Goal: Task Accomplishment & Management: Manage account settings

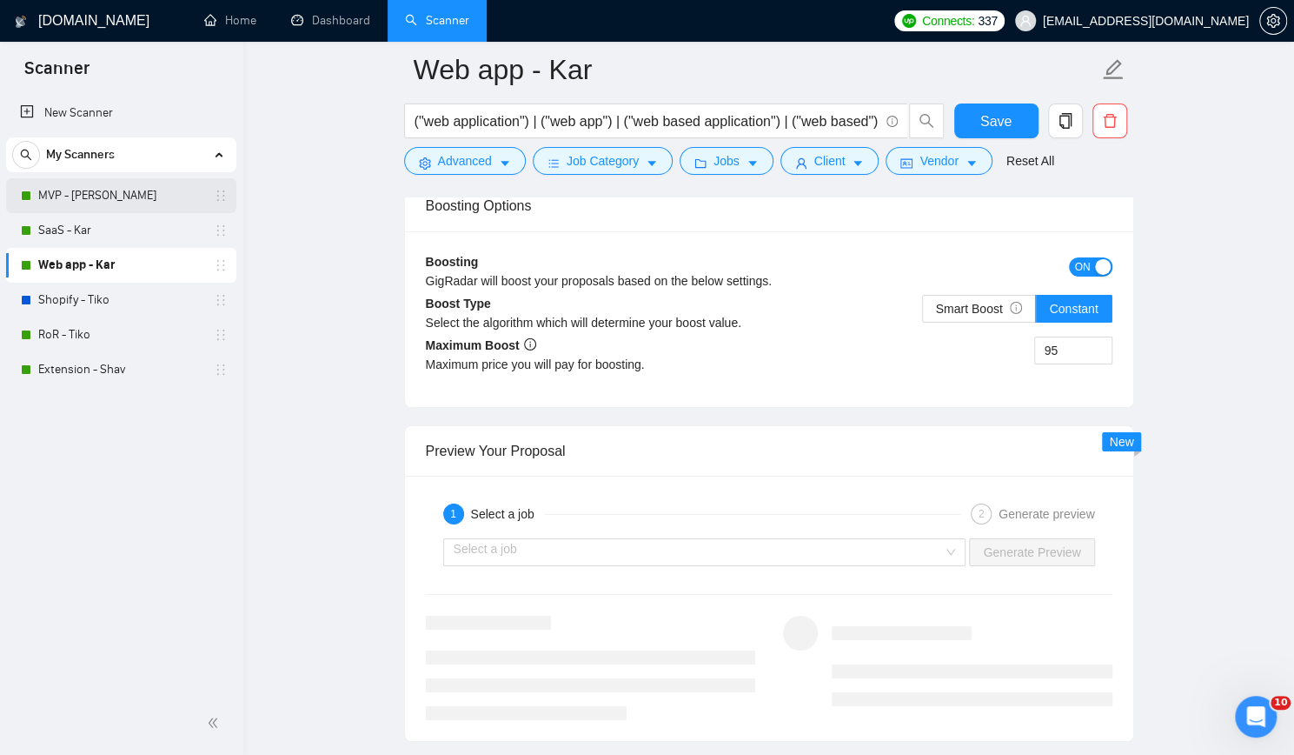
click at [139, 190] on link "MVP - [PERSON_NAME]" at bounding box center [120, 195] width 165 height 35
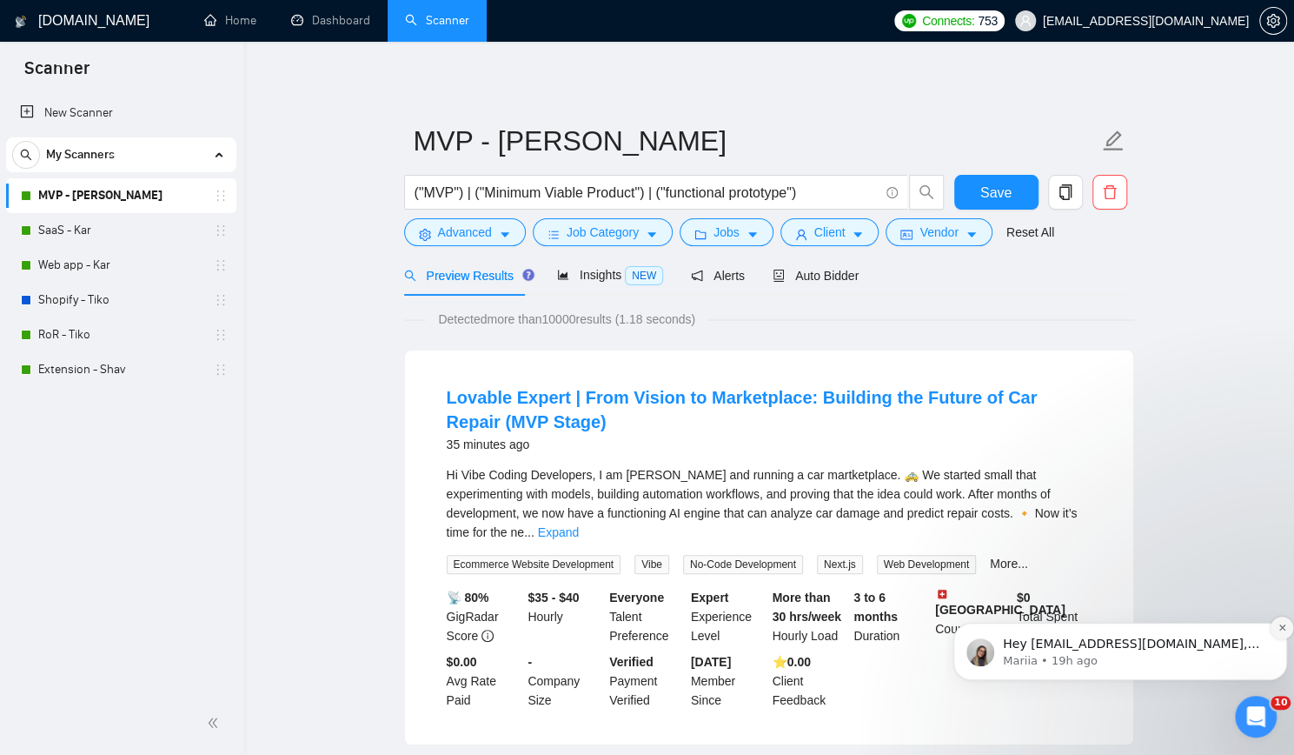
click at [1279, 628] on icon "Dismiss notification" at bounding box center [1283, 627] width 10 height 10
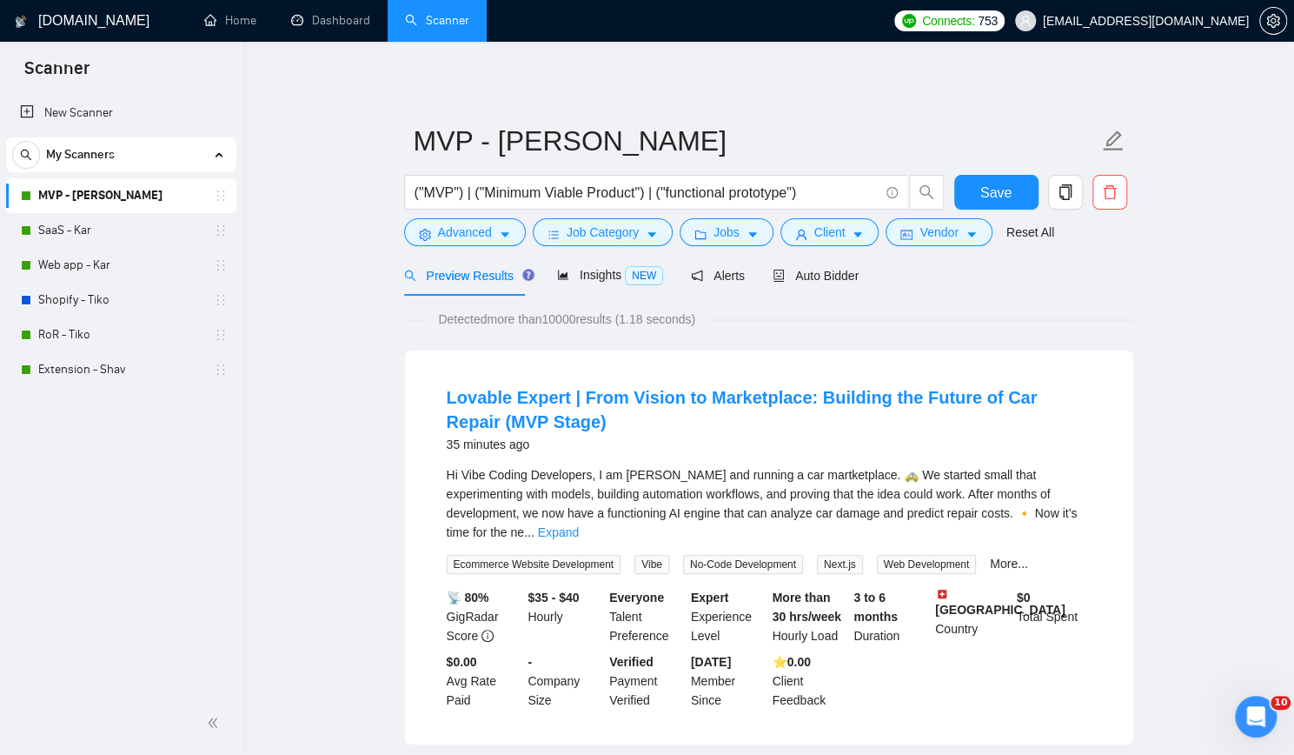
click at [579, 525] on link "Expand" at bounding box center [558, 532] width 41 height 14
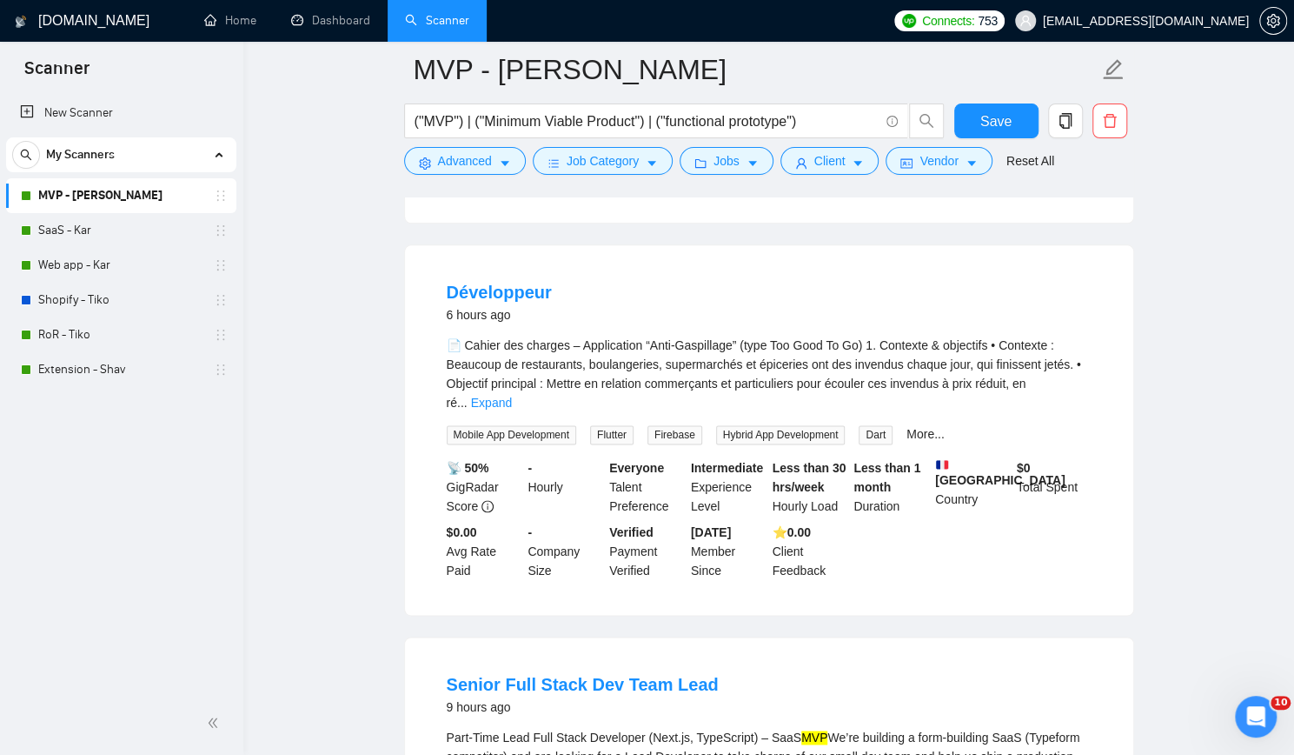
scroll to position [1043, 0]
click at [919, 427] on link "More..." at bounding box center [926, 433] width 38 height 14
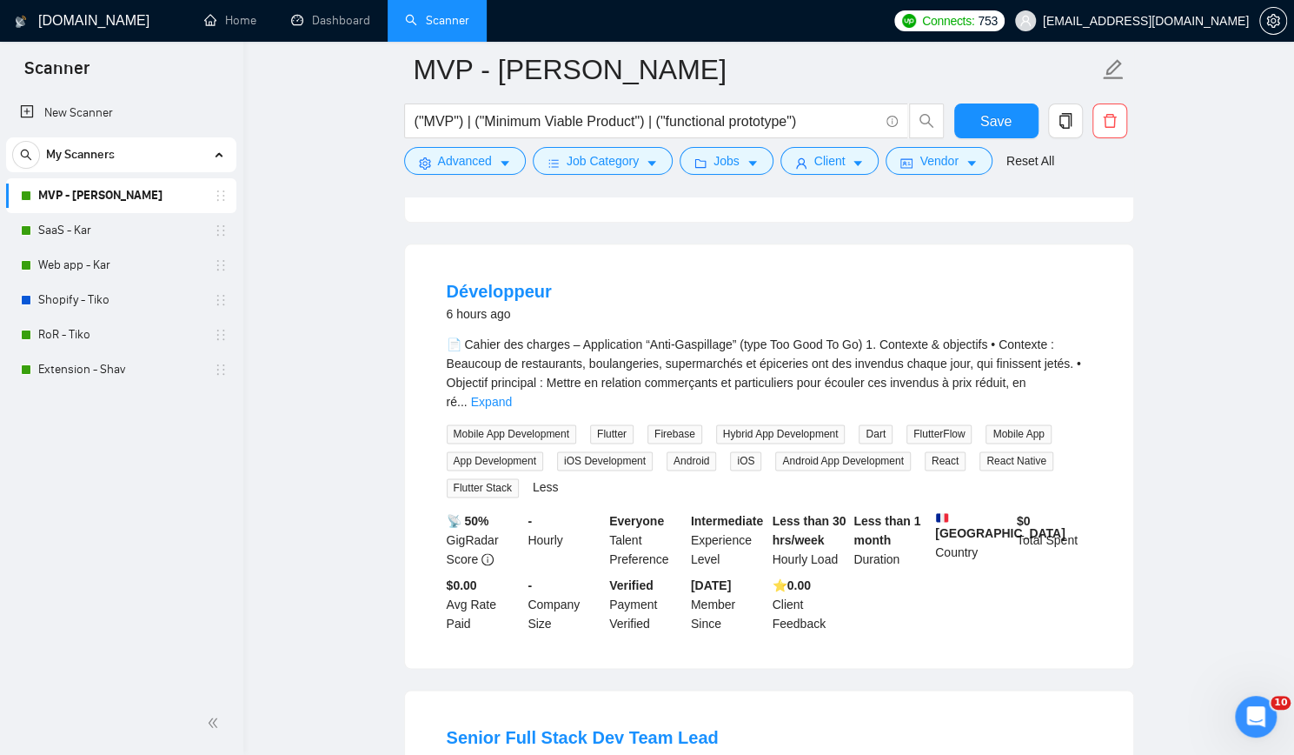
click at [767, 424] on span "Hybrid App Development" at bounding box center [781, 433] width 130 height 19
copy span "Hybrid App Development"
click at [929, 427] on span "FlutterFlow" at bounding box center [939, 433] width 65 height 19
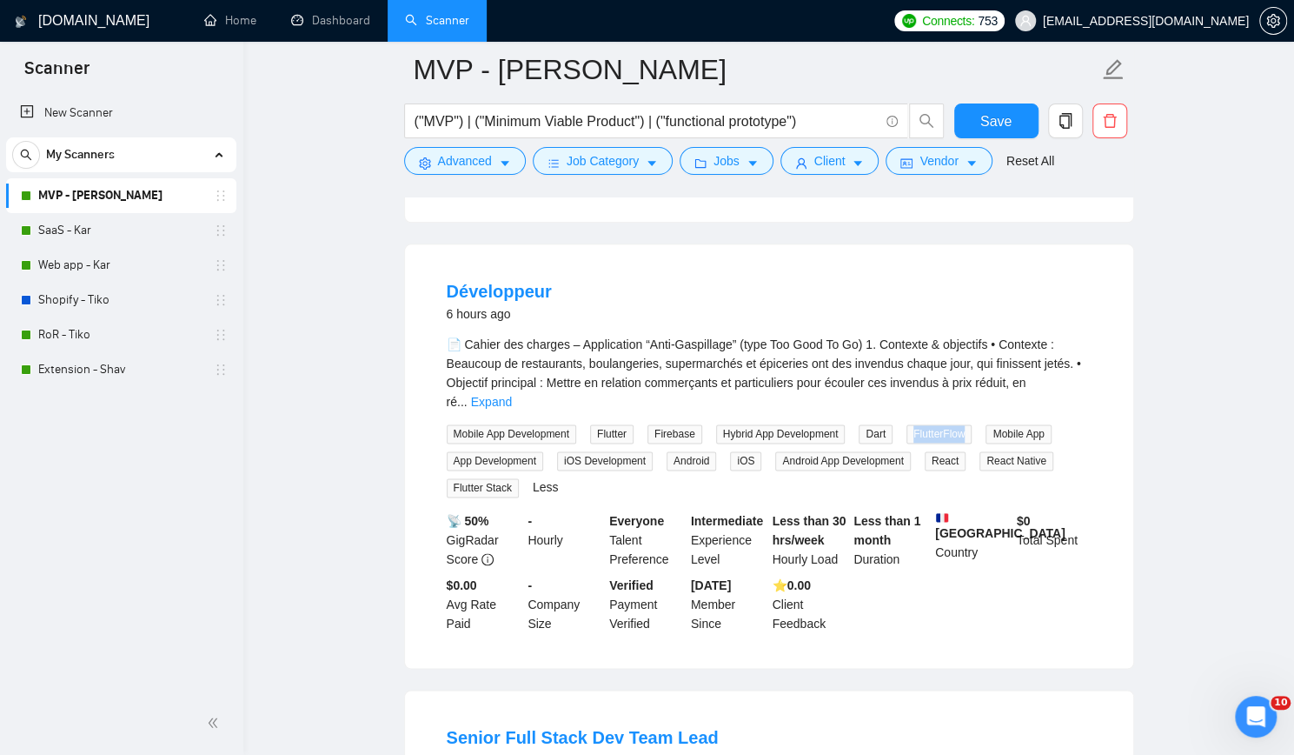
click at [929, 427] on span "FlutterFlow" at bounding box center [939, 433] width 65 height 19
copy span "FlutterFlow"
click at [512, 395] on link "Expand" at bounding box center [491, 402] width 41 height 14
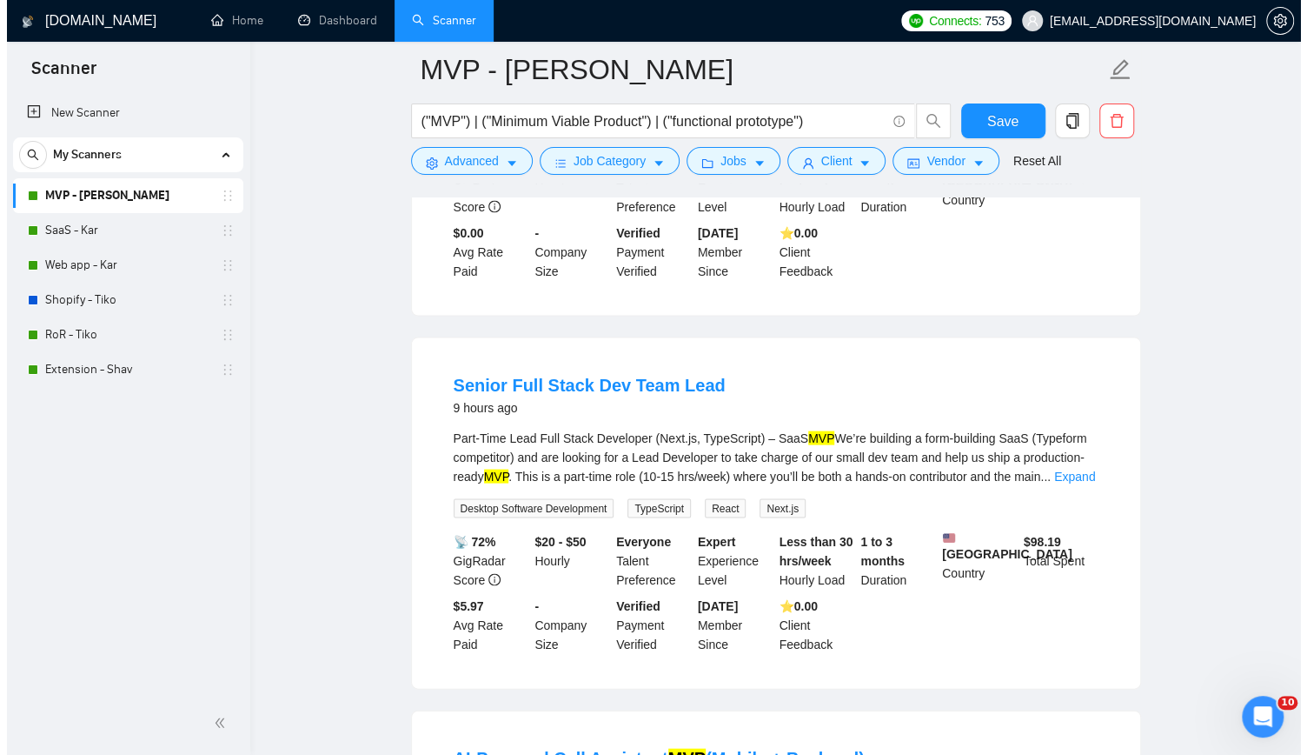
scroll to position [1825, 0]
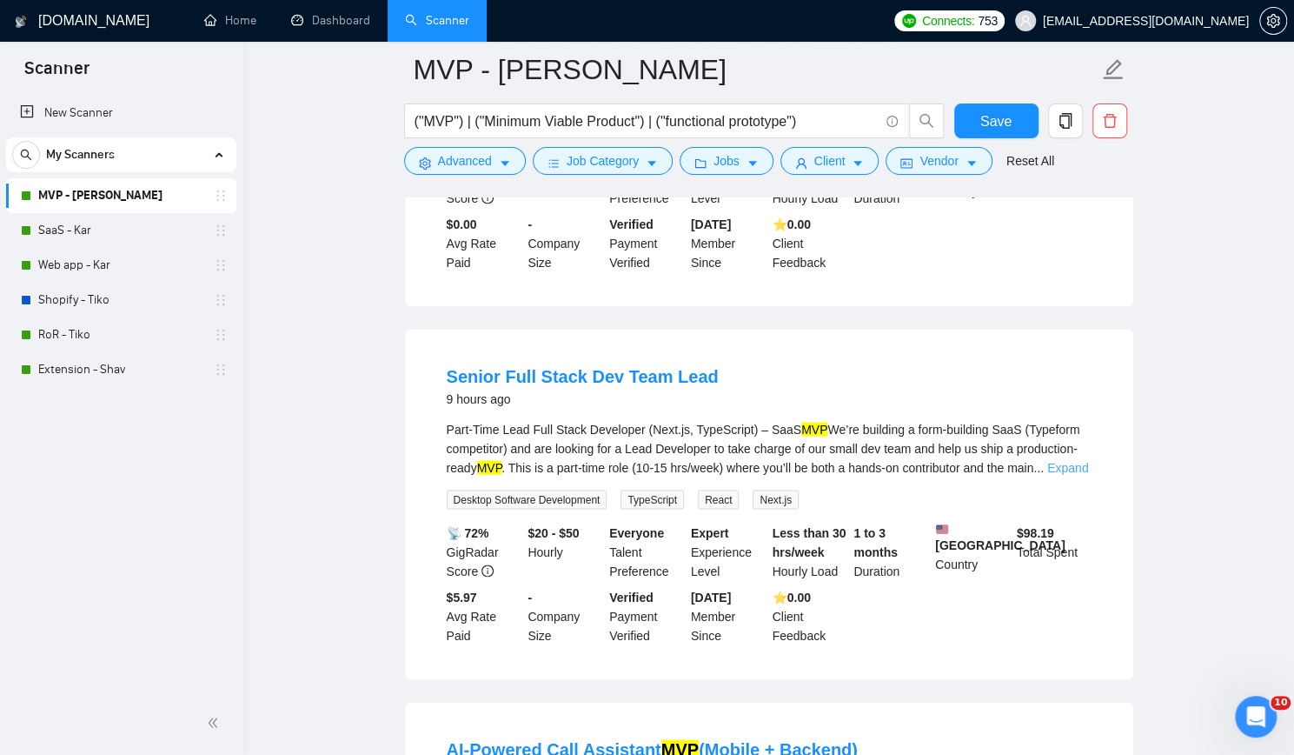
click at [1069, 460] on link "Expand" at bounding box center [1067, 467] width 41 height 14
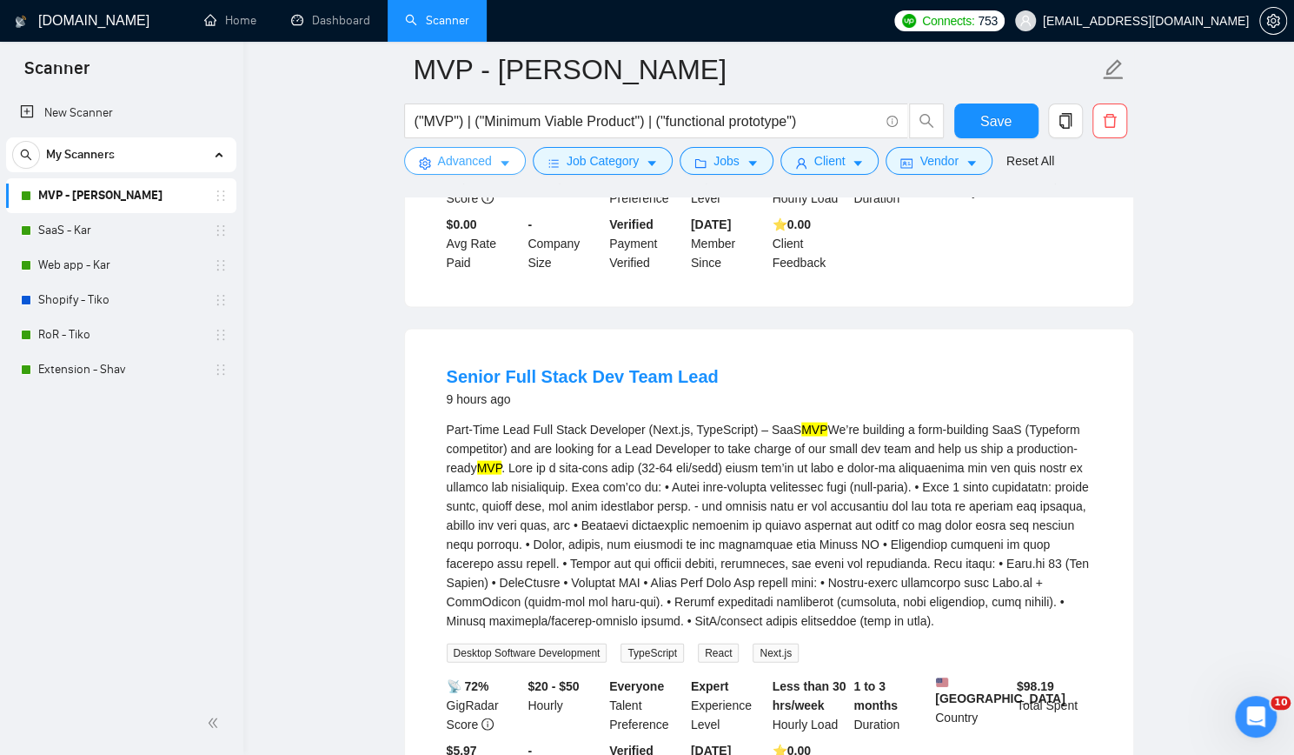
click at [460, 155] on span "Advanced" at bounding box center [465, 160] width 54 height 19
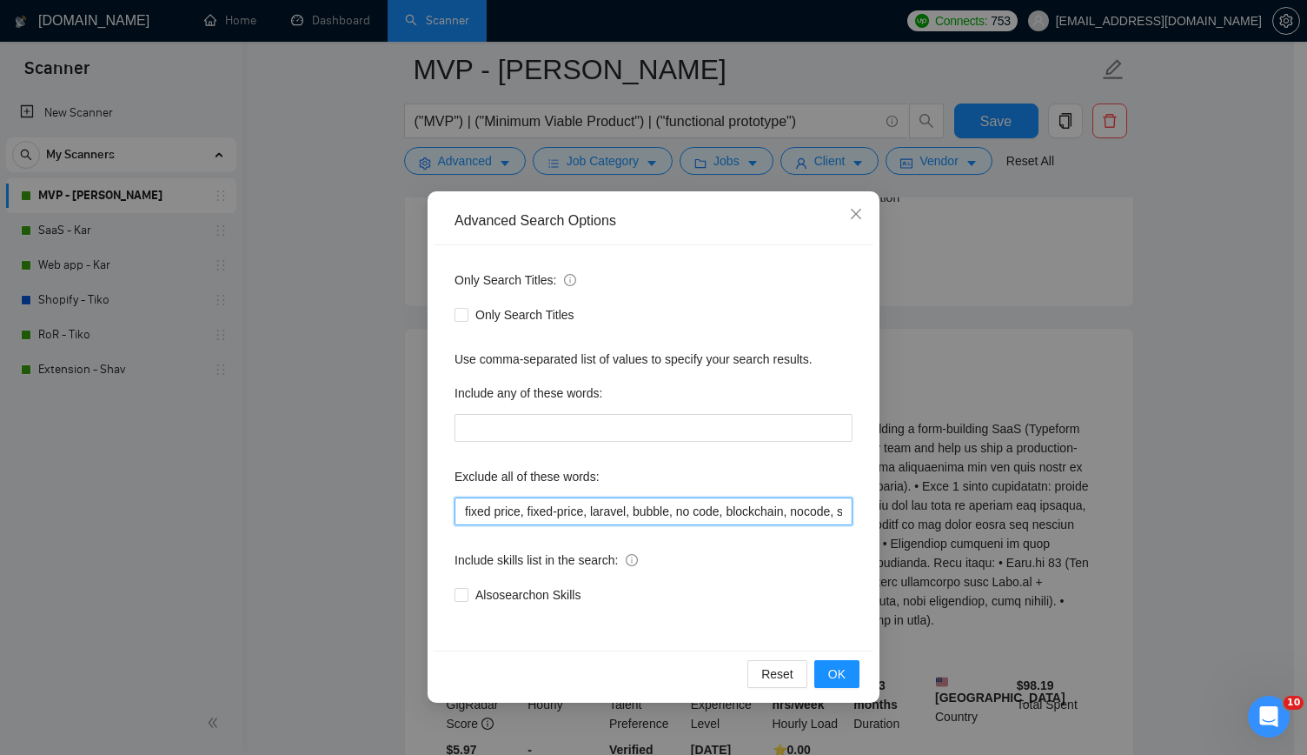
click at [608, 503] on input "fixed price, fixed-price, laravel, bubble, no code, blockchain, nocode, supabas…" at bounding box center [654, 511] width 398 height 28
click at [850, 215] on icon "close" at bounding box center [856, 214] width 14 height 14
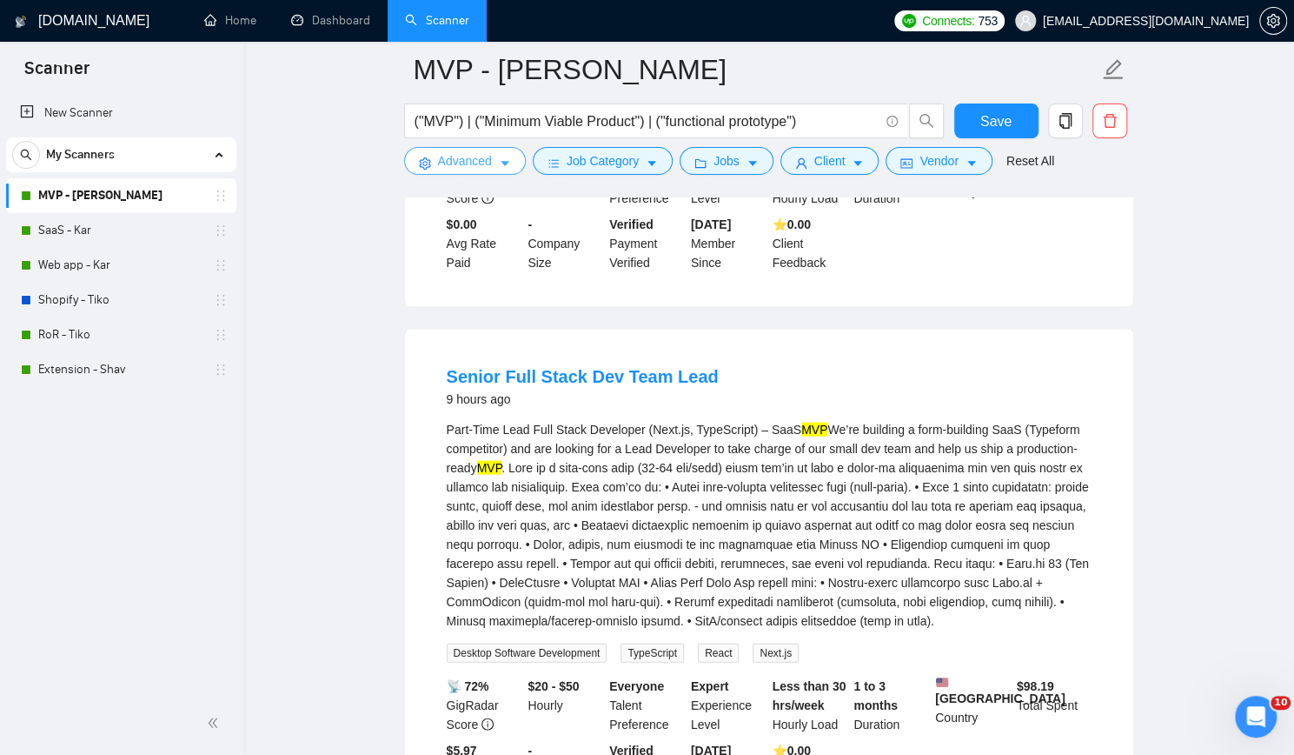
drag, startPoint x: 461, startPoint y: 166, endPoint x: 470, endPoint y: 165, distance: 9.6
click at [461, 166] on span "Advanced" at bounding box center [465, 160] width 54 height 19
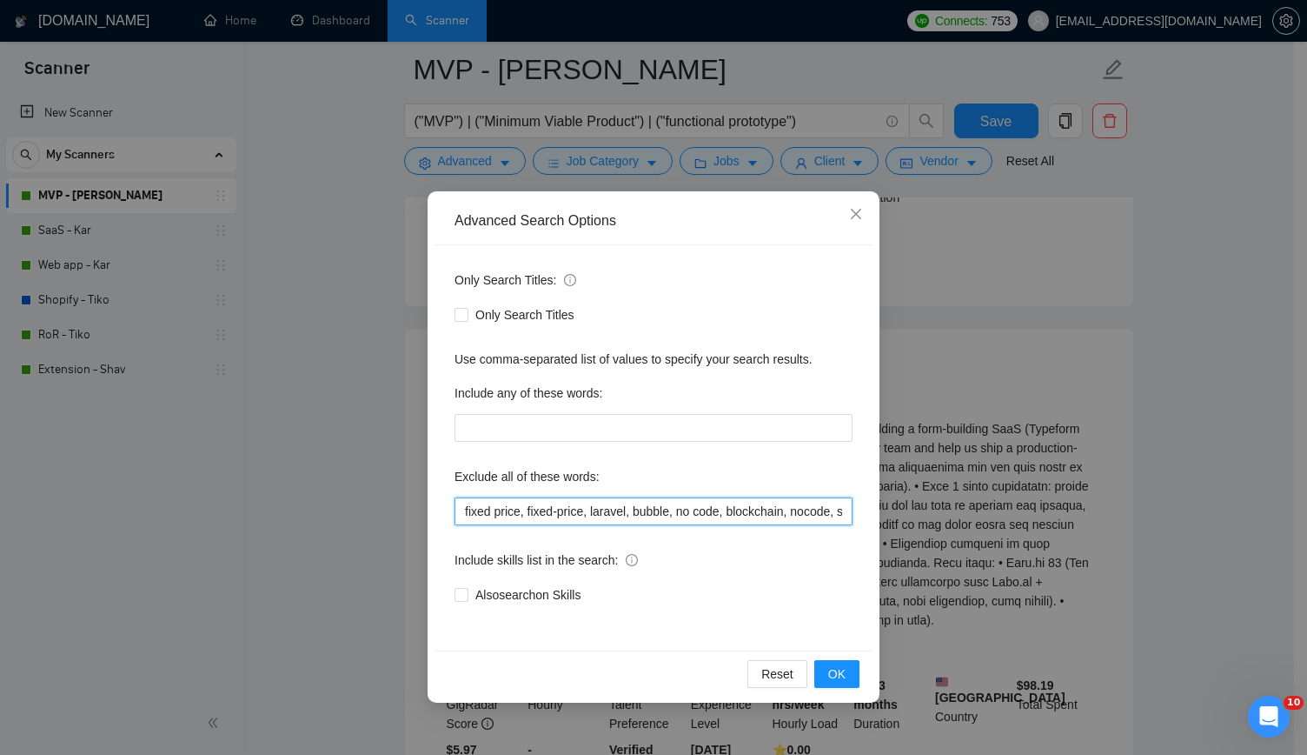
click at [756, 509] on input "fixed price, fixed-price, laravel, bubble, no code, blockchain, nocode, supabas…" at bounding box center [654, 511] width 398 height 28
click at [836, 675] on span "OK" at bounding box center [836, 673] width 17 height 19
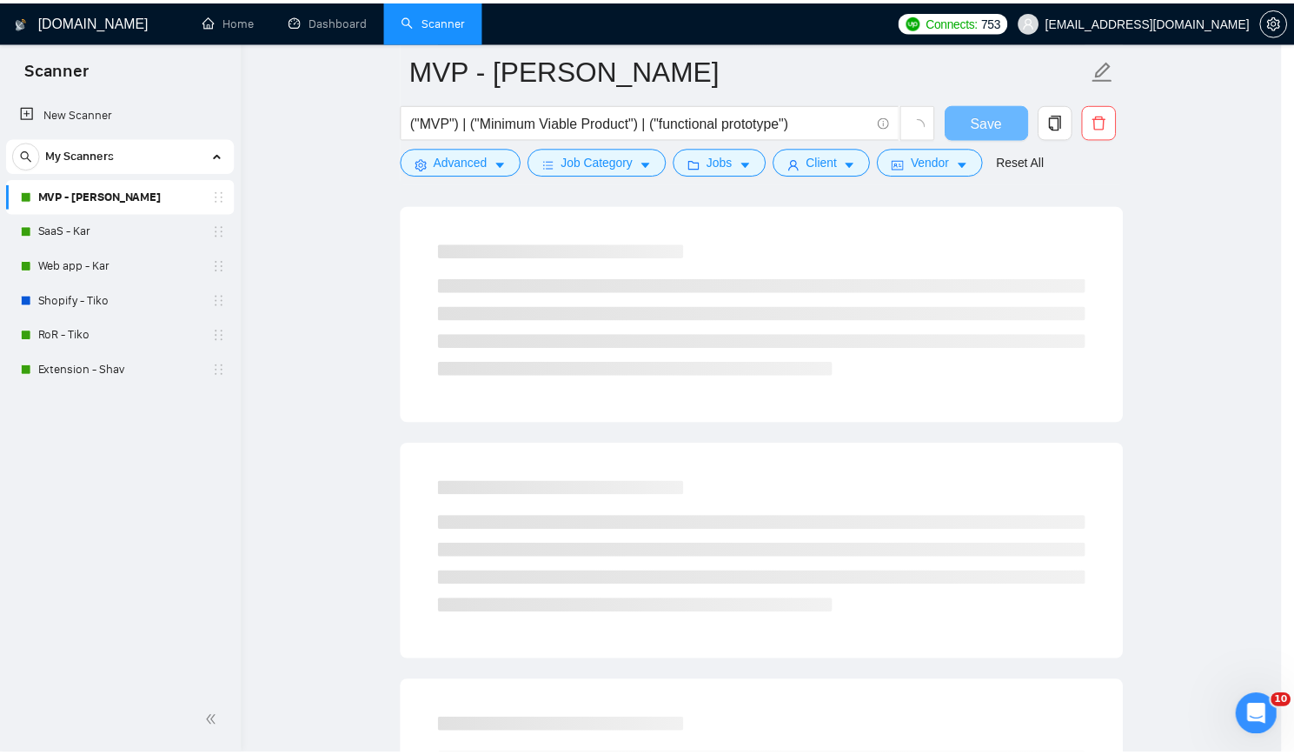
scroll to position [0, 0]
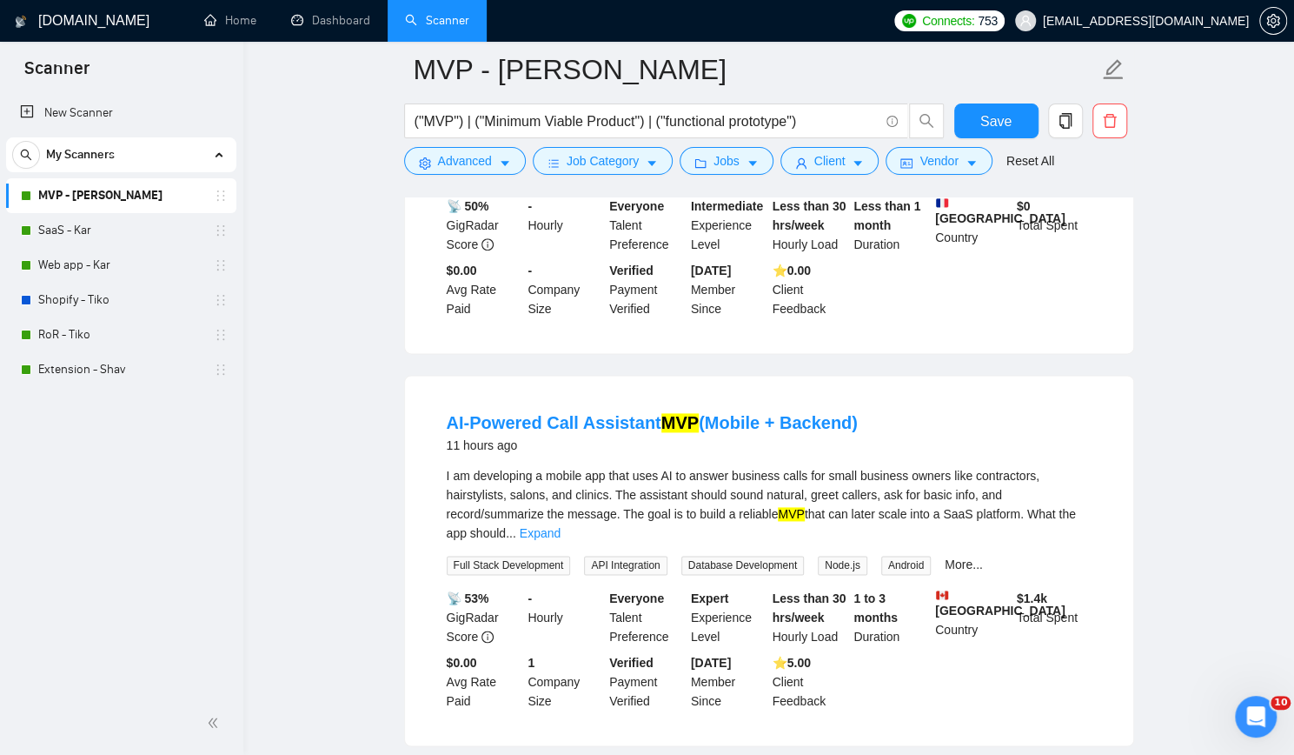
scroll to position [1217, 0]
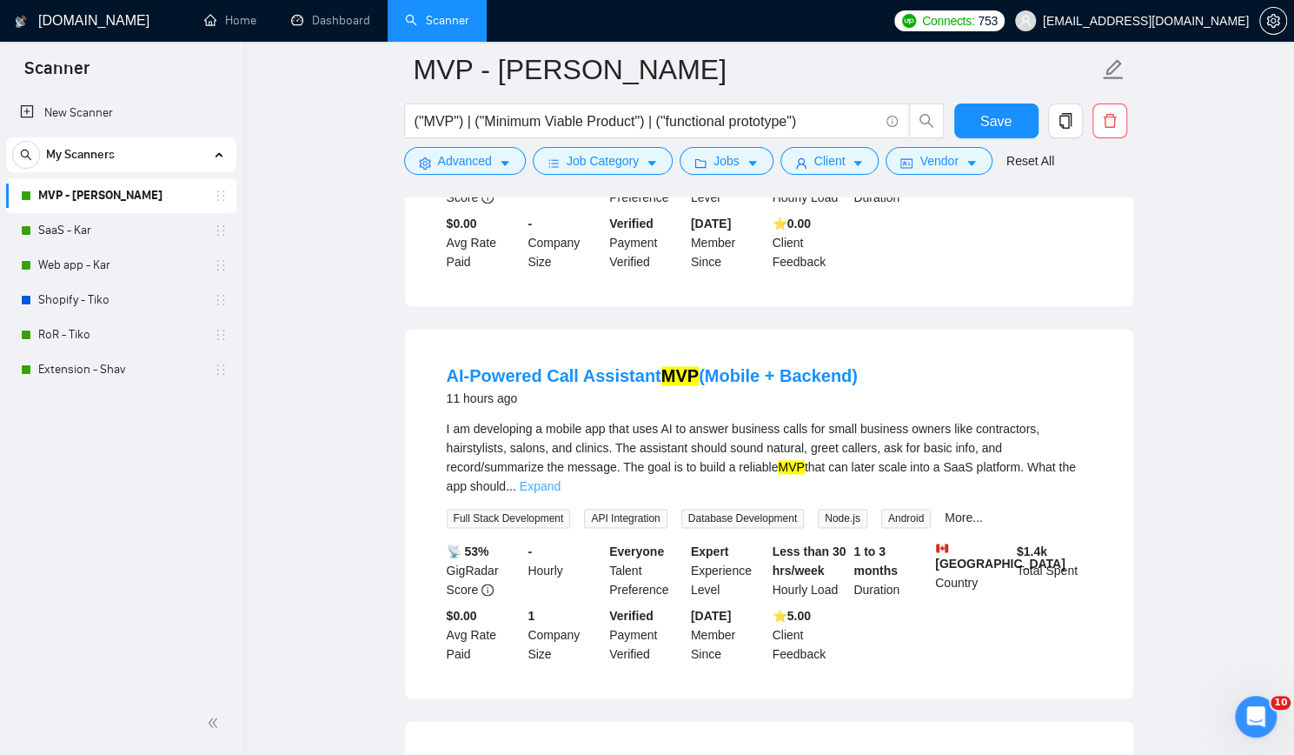
click at [561, 479] on link "Expand" at bounding box center [540, 486] width 41 height 14
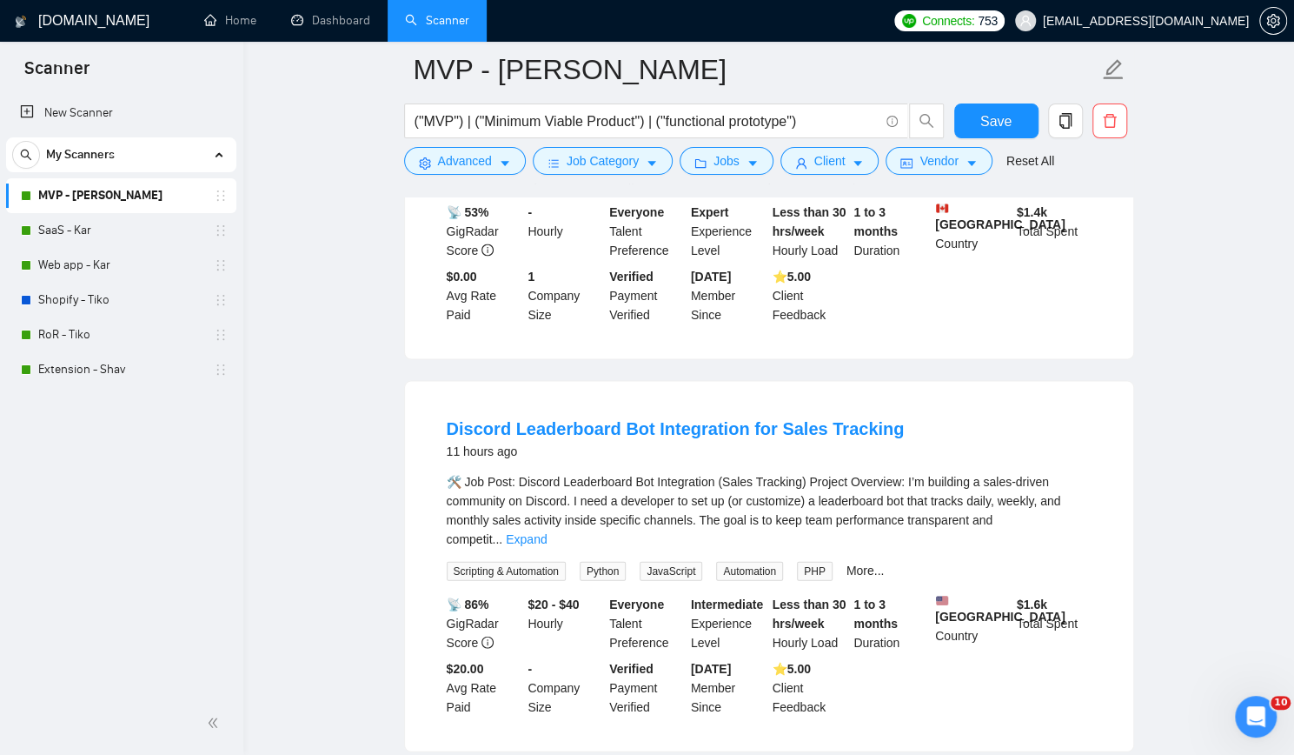
scroll to position [1999, 0]
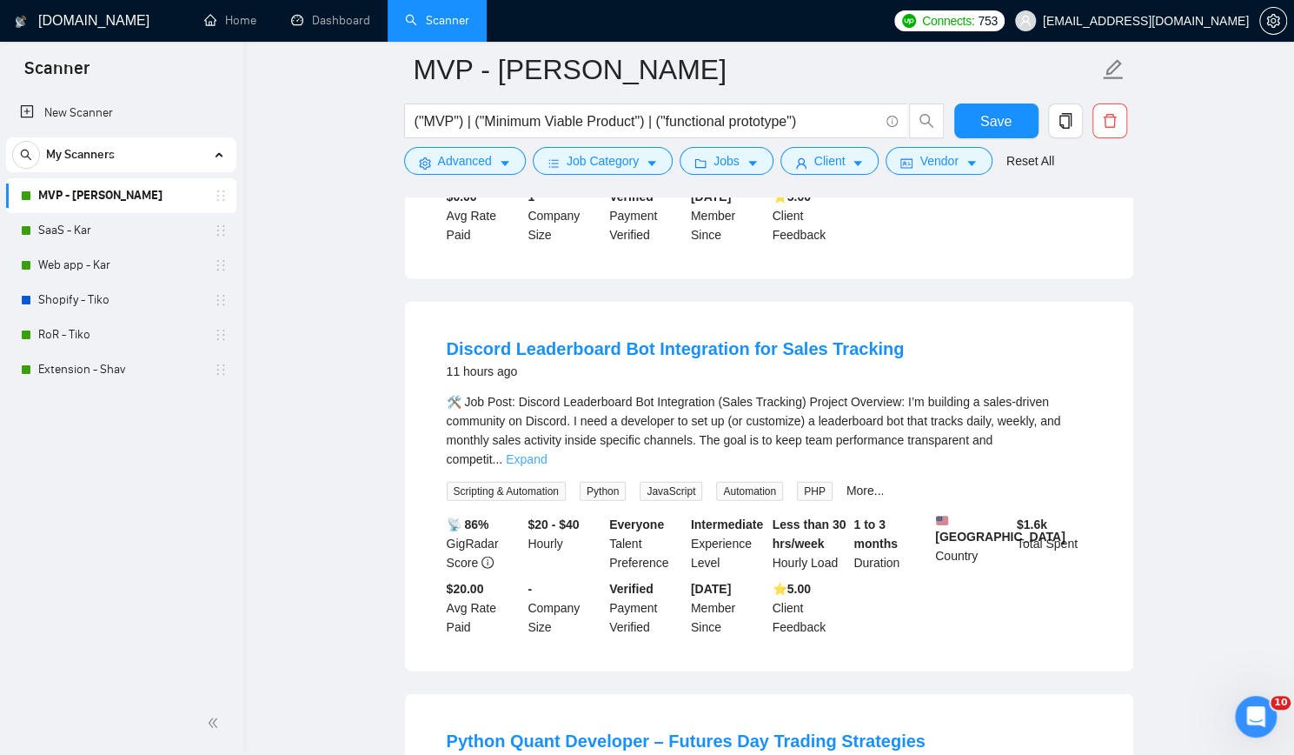
click at [547, 452] on link "Expand" at bounding box center [526, 459] width 41 height 14
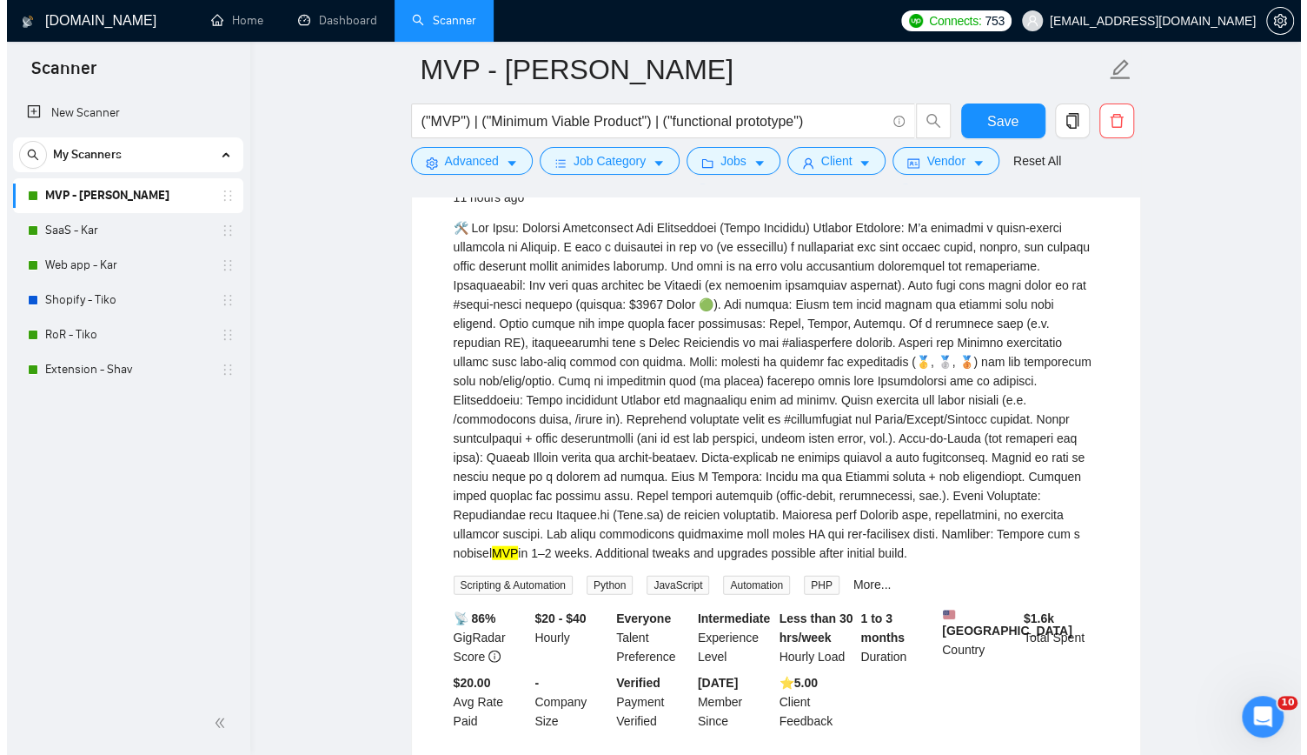
scroll to position [2086, 0]
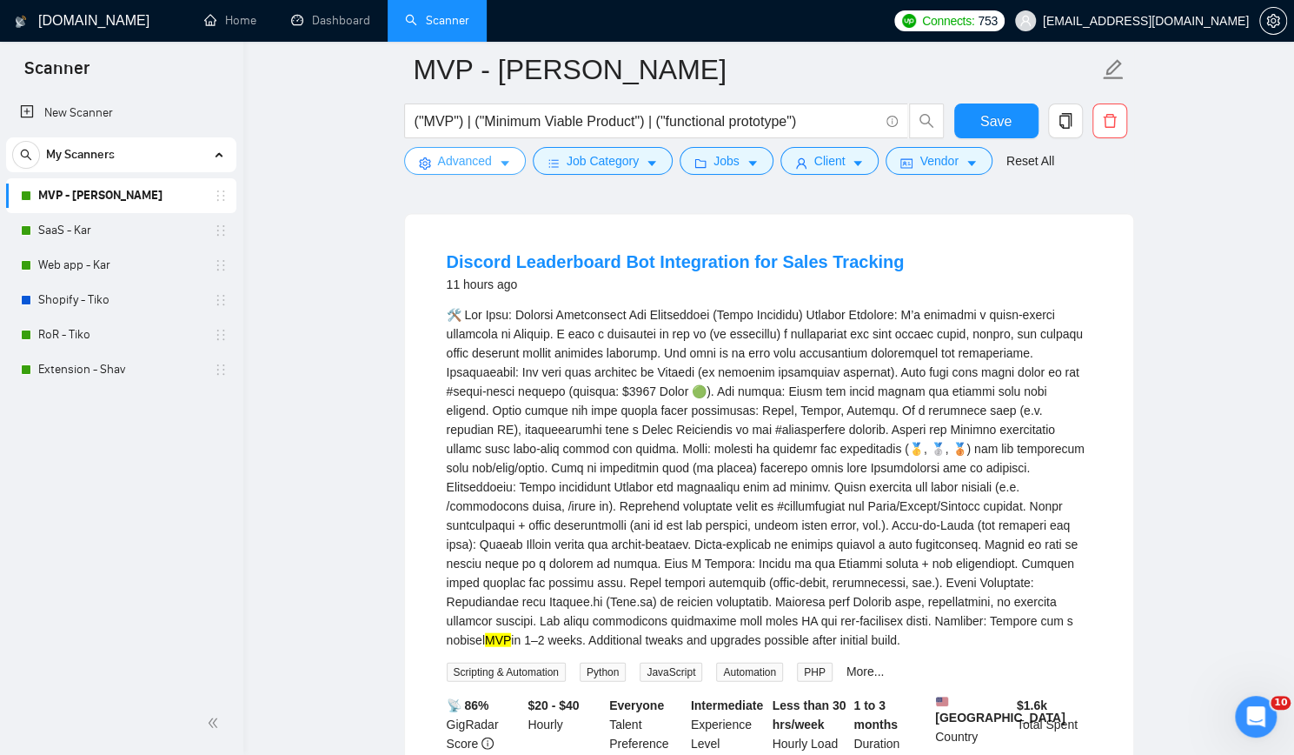
click at [461, 156] on span "Advanced" at bounding box center [465, 160] width 54 height 19
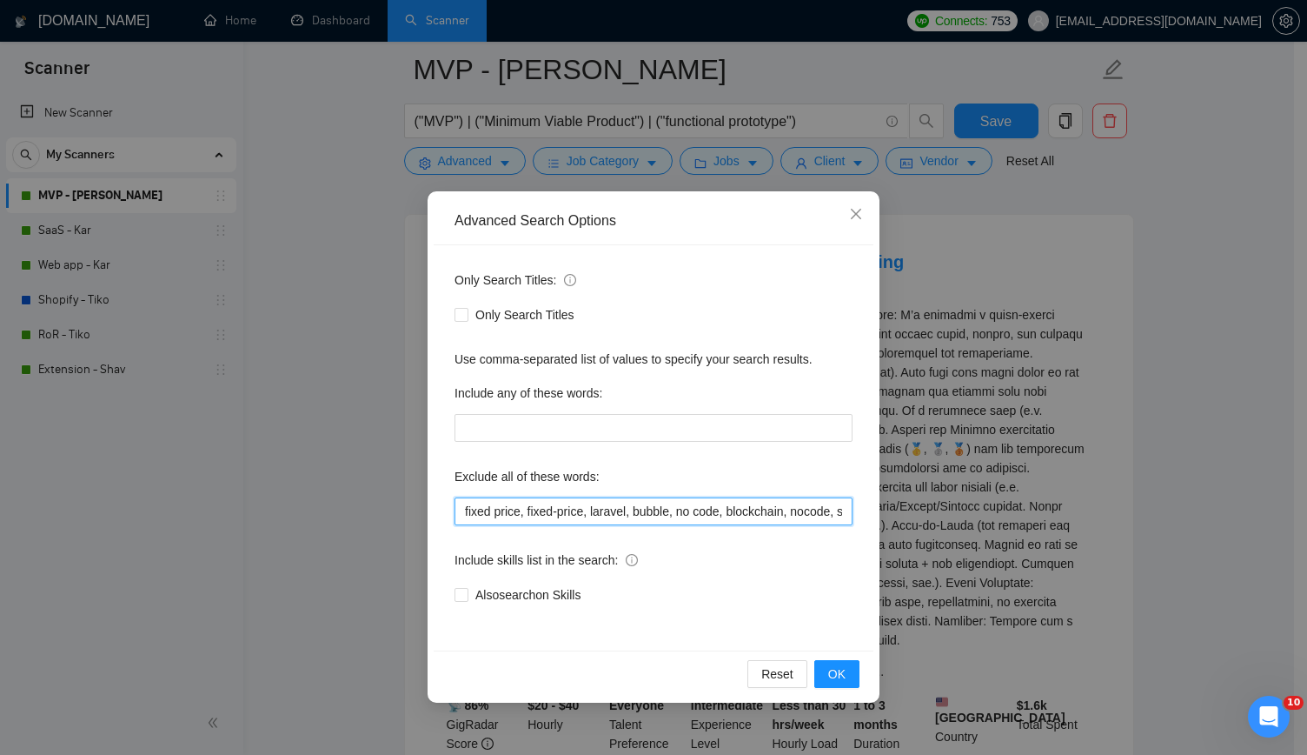
click at [677, 505] on input "fixed price, fixed-price, laravel, bubble, no code, blockchain, nocode, supabas…" at bounding box center [654, 511] width 398 height 28
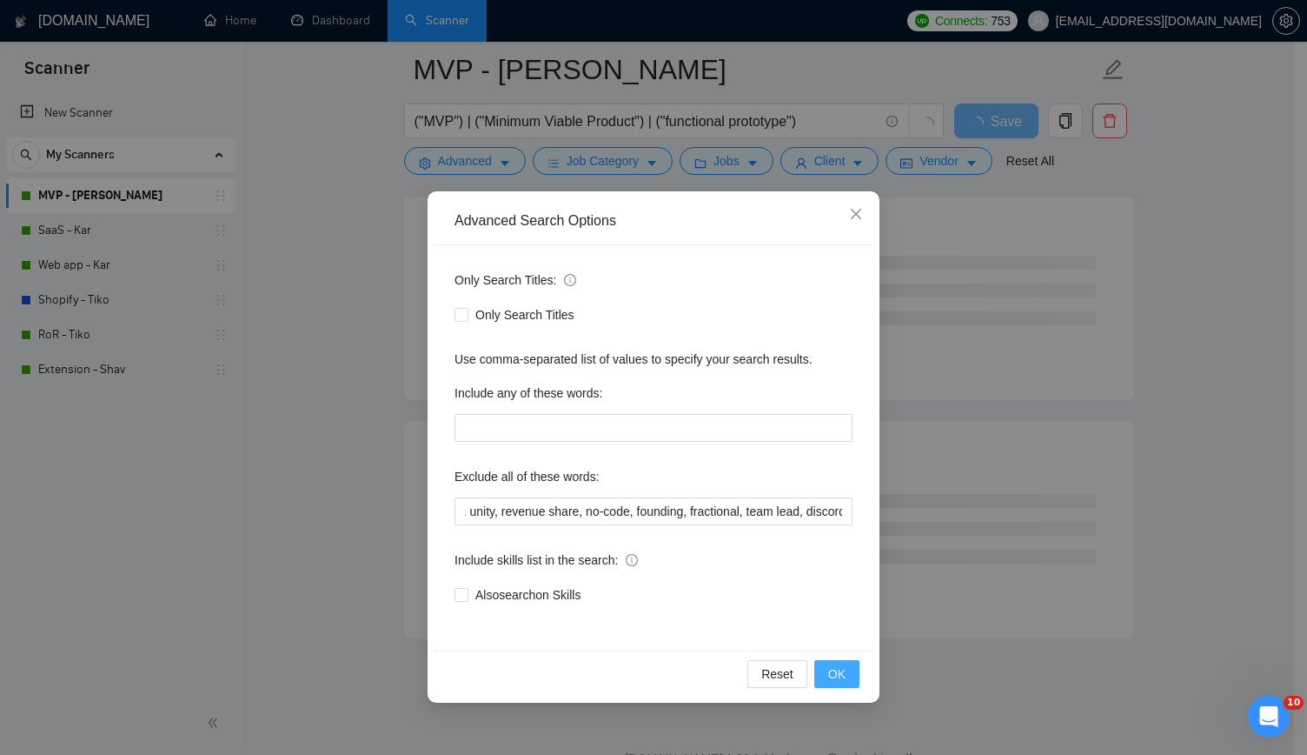
click at [836, 672] on span "OK" at bounding box center [836, 673] width 17 height 19
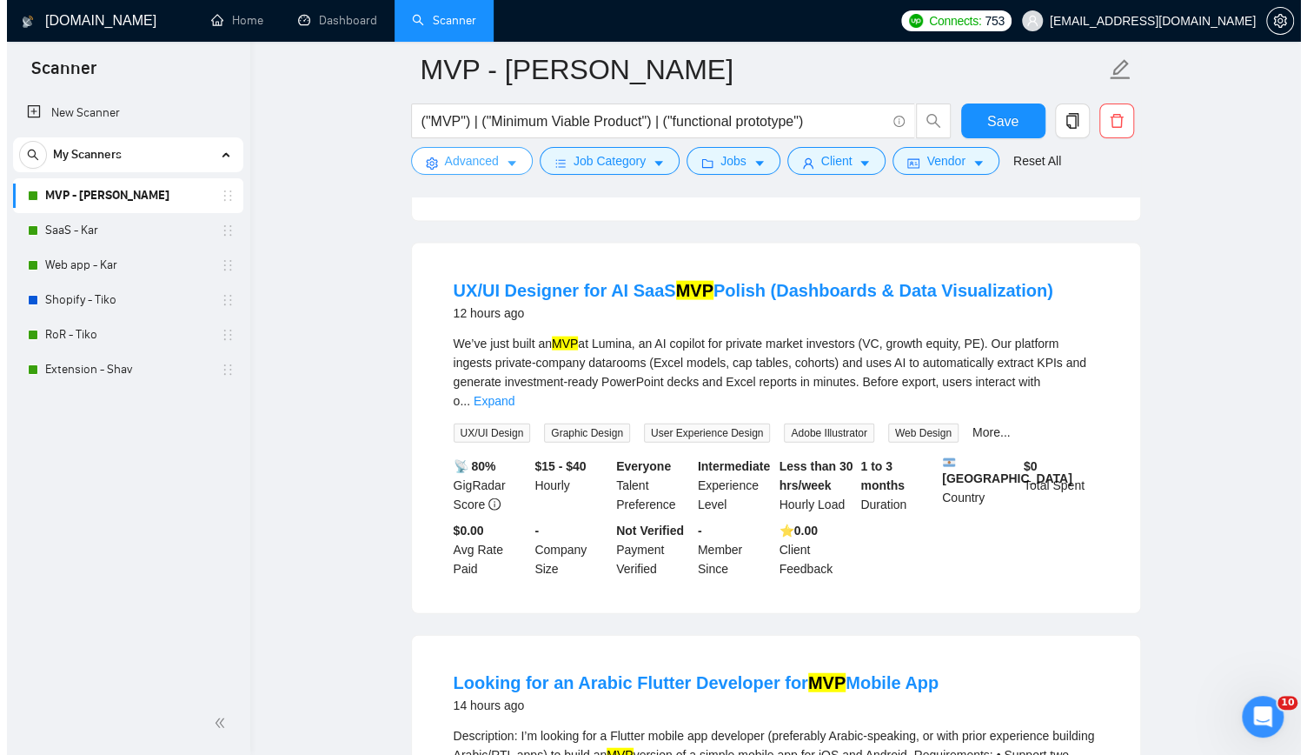
scroll to position [1999, 0]
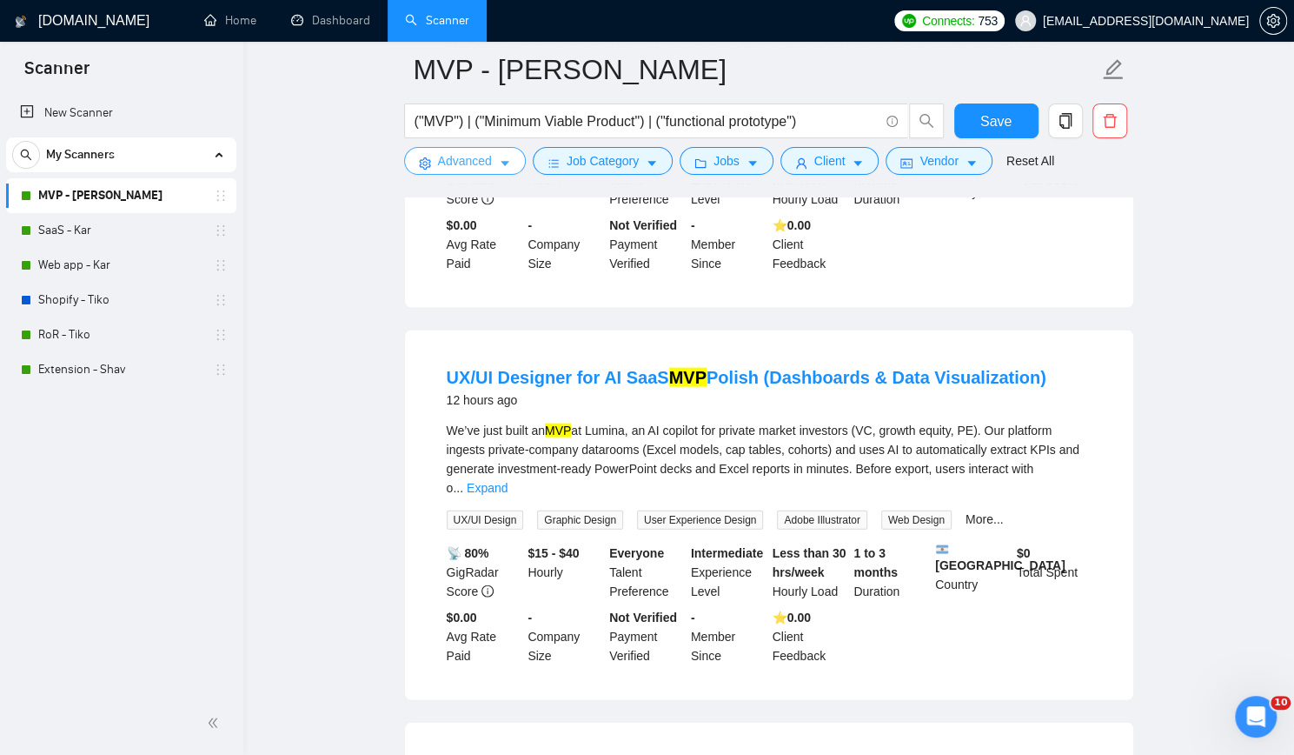
click at [462, 151] on span "Advanced" at bounding box center [465, 160] width 54 height 19
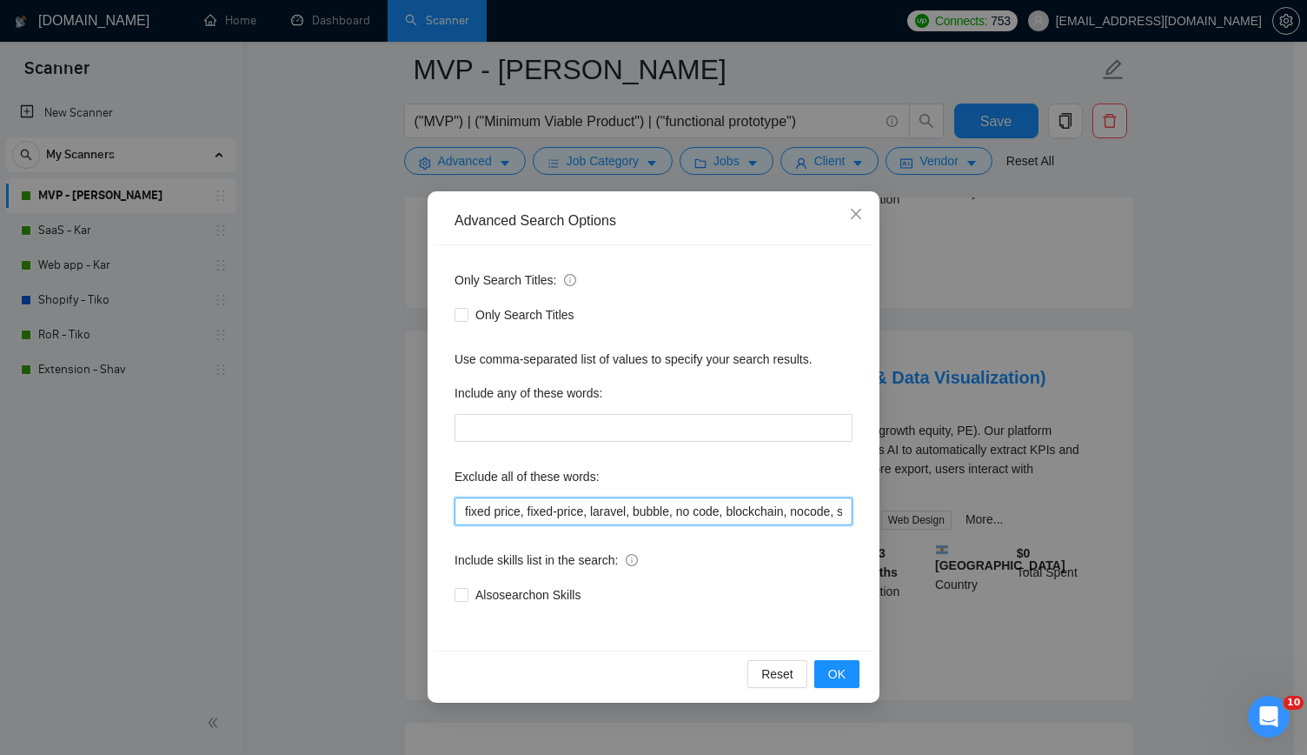
click at [673, 512] on input "fixed price, fixed-price, laravel, bubble, no code, blockchain, nocode, supabas…" at bounding box center [654, 511] width 398 height 28
click at [837, 672] on span "OK" at bounding box center [836, 673] width 17 height 19
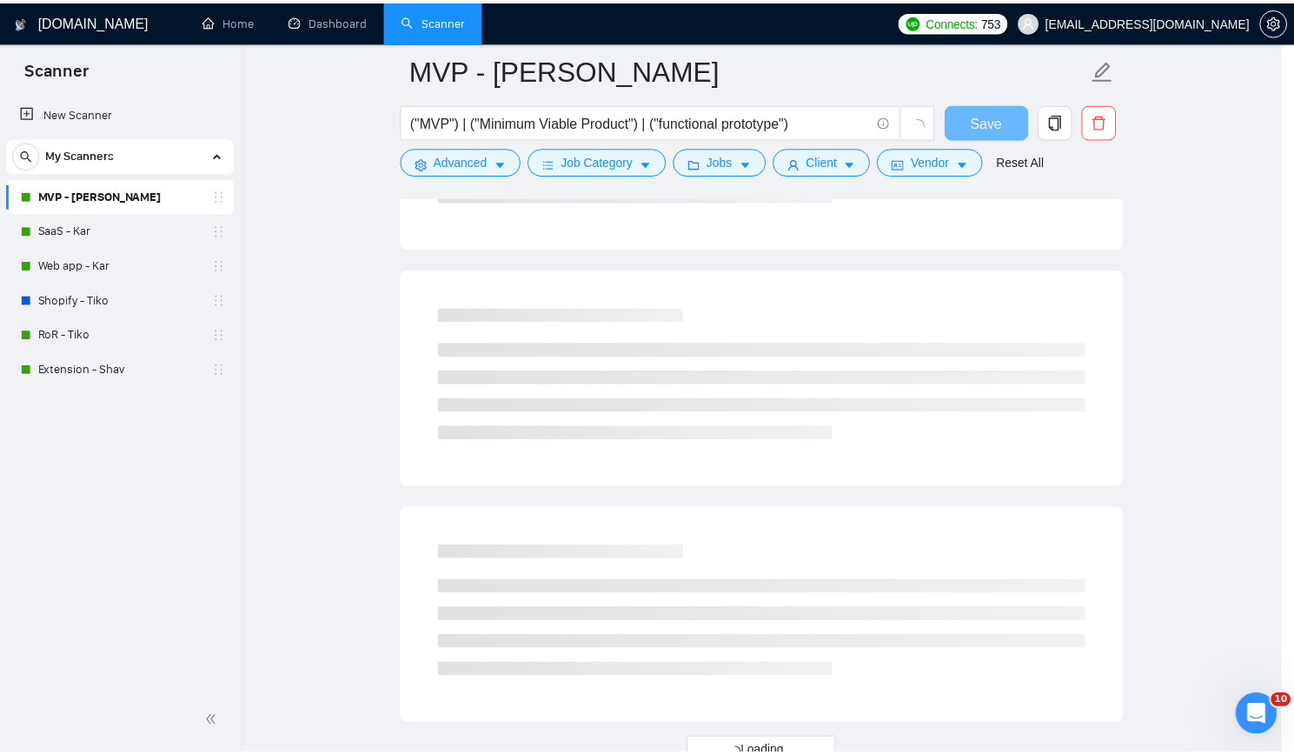
scroll to position [0, 0]
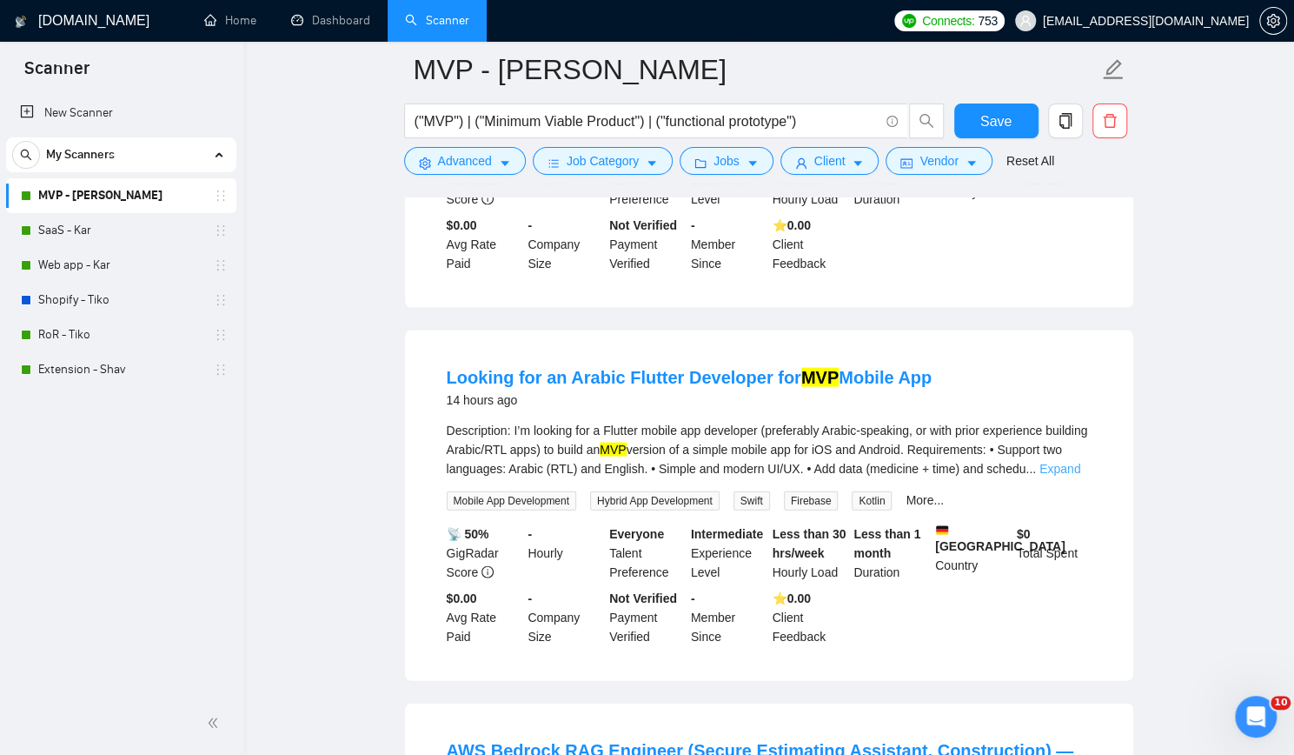
click at [1076, 462] on link "Expand" at bounding box center [1060, 469] width 41 height 14
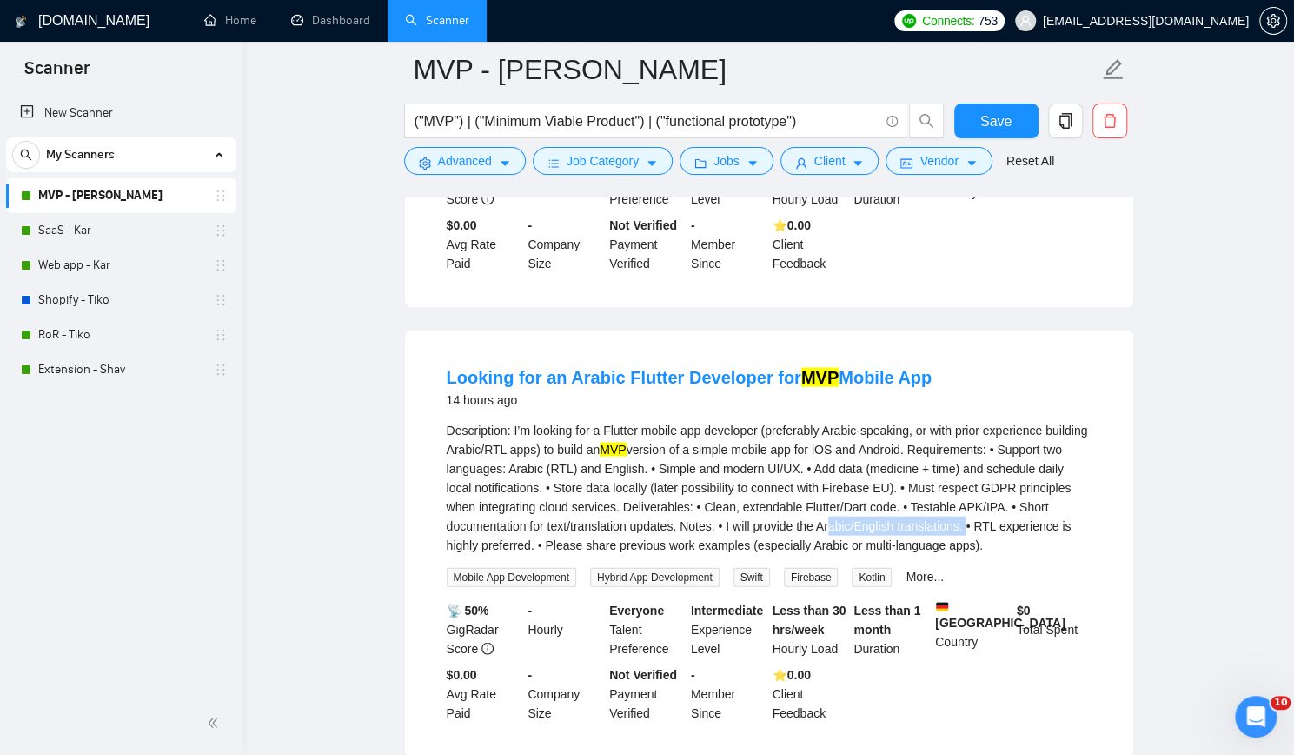
drag, startPoint x: 829, startPoint y: 462, endPoint x: 968, endPoint y: 462, distance: 138.2
click at [968, 462] on div "Description: I’m looking for a Flutter mobile app developer (preferably Arabic-…" at bounding box center [769, 488] width 645 height 134
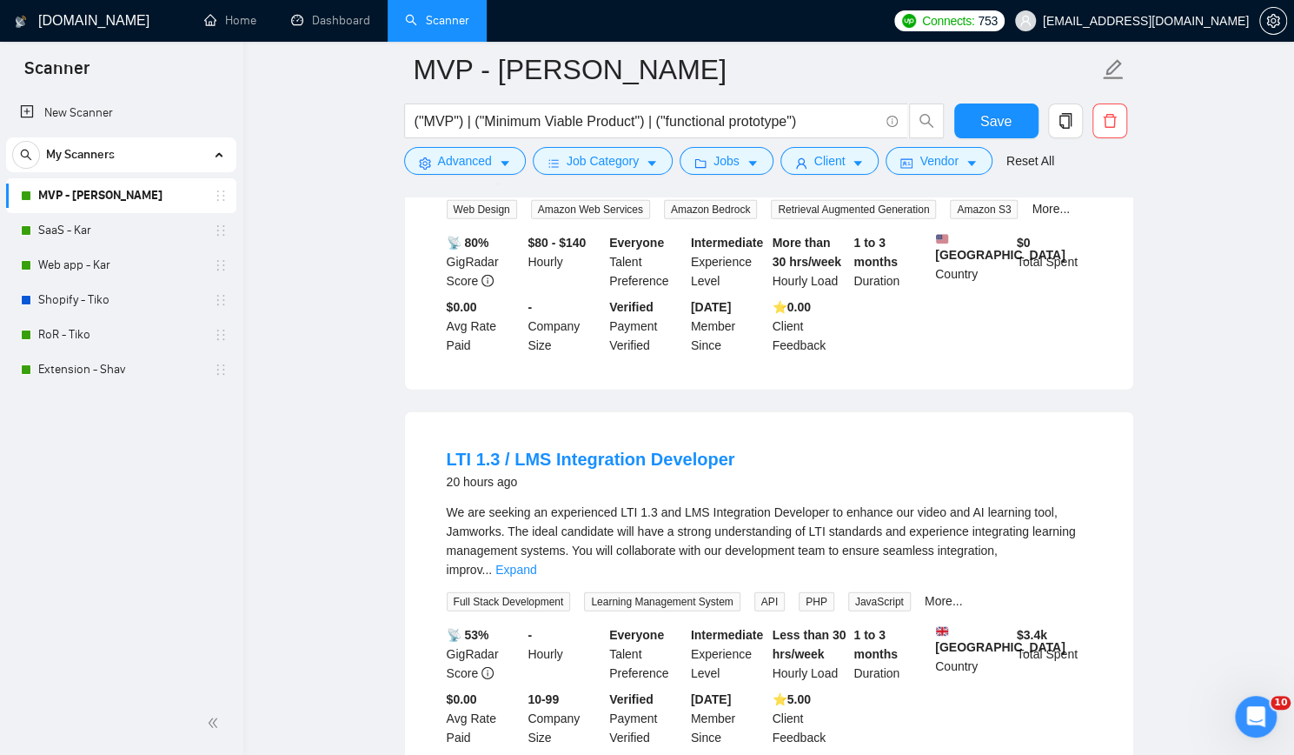
scroll to position [2869, 0]
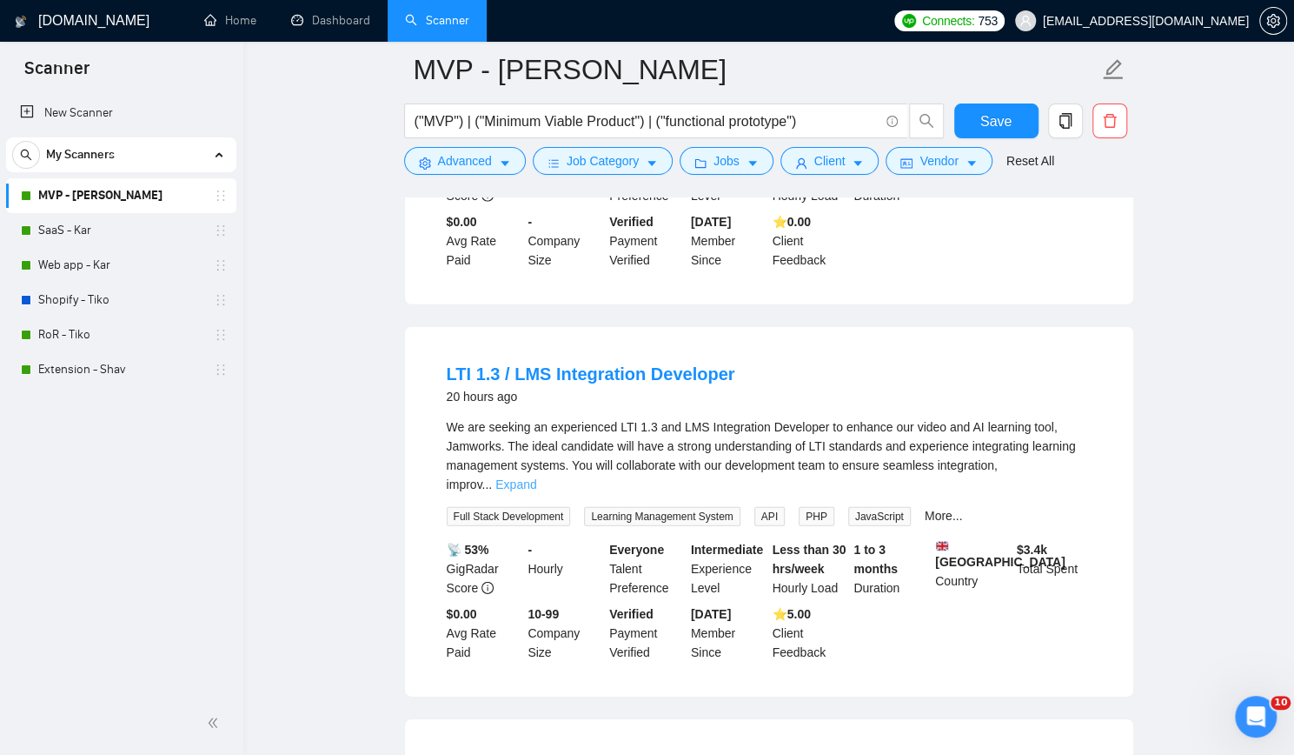
click at [536, 477] on link "Expand" at bounding box center [515, 484] width 41 height 14
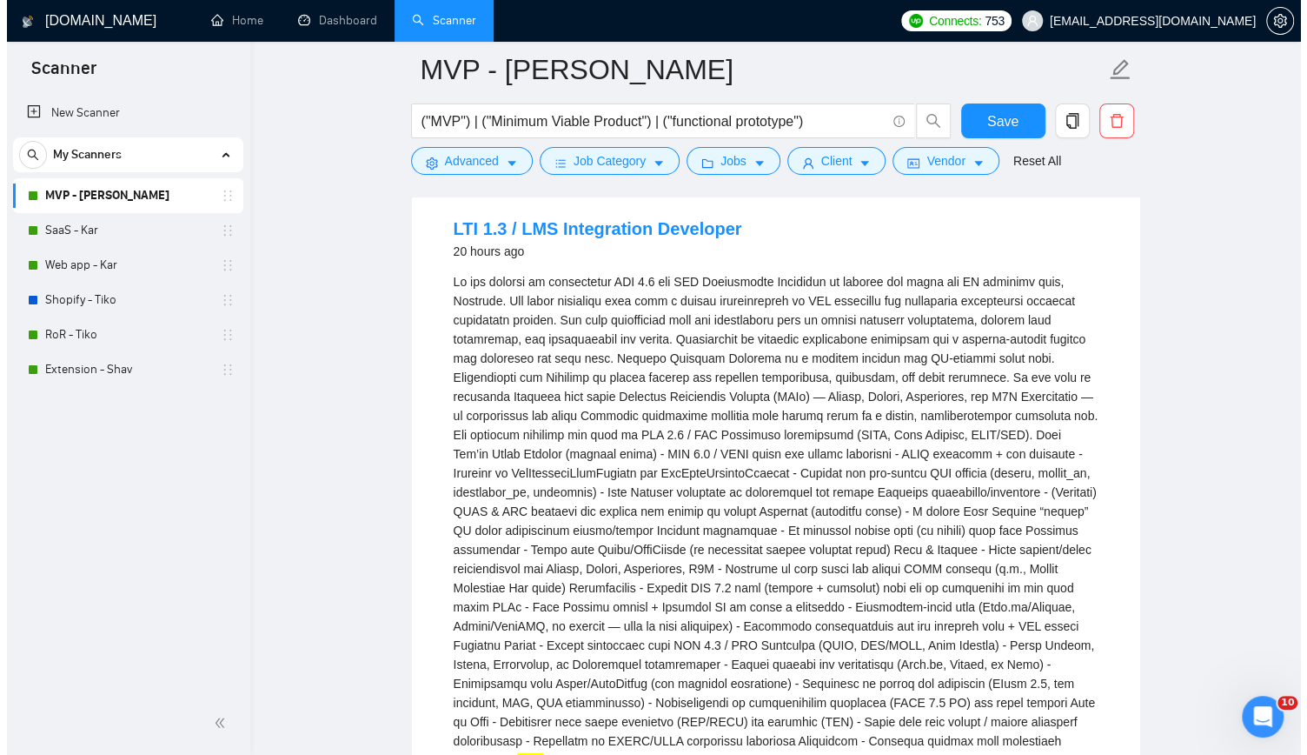
scroll to position [2956, 0]
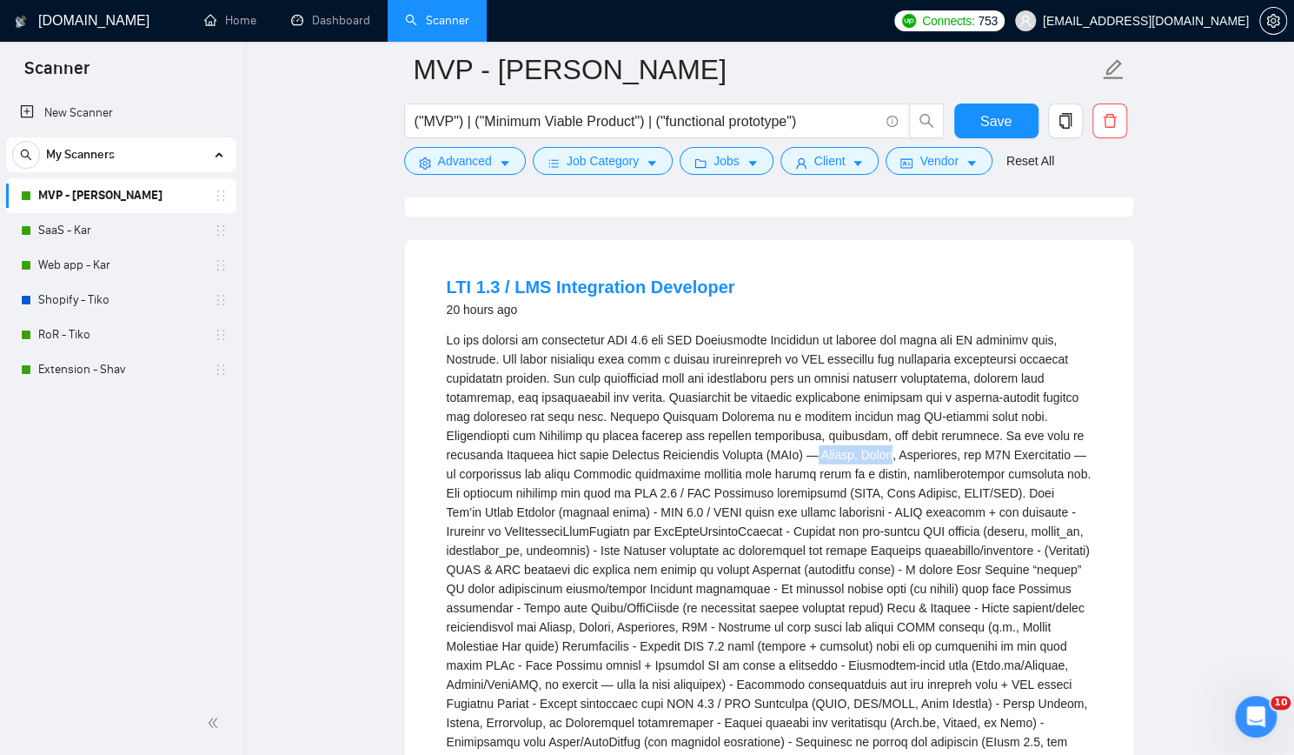
drag, startPoint x: 785, startPoint y: 390, endPoint x: 874, endPoint y: 389, distance: 88.7
click at [874, 389] on div "MVP build → LMS testing → docs) - Potential for ongoing support/maintenance aft…" at bounding box center [769, 588] width 645 height 516
click at [462, 162] on span "Advanced" at bounding box center [465, 160] width 54 height 19
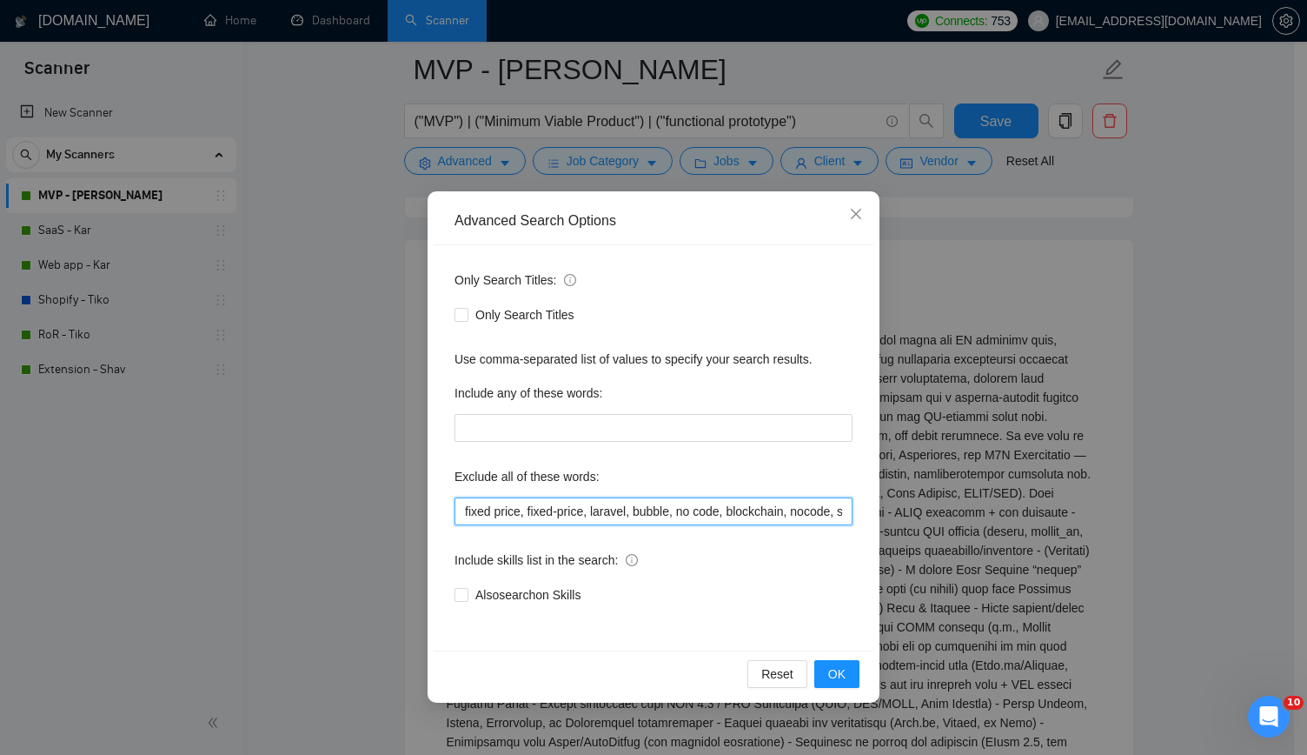
click at [673, 505] on input "fixed price, fixed-price, laravel, bubble, no code, blockchain, nocode, supabas…" at bounding box center [654, 511] width 398 height 28
click at [854, 668] on button "OK" at bounding box center [837, 674] width 45 height 28
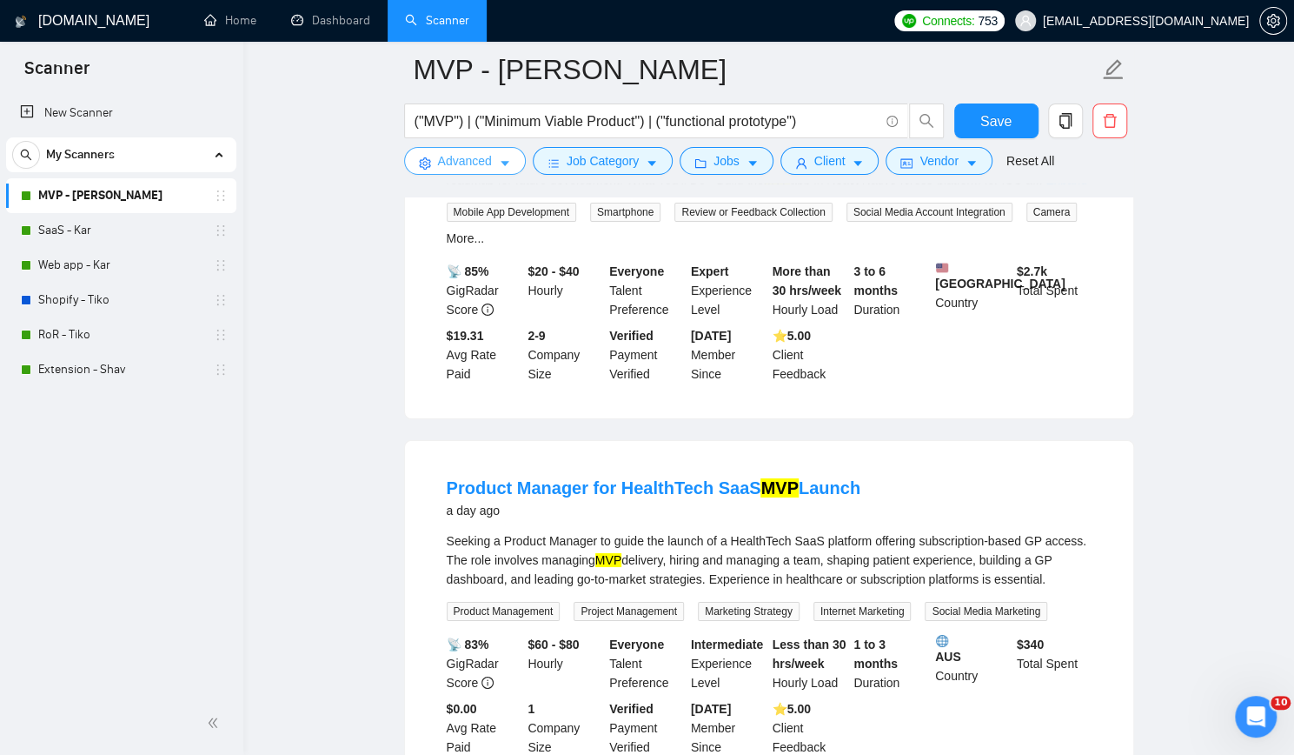
scroll to position [3564, 0]
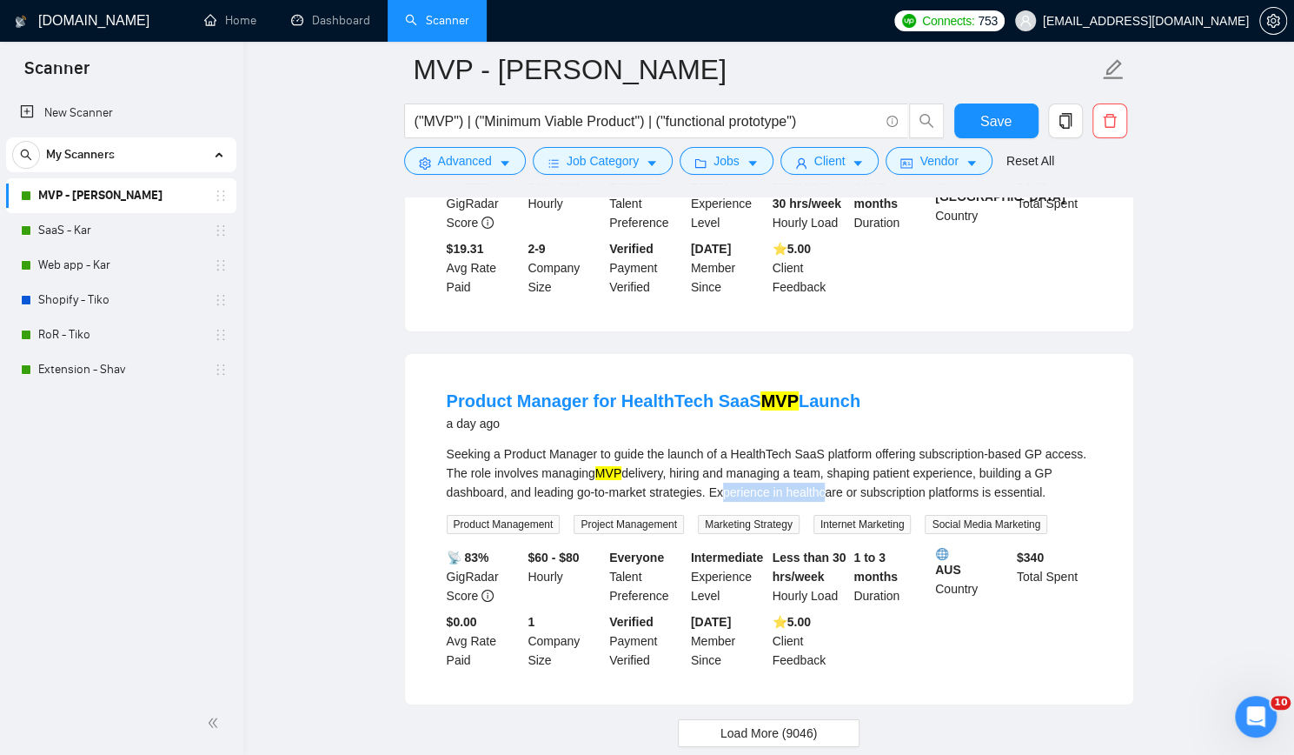
drag, startPoint x: 712, startPoint y: 422, endPoint x: 914, endPoint y: 422, distance: 201.7
click at [869, 444] on div "Seeking a Product Manager to guide the launch of a HealthTech SaaS platform off…" at bounding box center [769, 472] width 645 height 57
click at [1058, 444] on div "Seeking a Product Manager to guide the launch of a HealthTech SaaS platform off…" at bounding box center [769, 472] width 645 height 57
click at [775, 723] on span "Load More (9046)" at bounding box center [769, 732] width 96 height 19
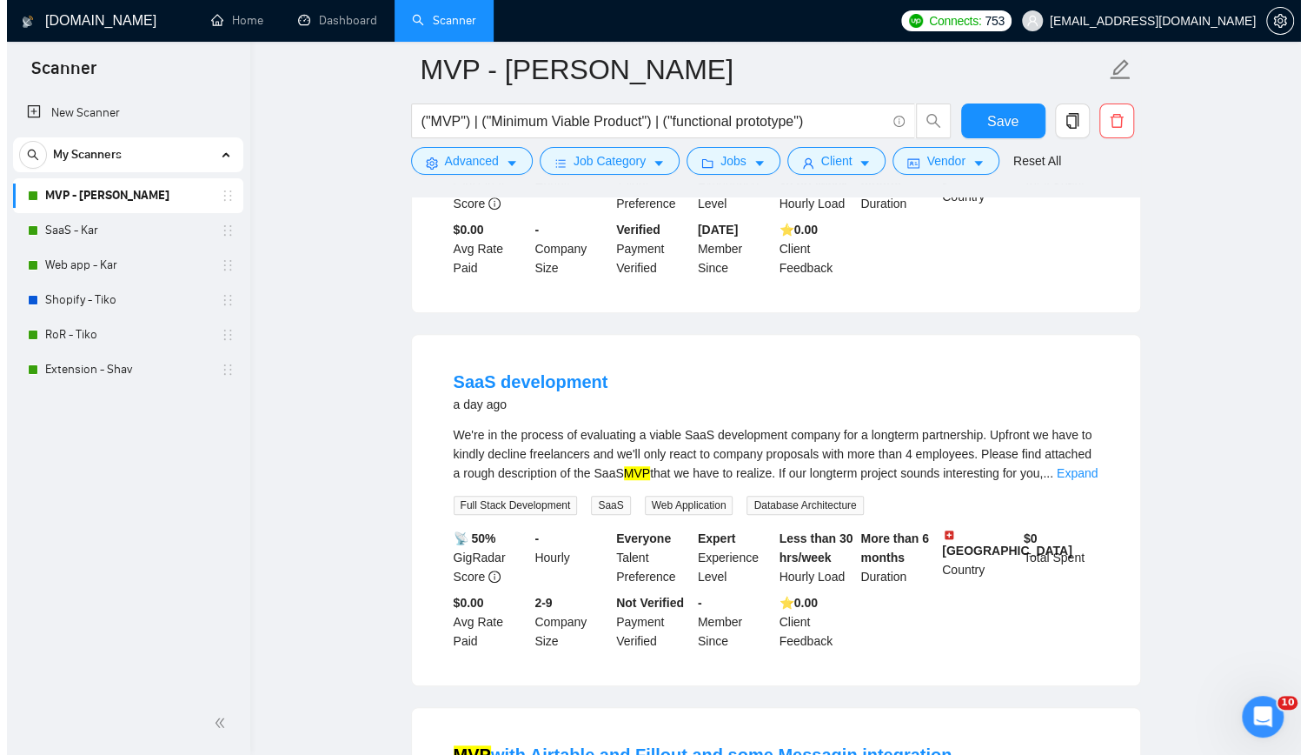
scroll to position [4346, 0]
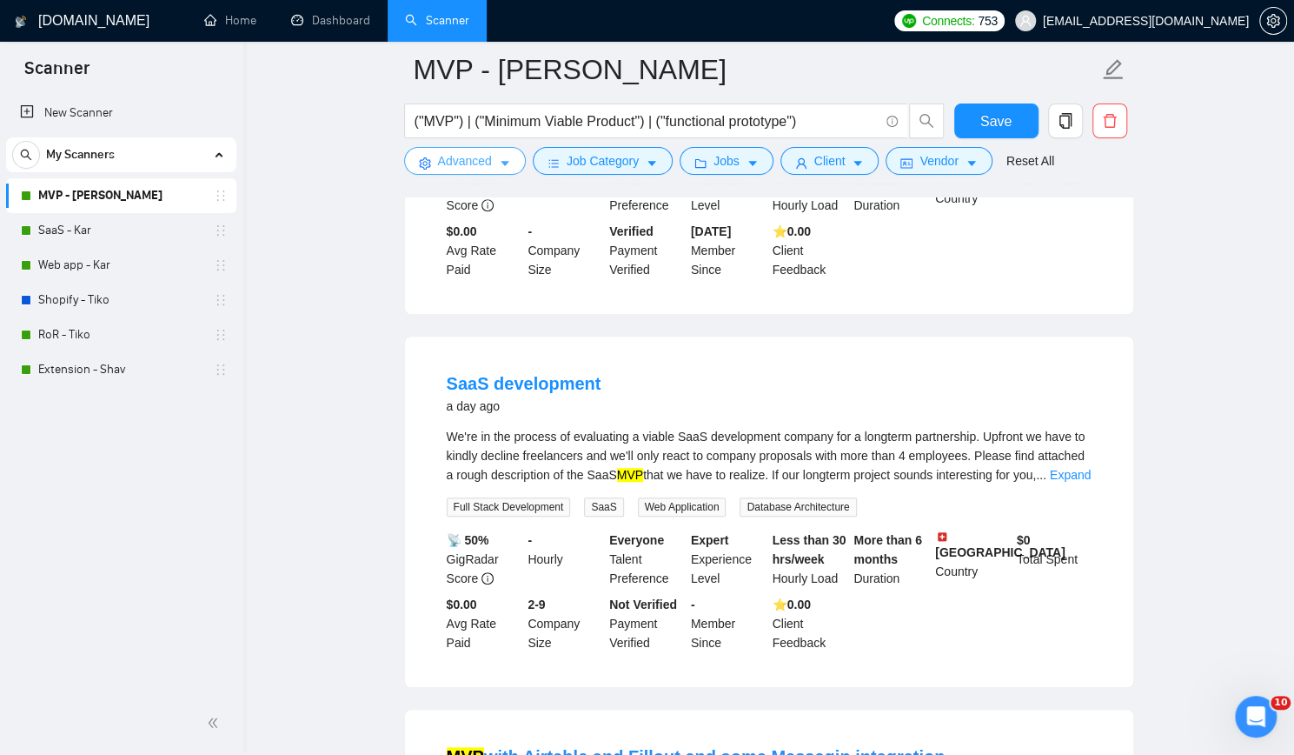
click at [465, 157] on span "Advanced" at bounding box center [465, 160] width 54 height 19
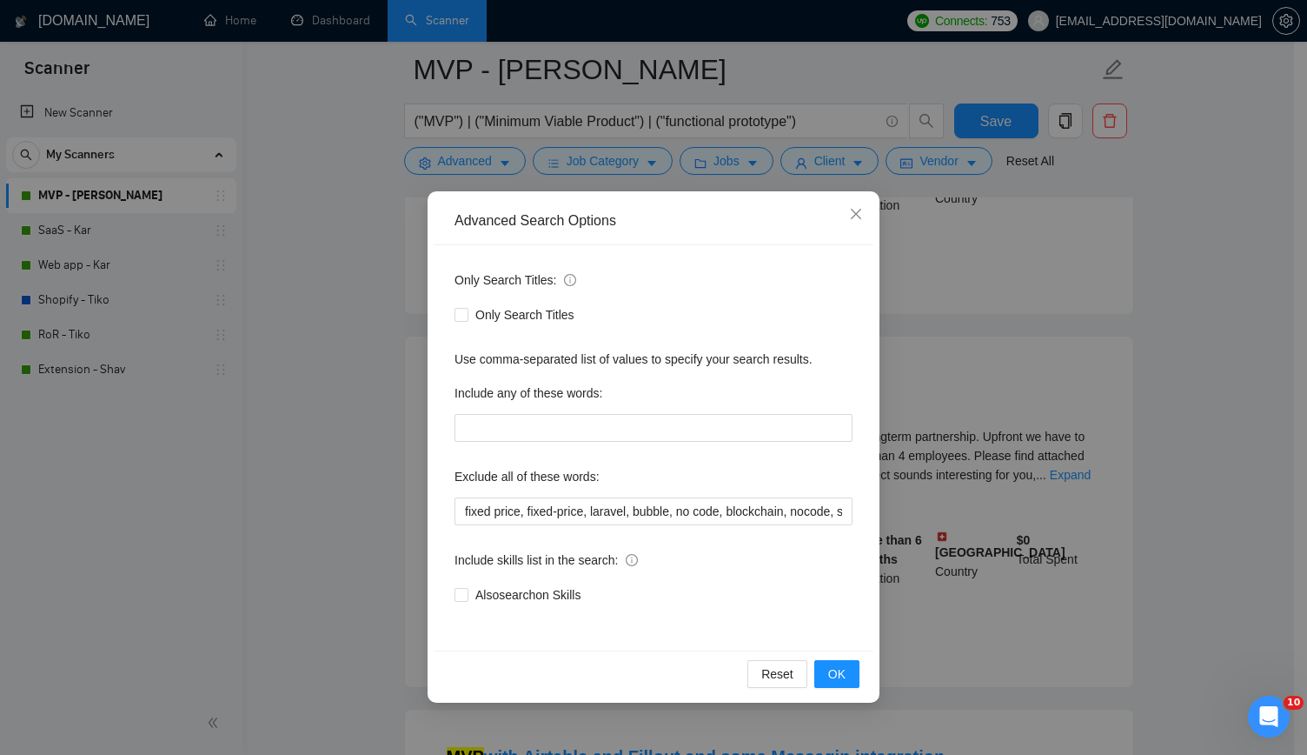
click at [753, 526] on div "Only Search Titles: Only Search Titles Use comma-separated list of values to sp…" at bounding box center [654, 447] width 440 height 405
click at [761, 512] on input "fixed price, fixed-price, laravel, bubble, no code, blockchain, nocode, supabas…" at bounding box center [654, 511] width 398 height 28
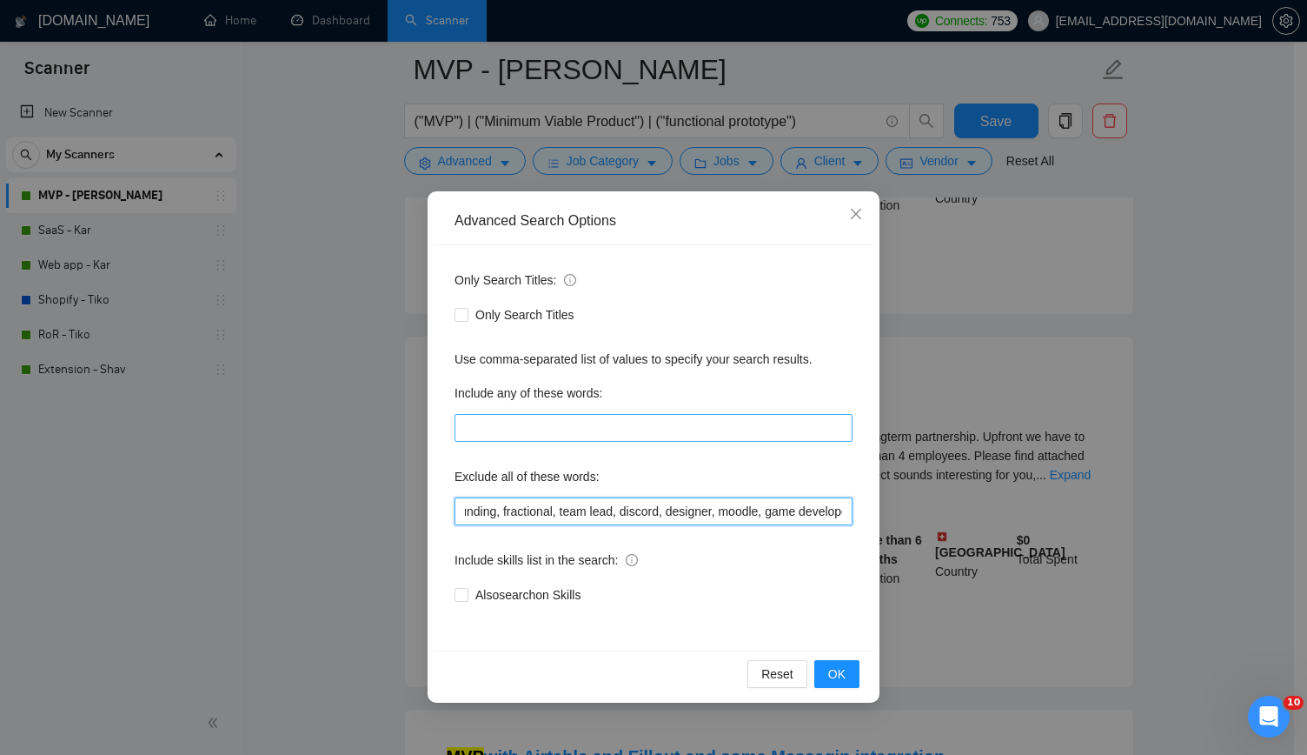
scroll to position [0, 619]
type input "fixed price, fixed-price, laravel, bubble, no code, blockchain, nocode, supabas…"
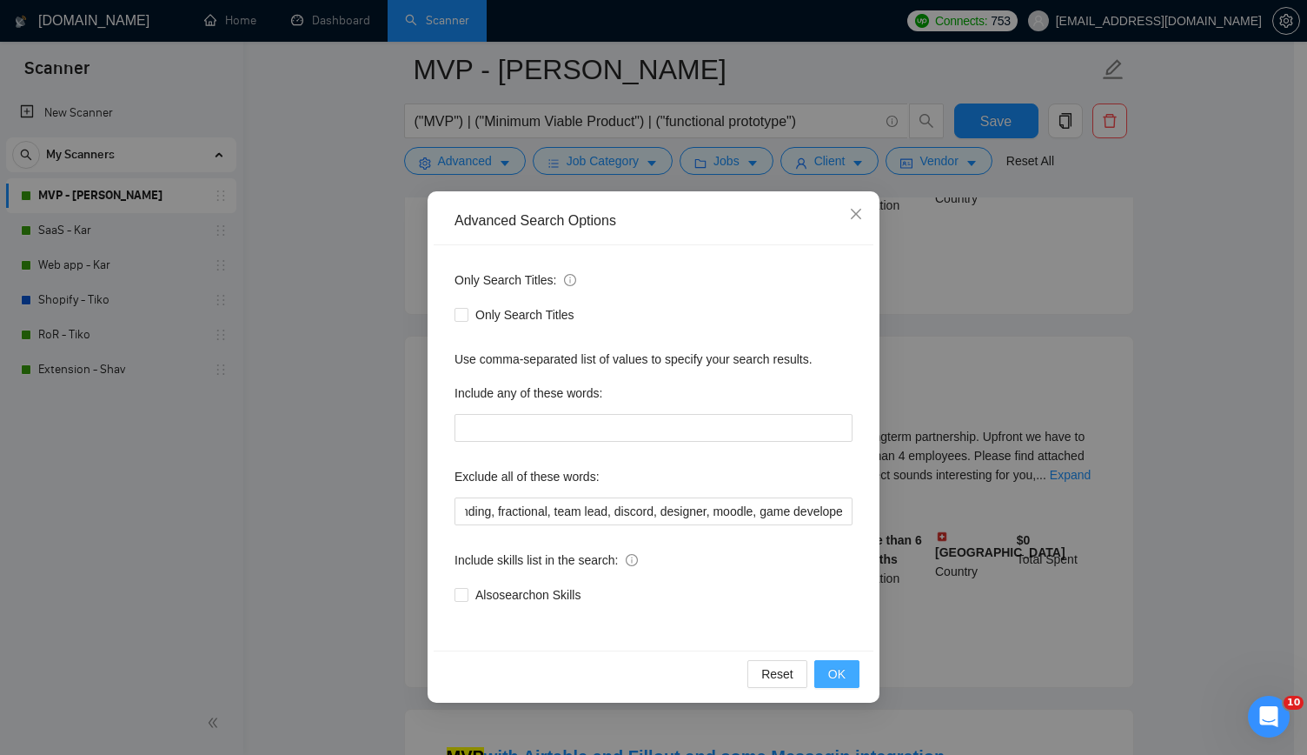
click at [835, 671] on span "OK" at bounding box center [836, 673] width 17 height 19
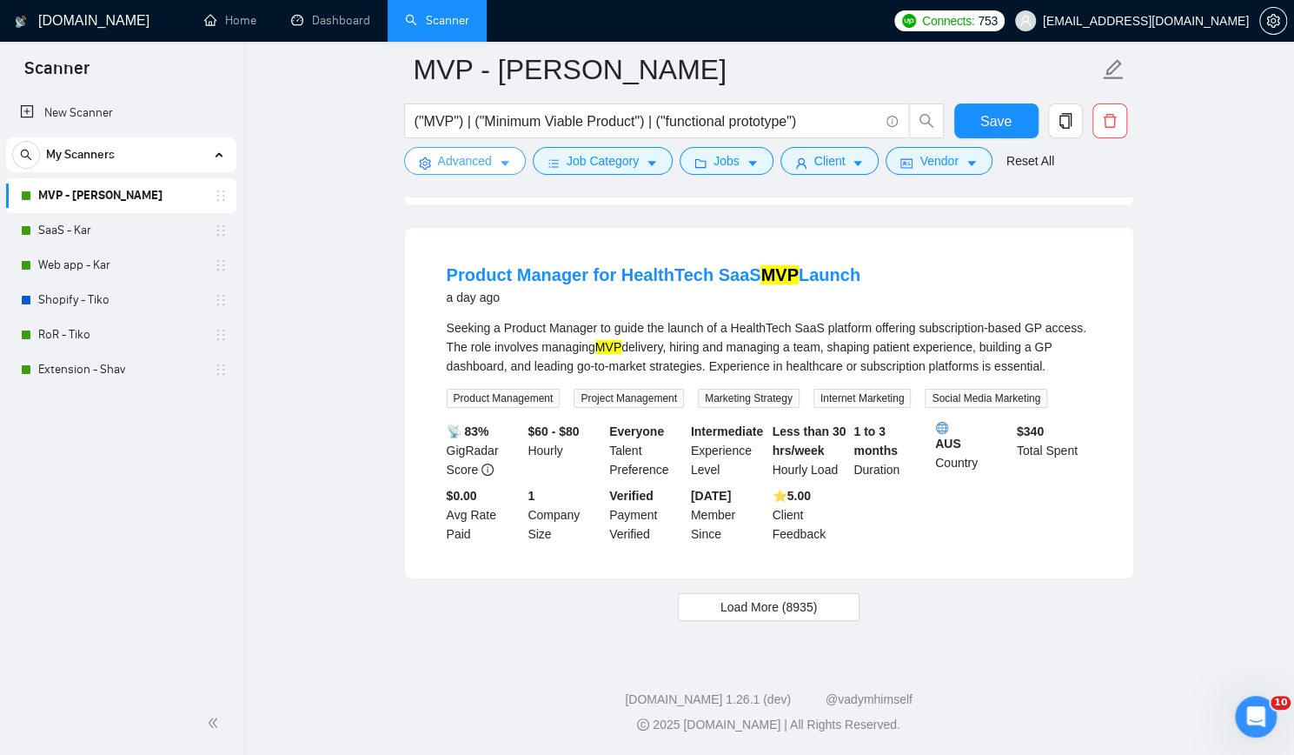
scroll to position [3621, 0]
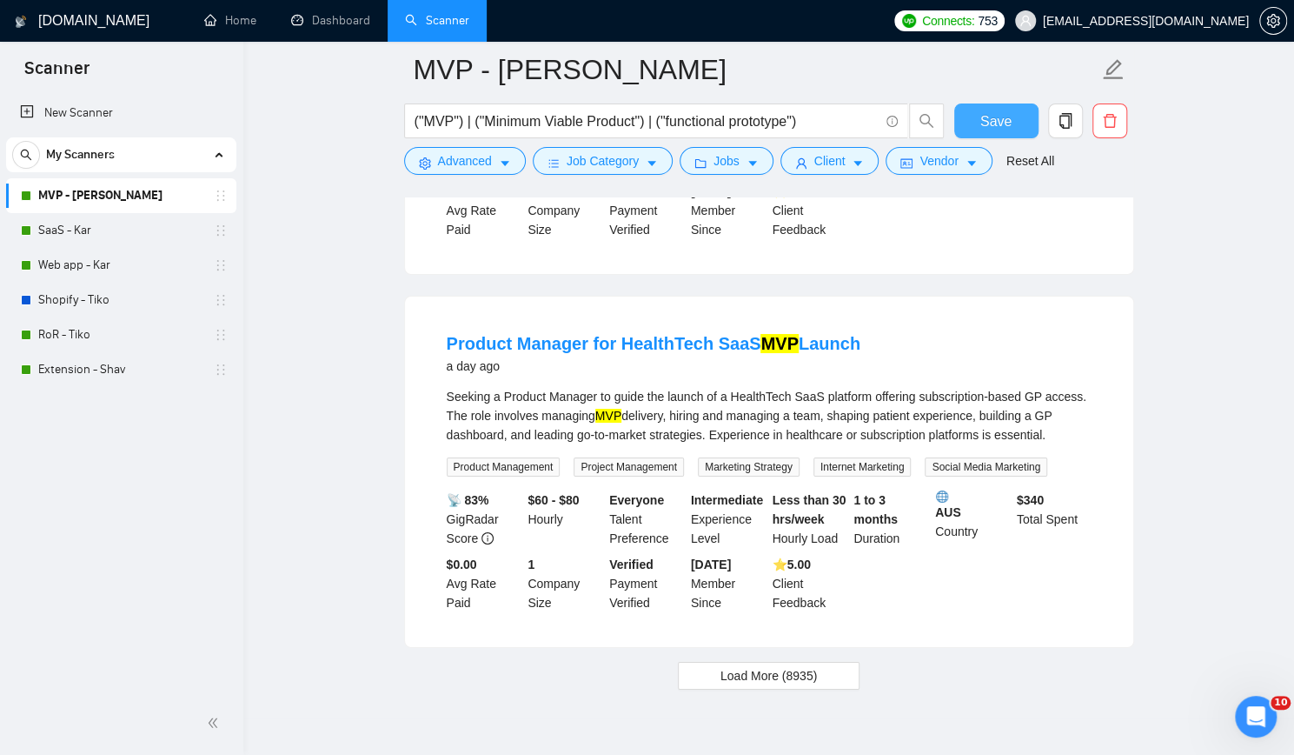
click at [989, 121] on span "Save" at bounding box center [996, 121] width 31 height 22
click at [753, 666] on span "Load More (8935)" at bounding box center [769, 675] width 96 height 19
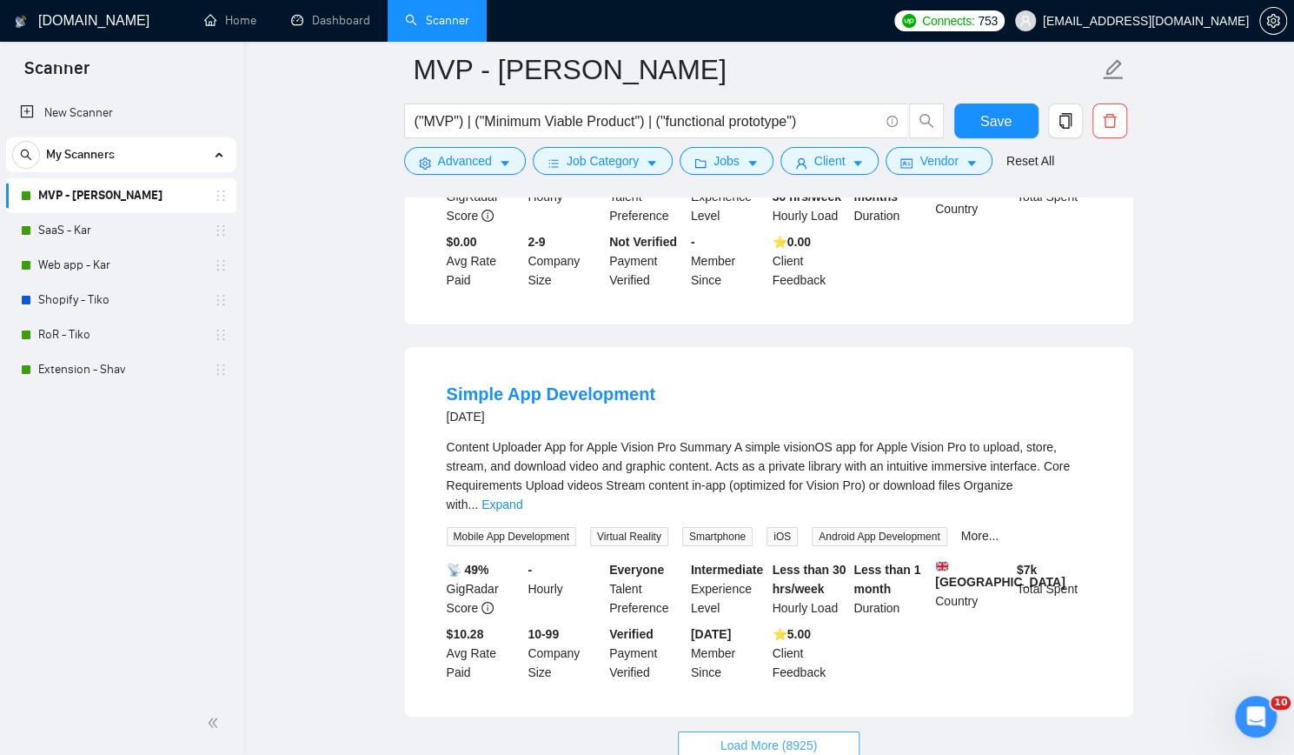
scroll to position [7420, 0]
click at [38, 229] on link "SaaS - Kar" at bounding box center [120, 230] width 165 height 35
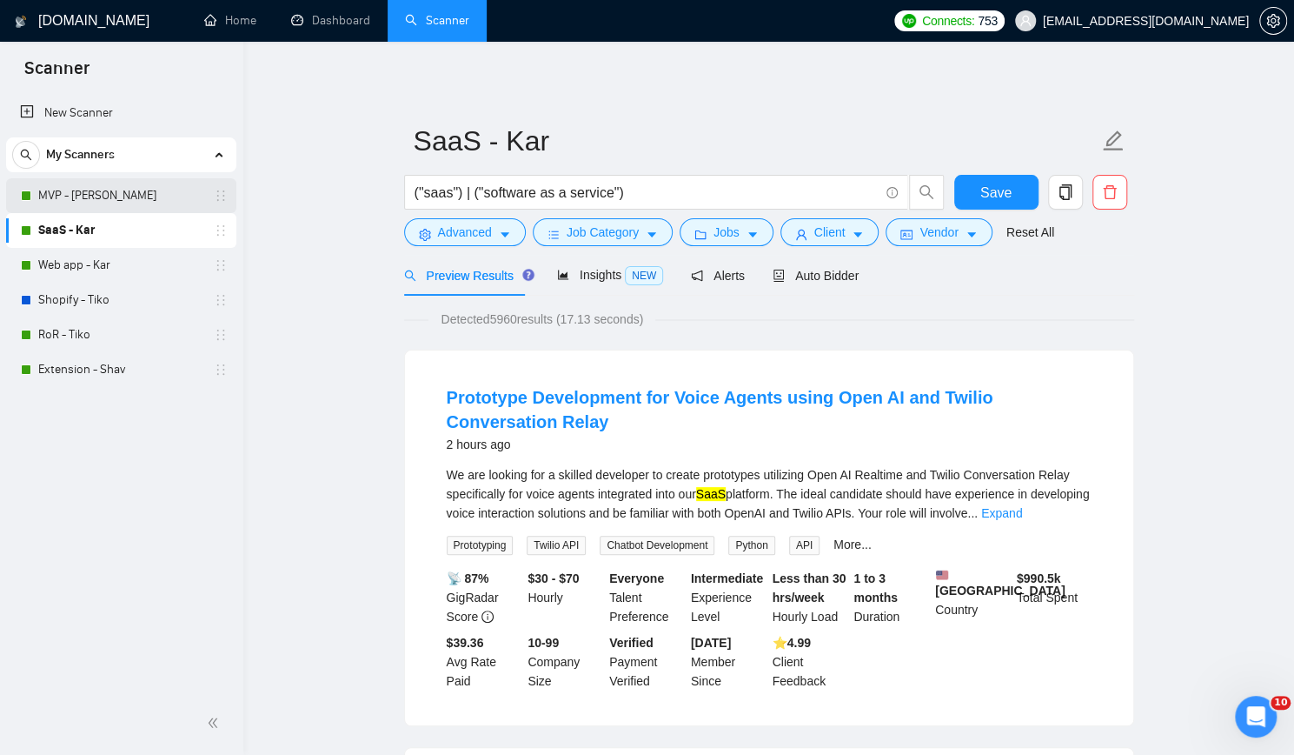
click at [163, 196] on link "MVP - [PERSON_NAME]" at bounding box center [120, 195] width 165 height 35
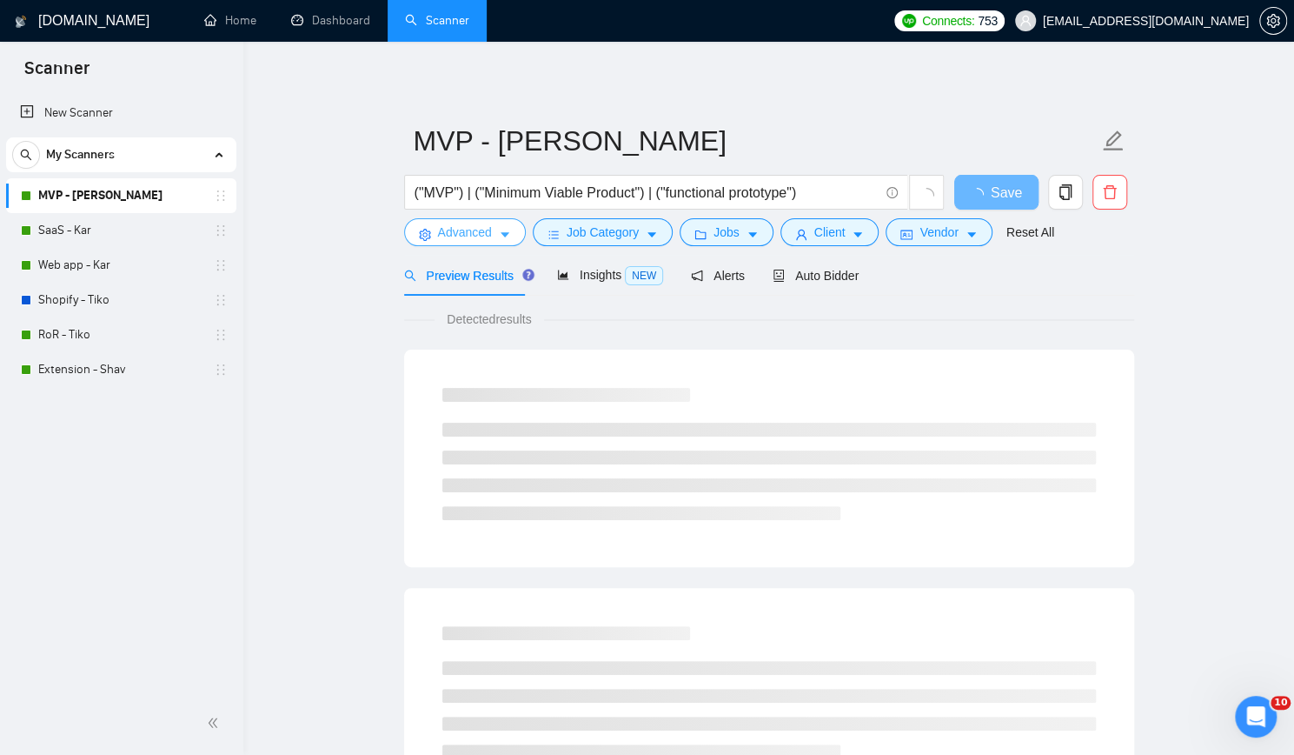
click at [446, 234] on span "Advanced" at bounding box center [465, 232] width 54 height 19
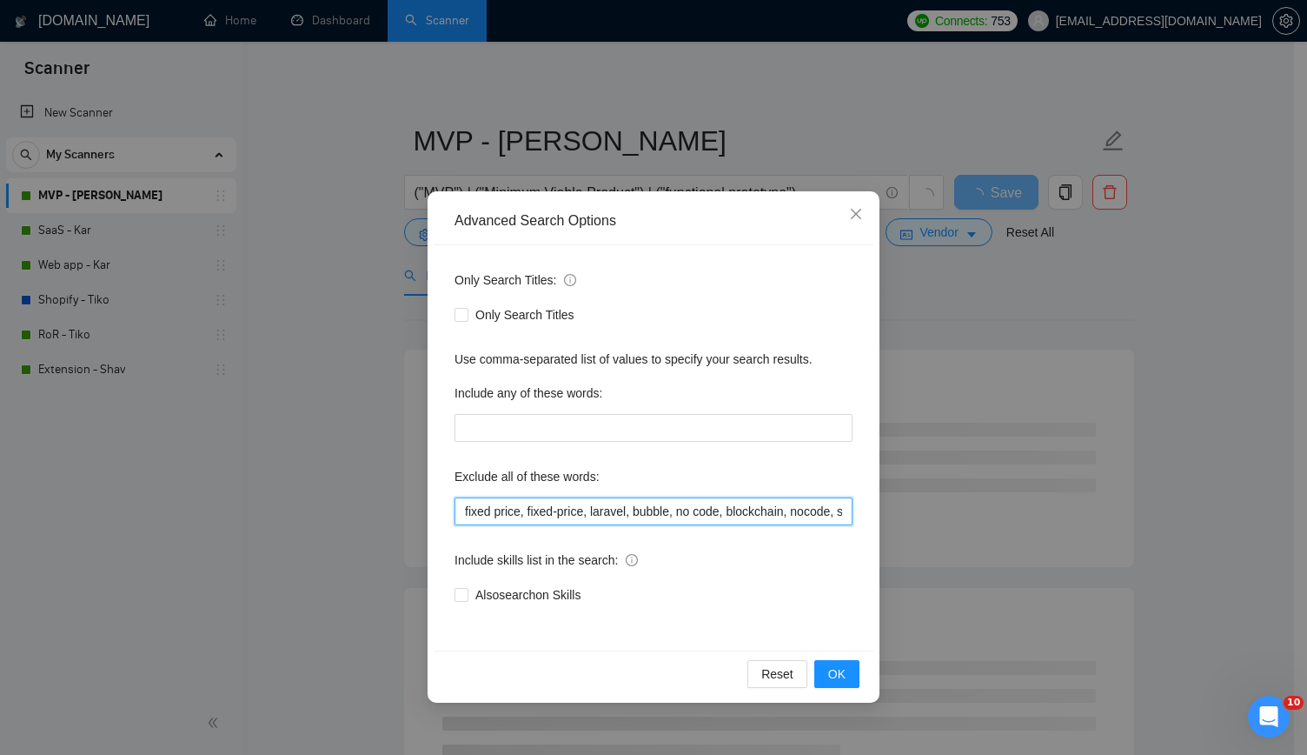
click at [665, 502] on input "fixed price, fixed-price, laravel, bubble, no code, blockchain, nocode, supabas…" at bounding box center [654, 511] width 398 height 28
click at [851, 213] on icon "close" at bounding box center [856, 214] width 14 height 14
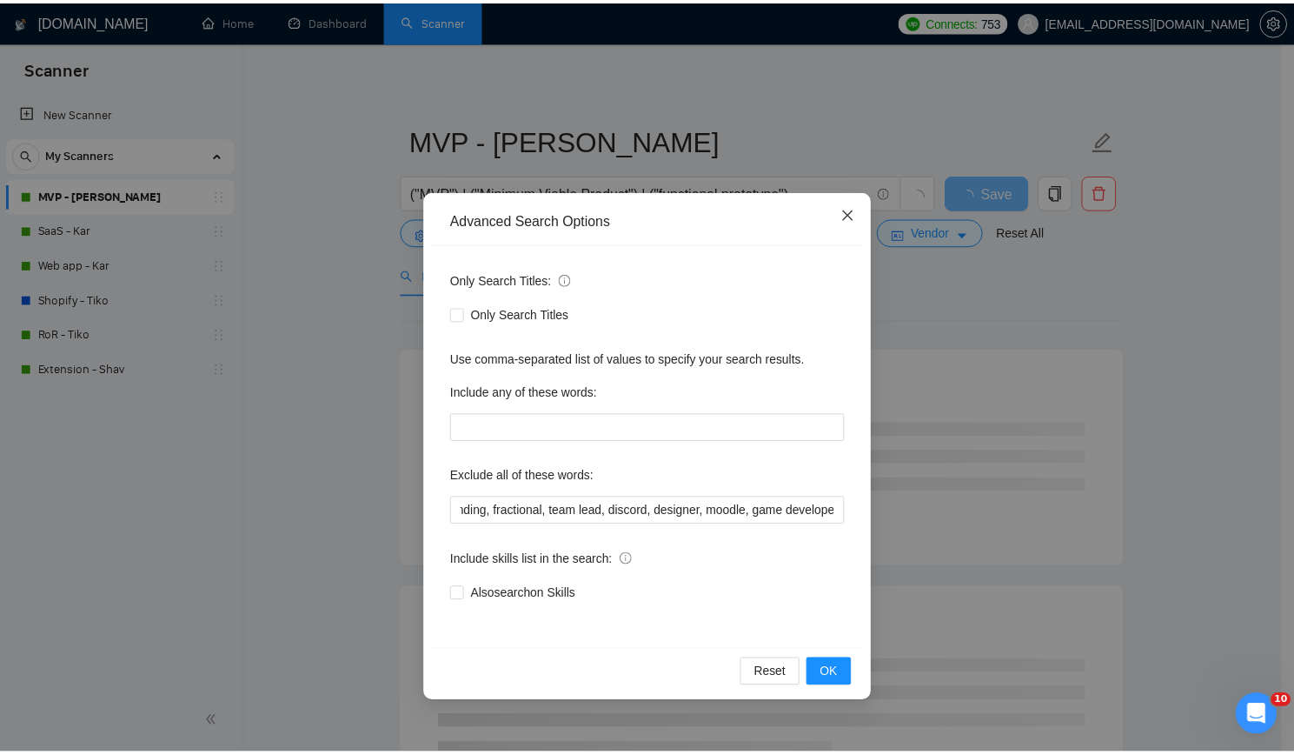
scroll to position [0, 0]
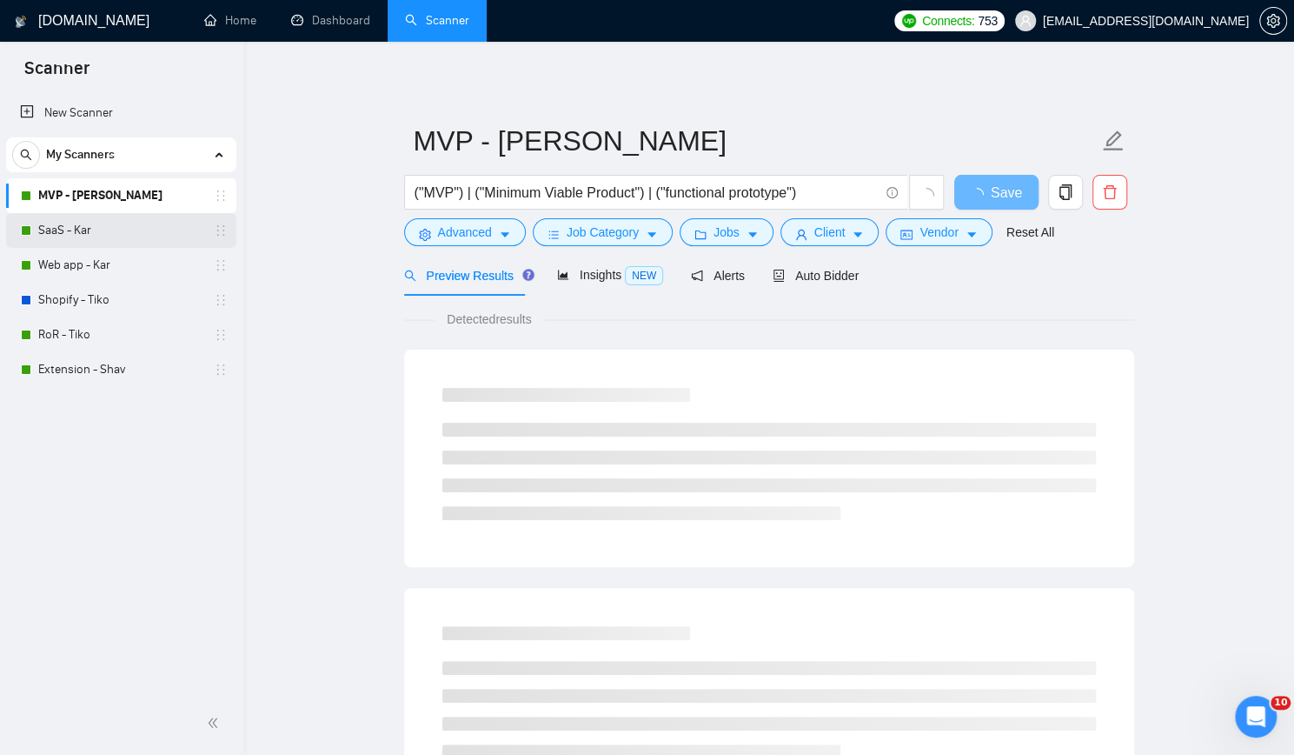
click at [147, 218] on link "SaaS - Kar" at bounding box center [120, 230] width 165 height 35
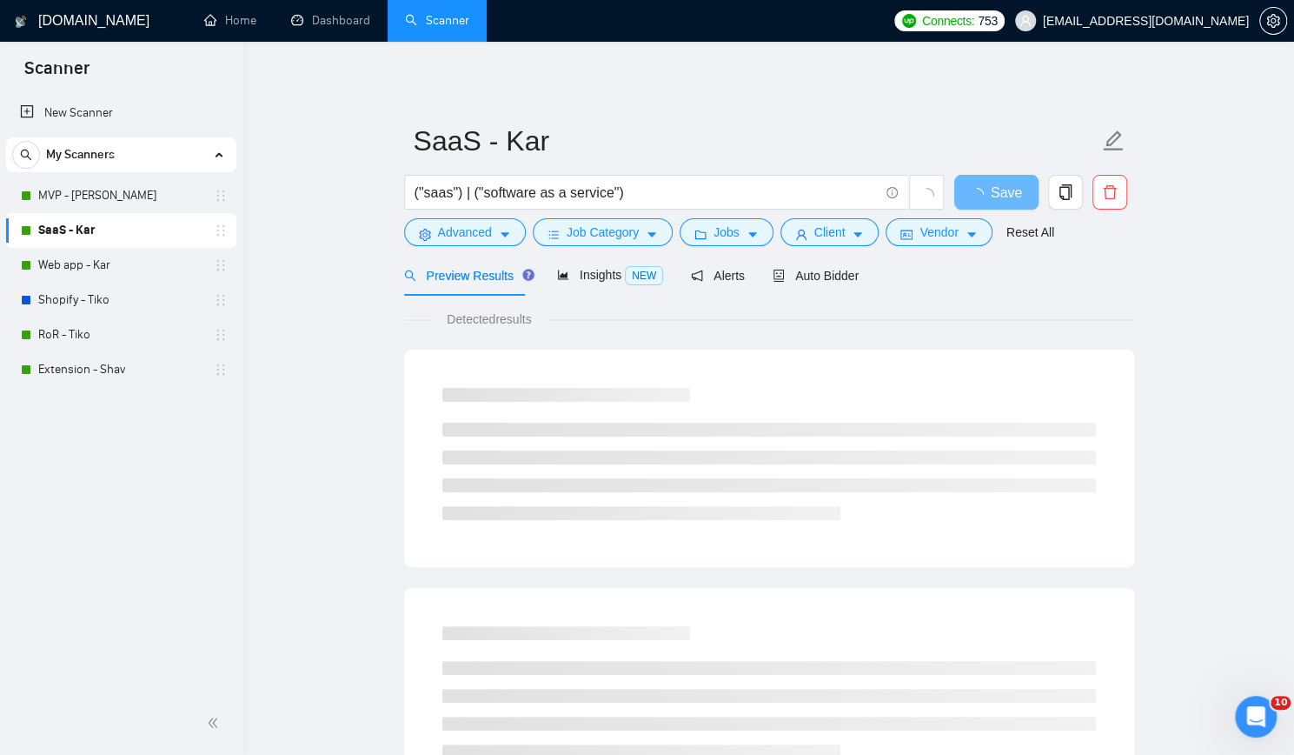
click at [146, 218] on link "SaaS - Kar" at bounding box center [120, 230] width 165 height 35
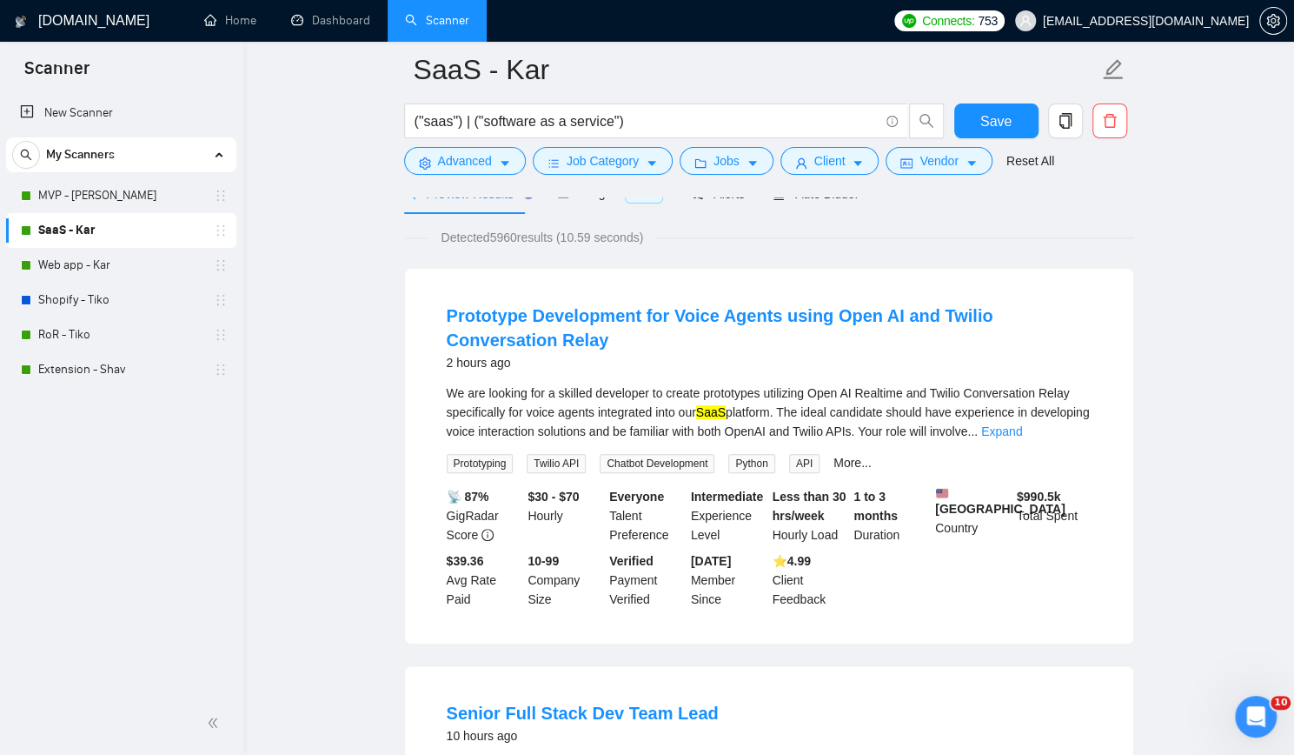
scroll to position [87, 0]
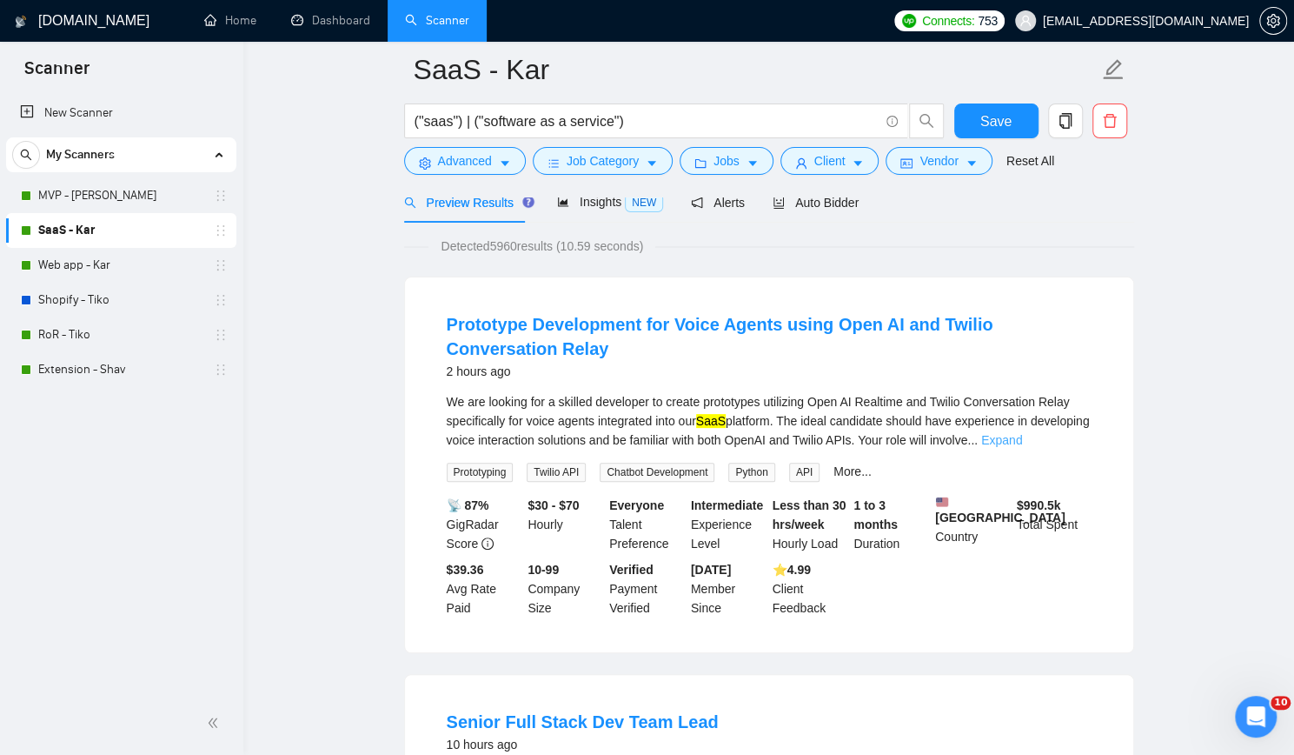
click at [1022, 436] on link "Expand" at bounding box center [1001, 440] width 41 height 14
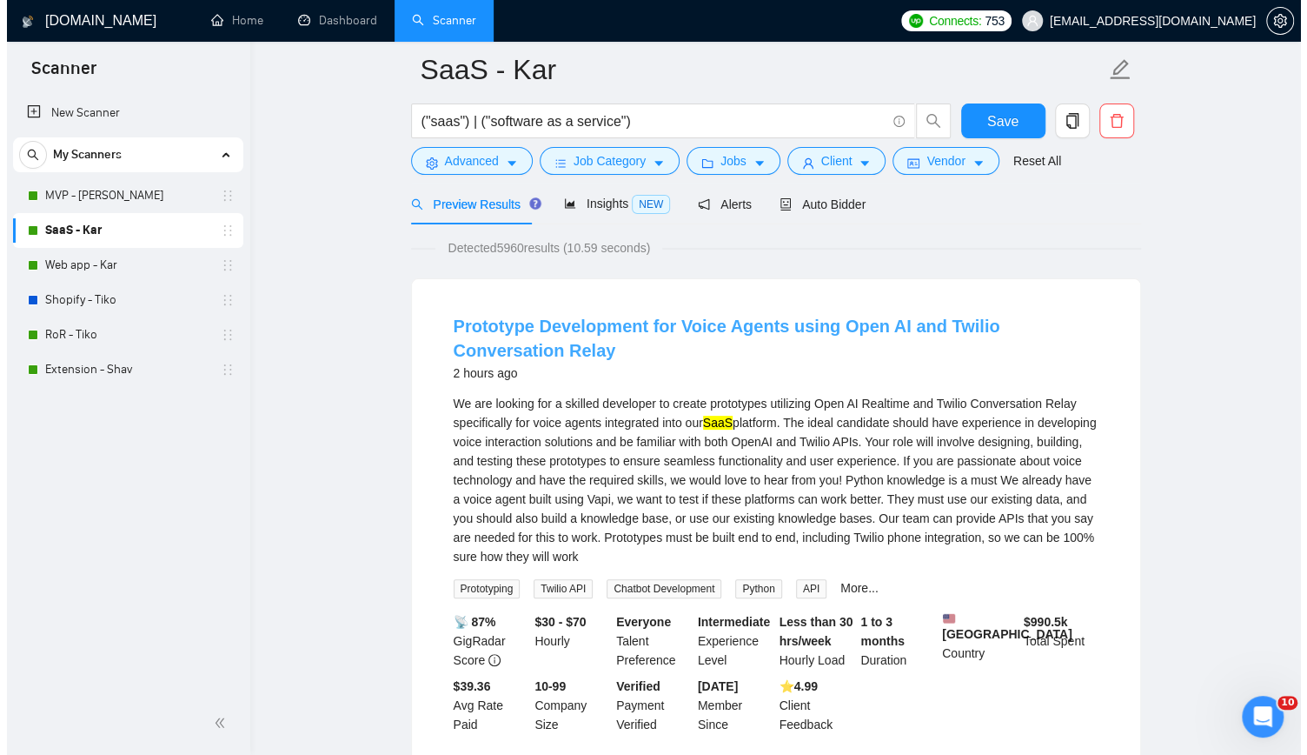
scroll to position [0, 0]
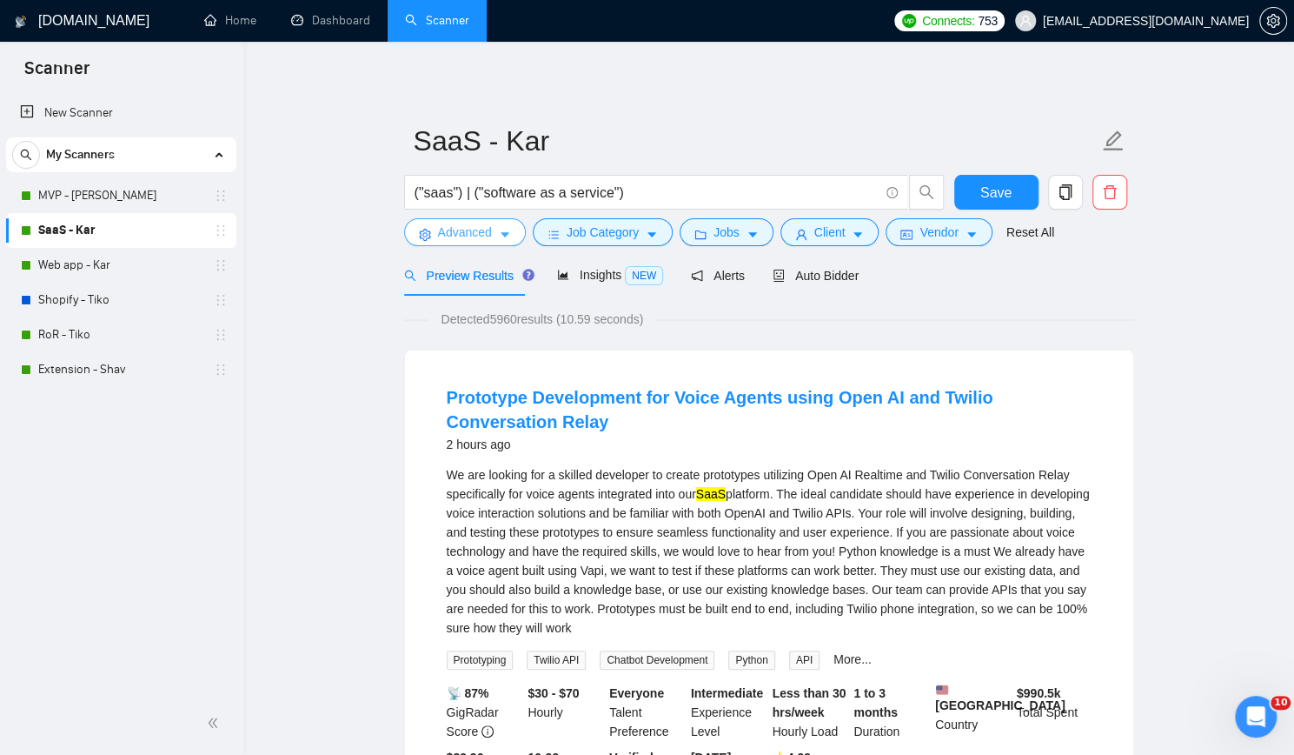
click at [473, 234] on span "Advanced" at bounding box center [465, 232] width 54 height 19
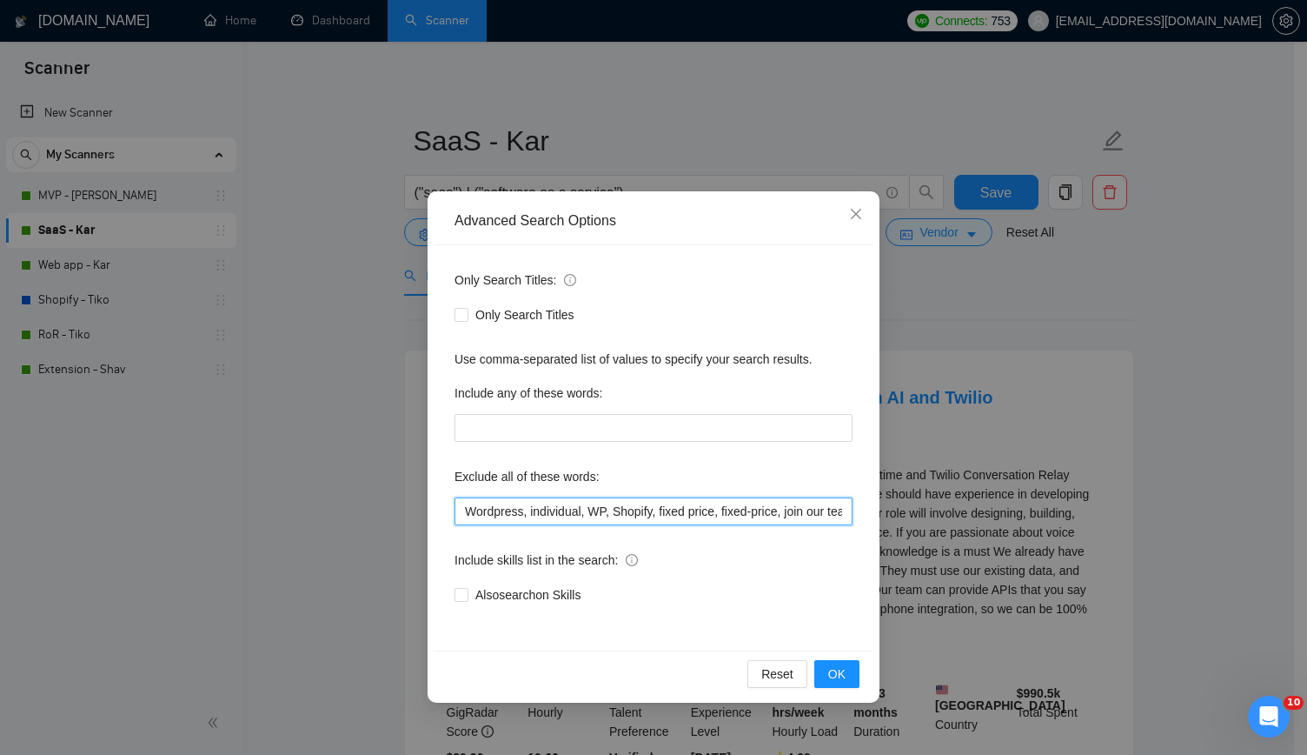
click at [708, 504] on input "Wordpress, individual, WP, Shopify, fixed price, fixed-price, join our team, bu…" at bounding box center [654, 511] width 398 height 28
click at [845, 667] on span "OK" at bounding box center [836, 673] width 17 height 19
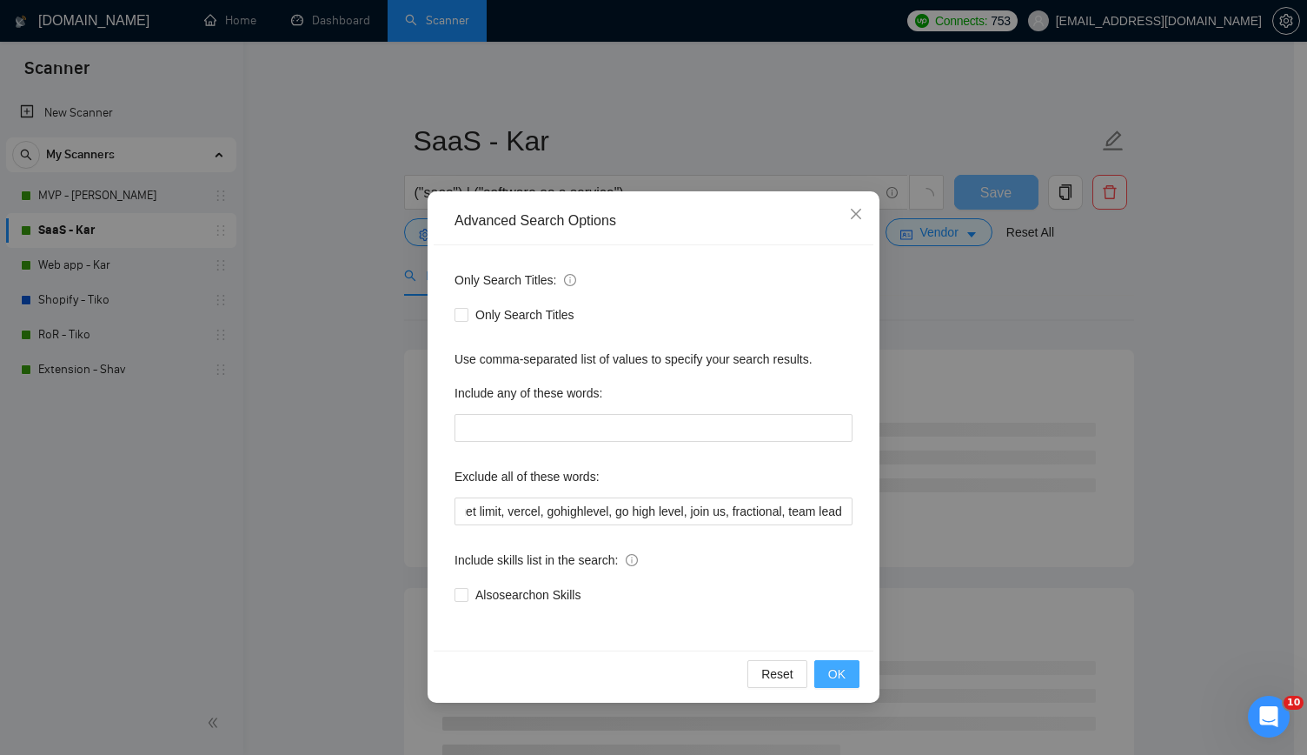
scroll to position [0, 0]
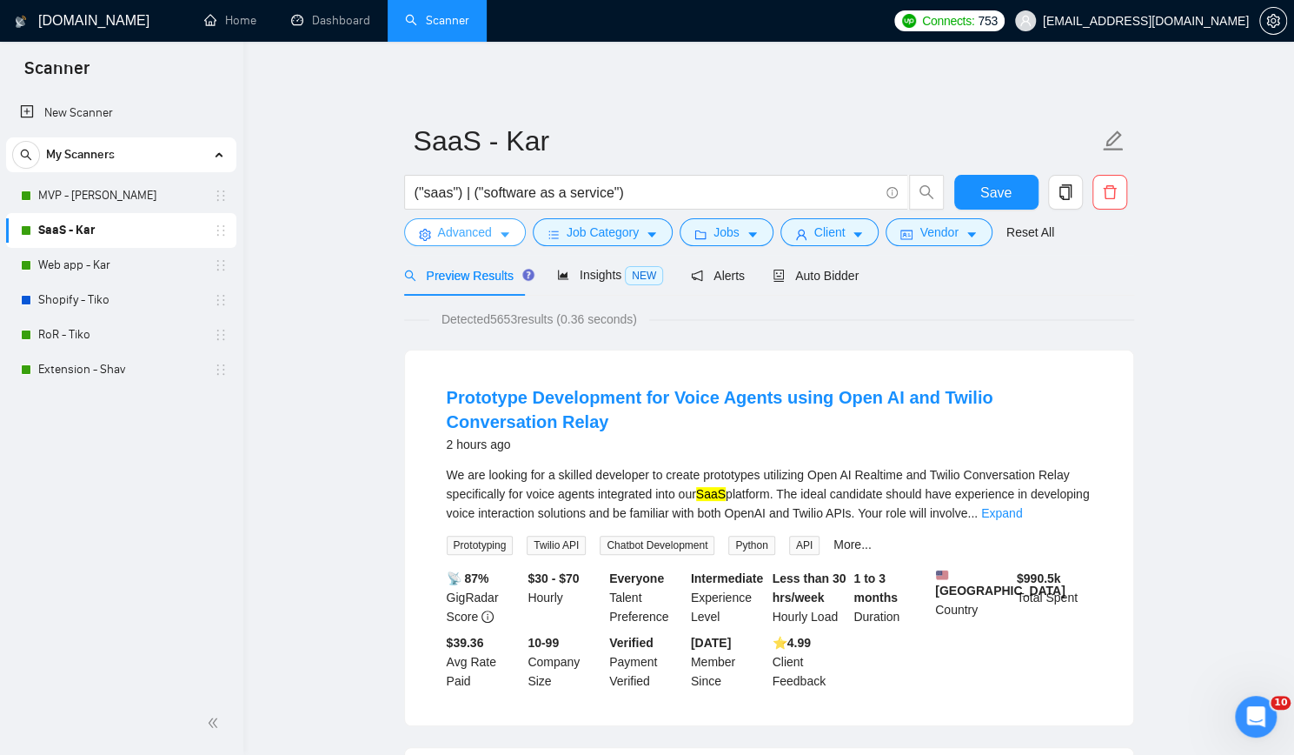
click at [454, 234] on span "Advanced" at bounding box center [465, 232] width 54 height 19
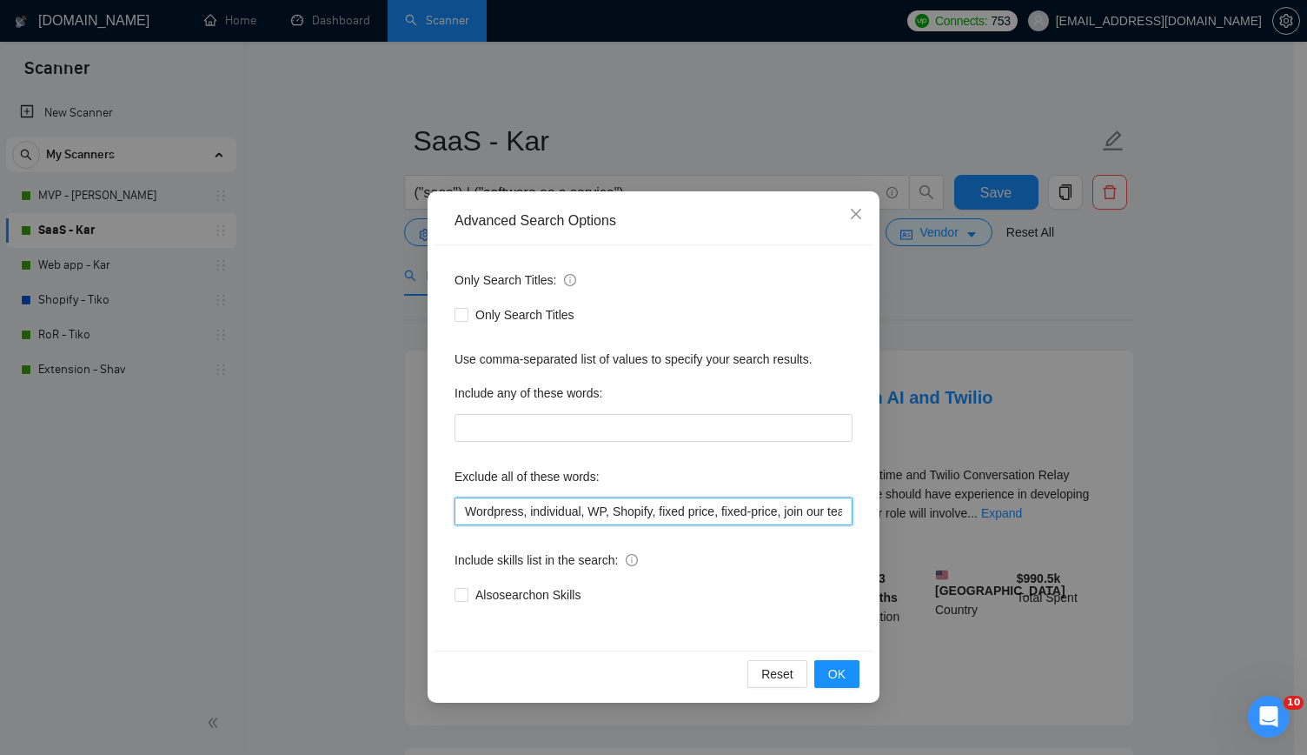
click at [705, 515] on input "Wordpress, individual, WP, Shopify, fixed price, fixed-price, join our team, bu…" at bounding box center [654, 511] width 398 height 28
click at [845, 672] on span "OK" at bounding box center [836, 673] width 17 height 19
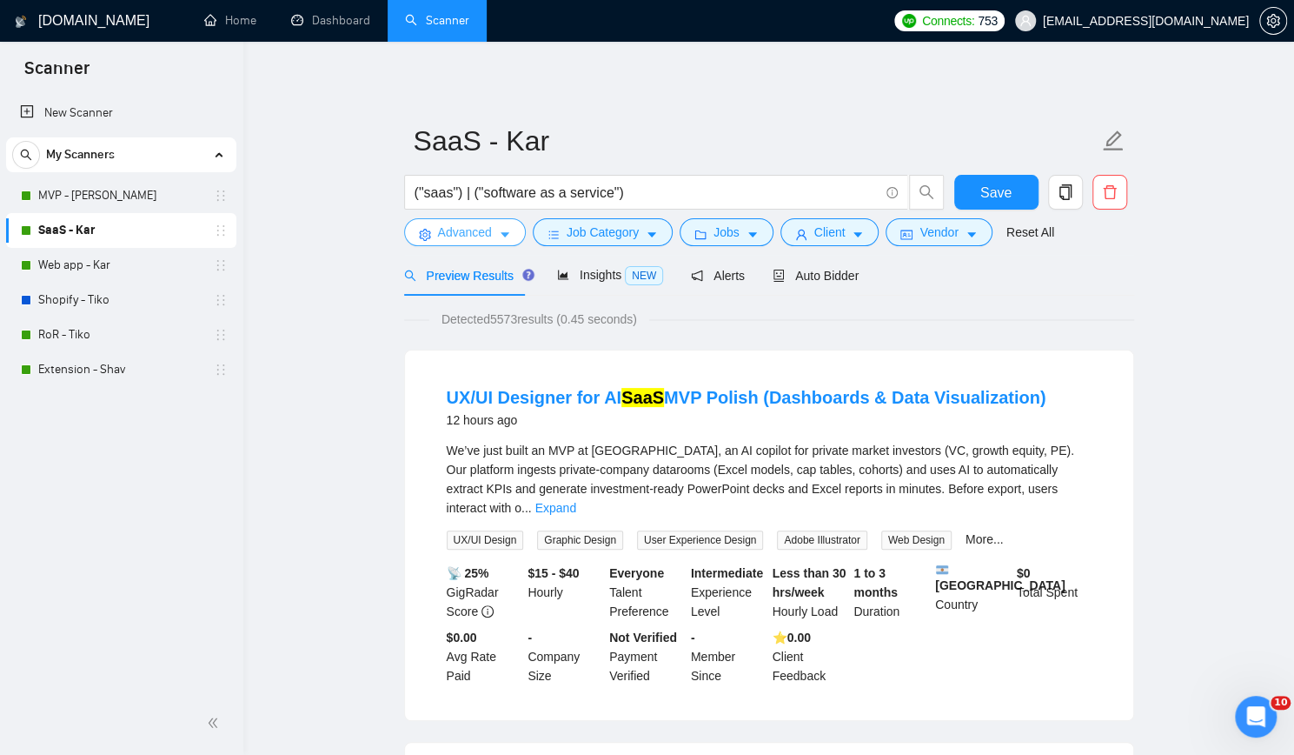
click at [470, 239] on span "Advanced" at bounding box center [465, 232] width 54 height 19
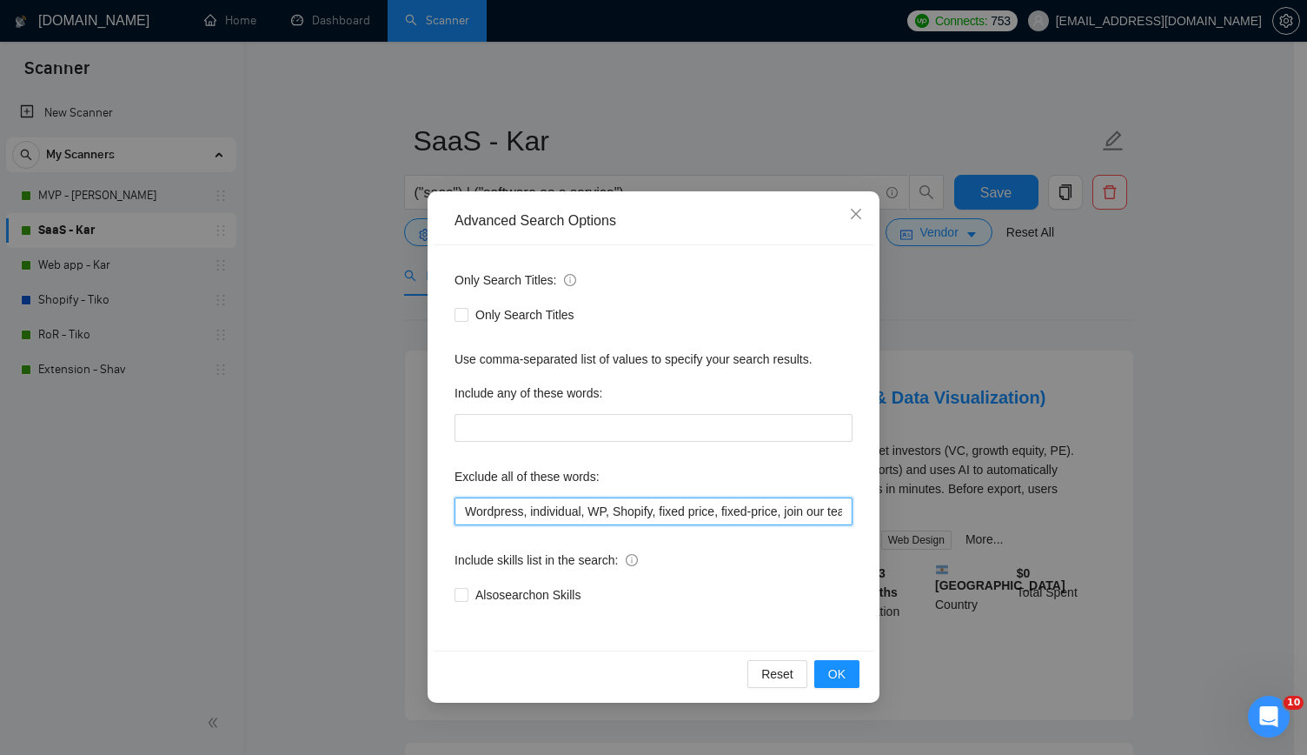
click at [612, 497] on input "Wordpress, individual, WP, Shopify, fixed price, fixed-price, join our team, bu…" at bounding box center [654, 511] width 398 height 28
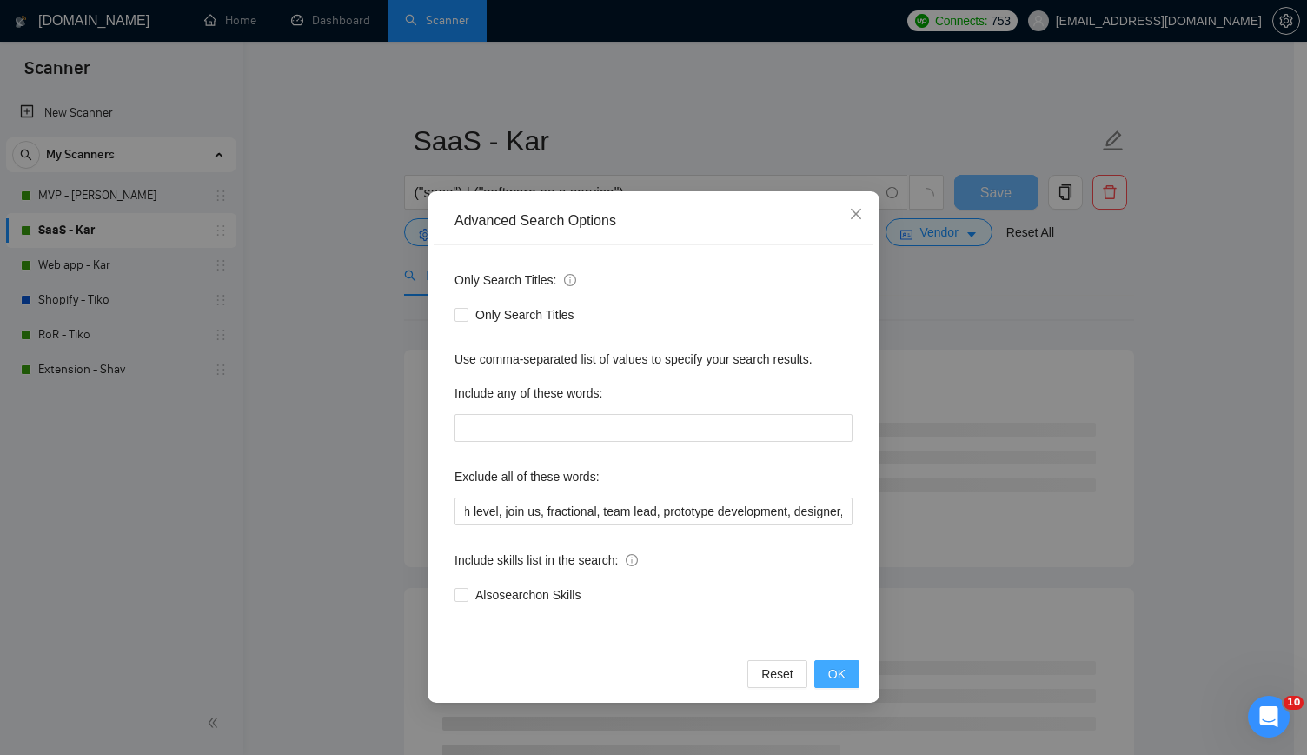
click at [852, 675] on button "OK" at bounding box center [837, 674] width 45 height 28
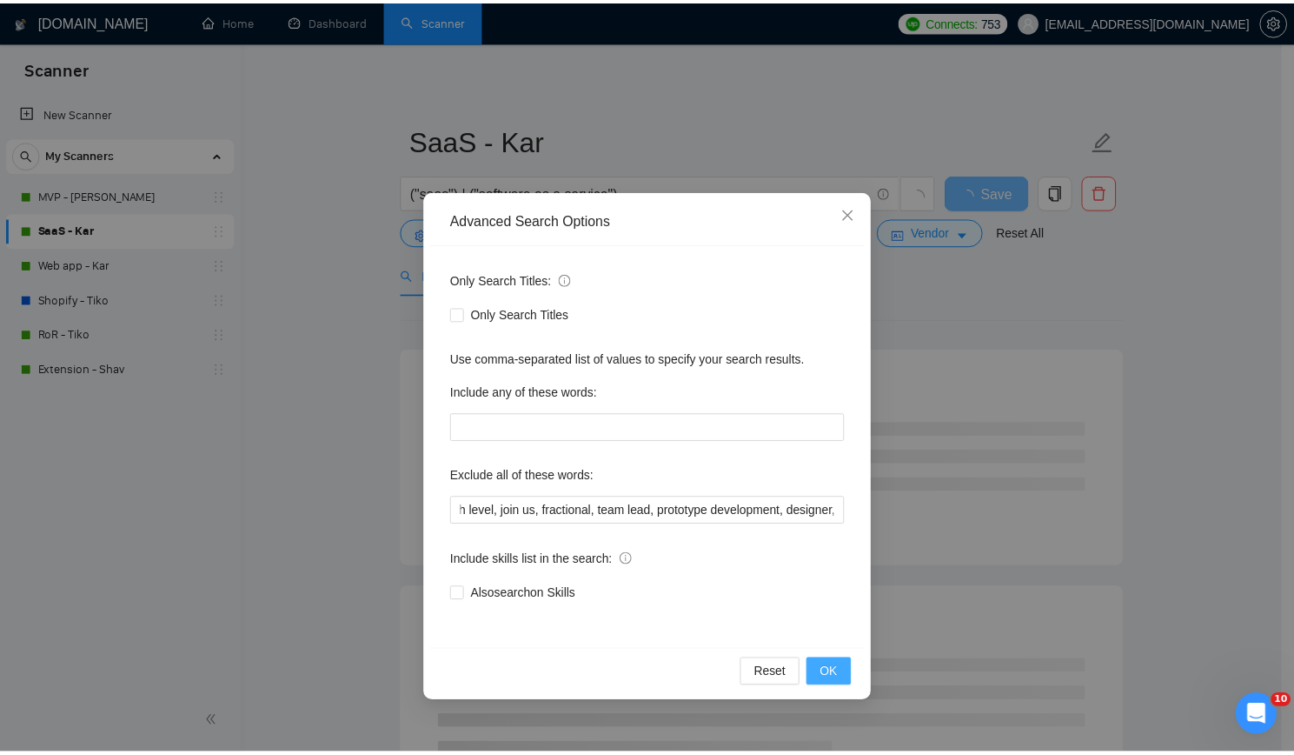
scroll to position [0, 0]
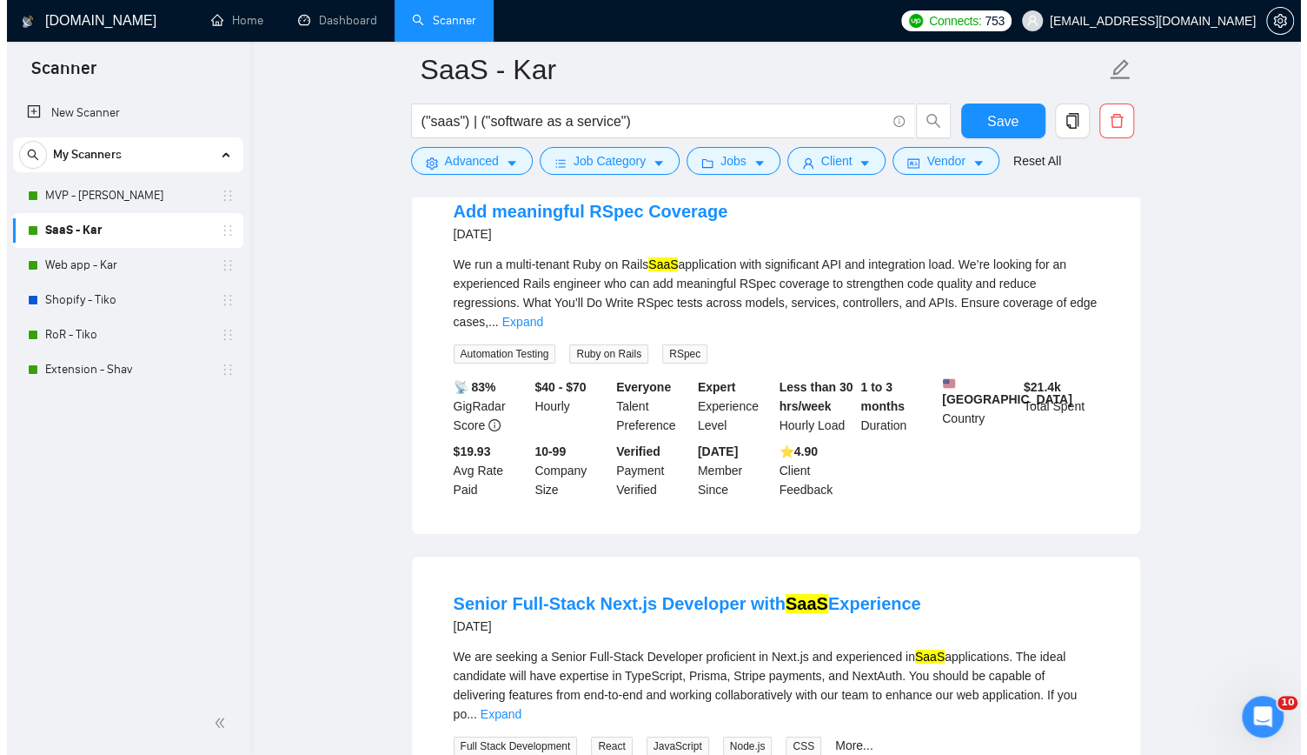
scroll to position [3129, 0]
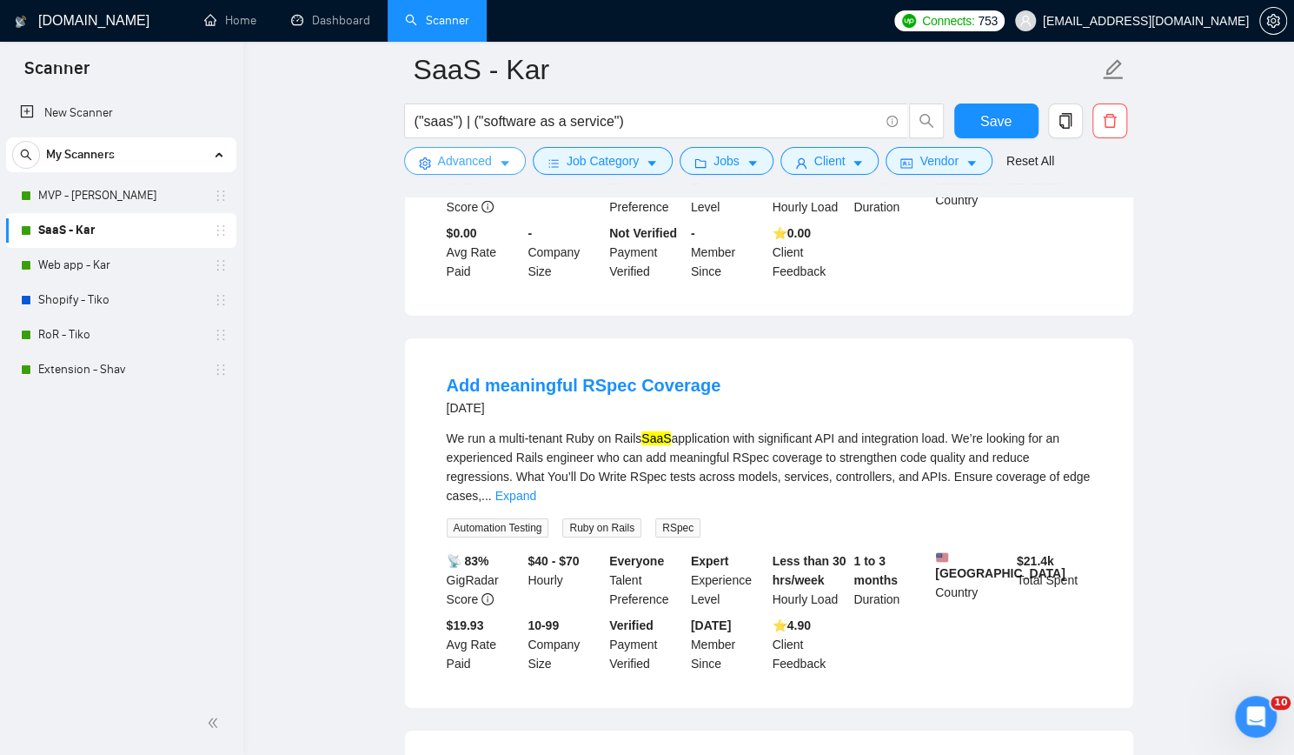
click at [467, 155] on span "Advanced" at bounding box center [465, 160] width 54 height 19
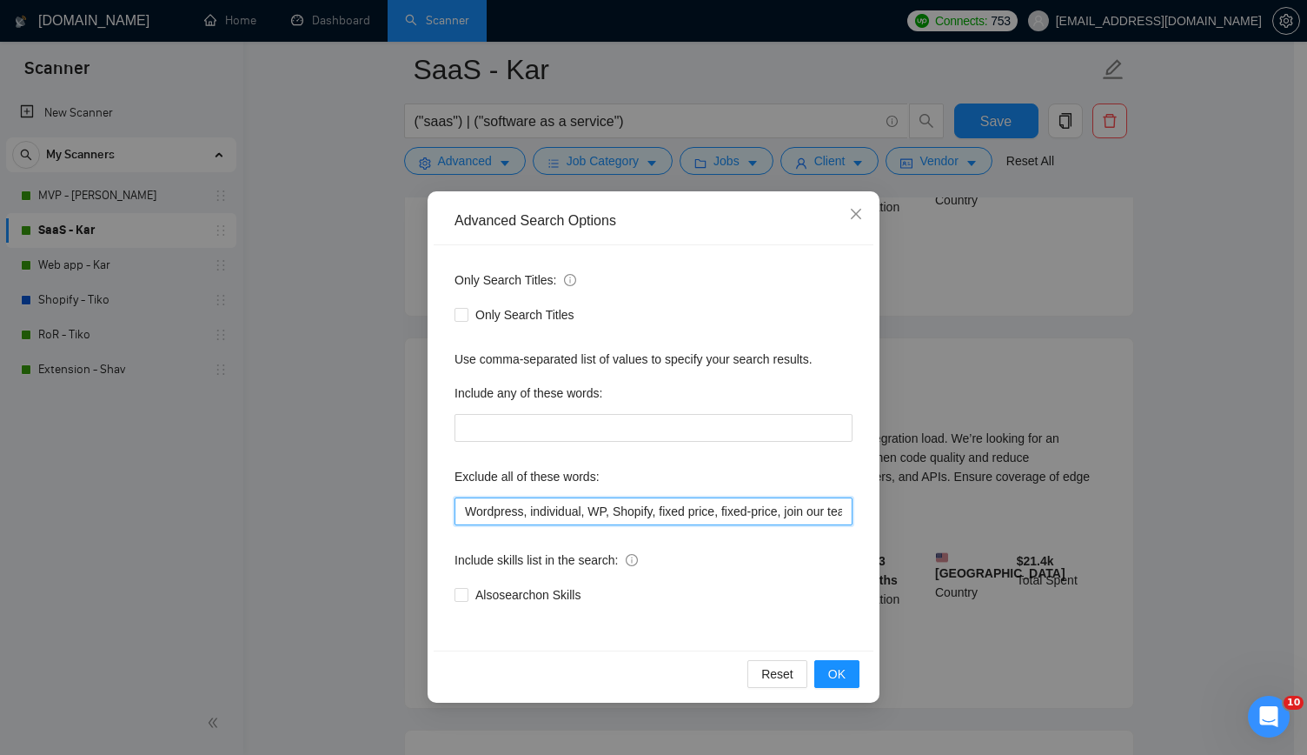
click at [695, 504] on input "Wordpress, individual, WP, Shopify, fixed price, fixed-price, join our team, bu…" at bounding box center [654, 511] width 398 height 28
type input "Wordpress, individual, WP, Shopify, fixed price, fixed-price, join our team, bu…"
click at [836, 666] on span "OK" at bounding box center [836, 673] width 17 height 19
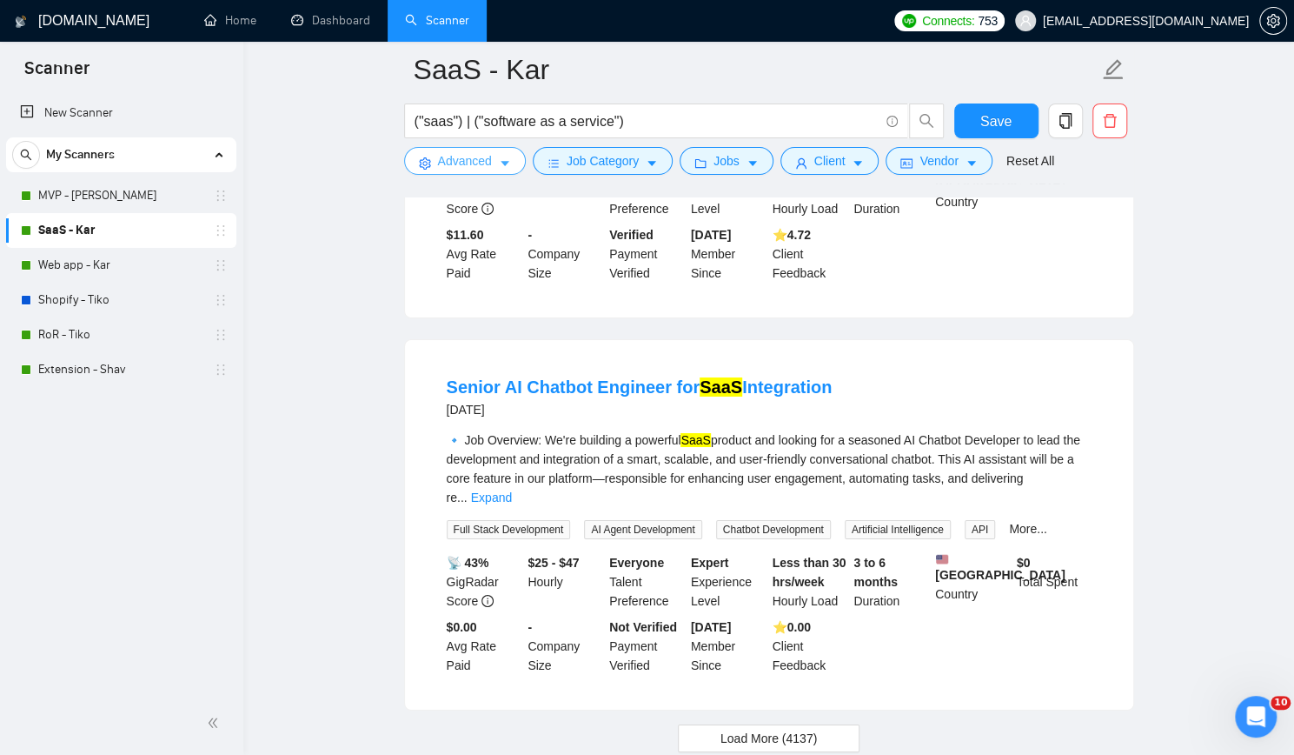
scroll to position [3521, 0]
click at [982, 116] on span "Save" at bounding box center [996, 121] width 31 height 22
click at [66, 259] on link "Web app - Kar" at bounding box center [120, 265] width 165 height 35
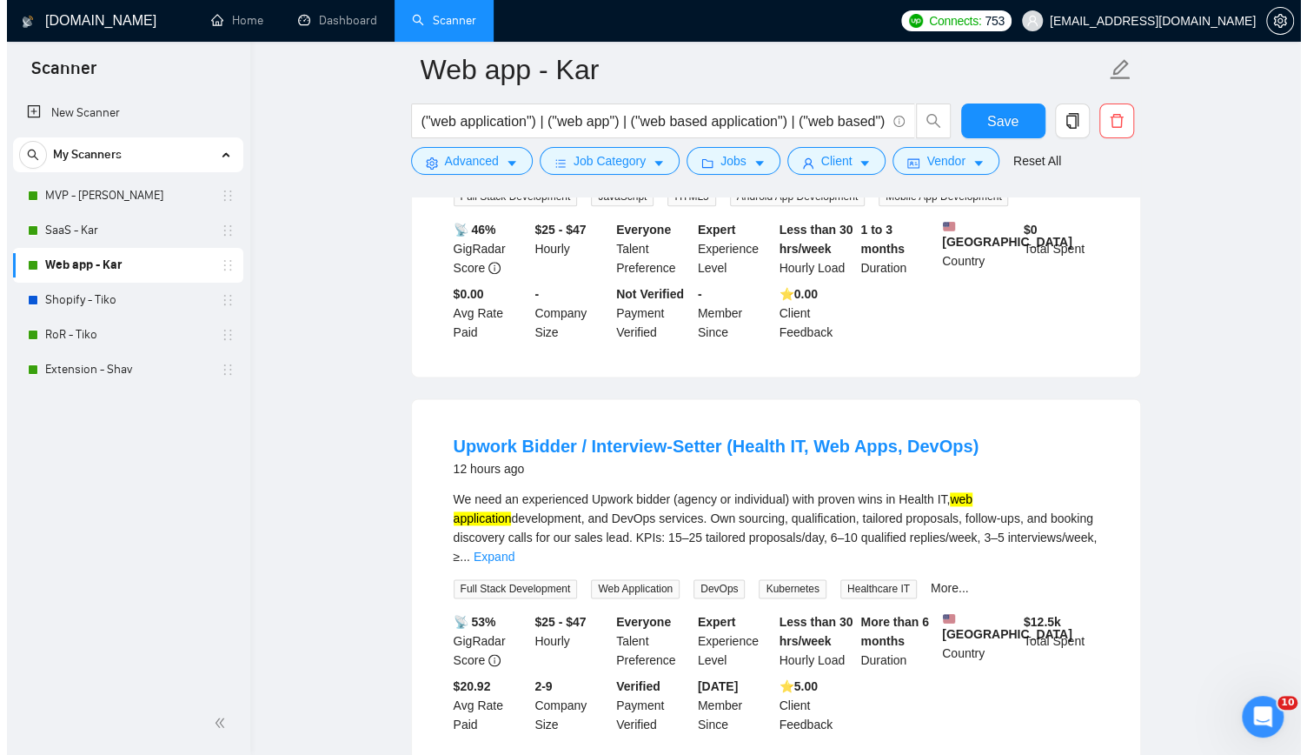
scroll to position [1130, 0]
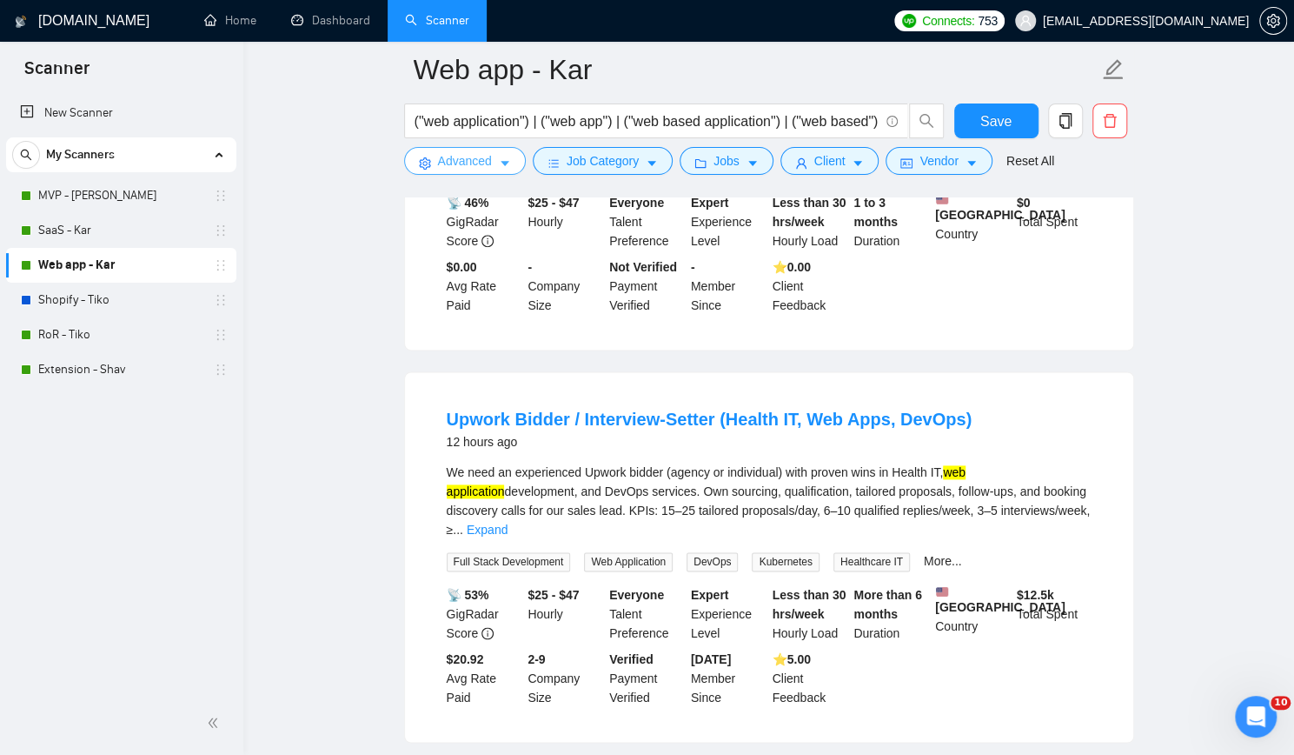
click at [470, 158] on span "Advanced" at bounding box center [465, 160] width 54 height 19
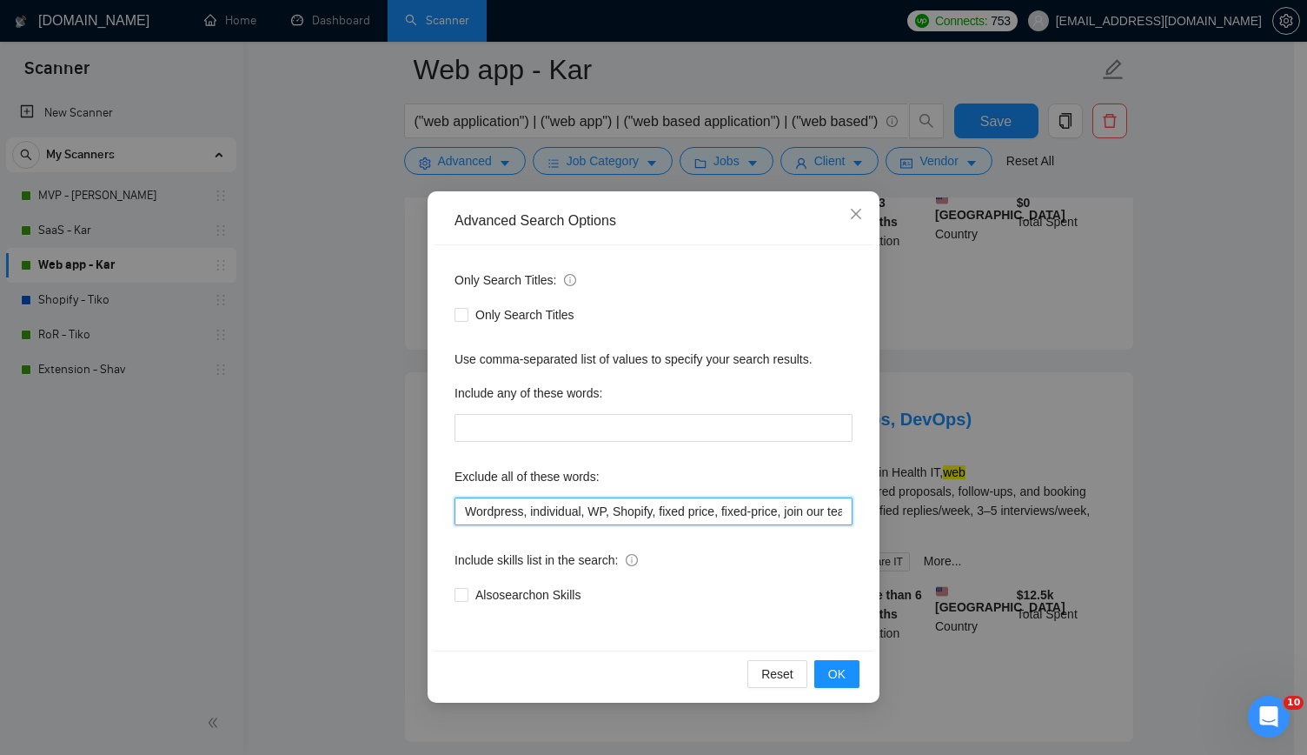
click at [688, 502] on input "Wordpress, individual, WP, Shopify, fixed price, fixed-price, join our team, bu…" at bounding box center [654, 511] width 398 height 28
click at [845, 668] on span "OK" at bounding box center [836, 673] width 17 height 19
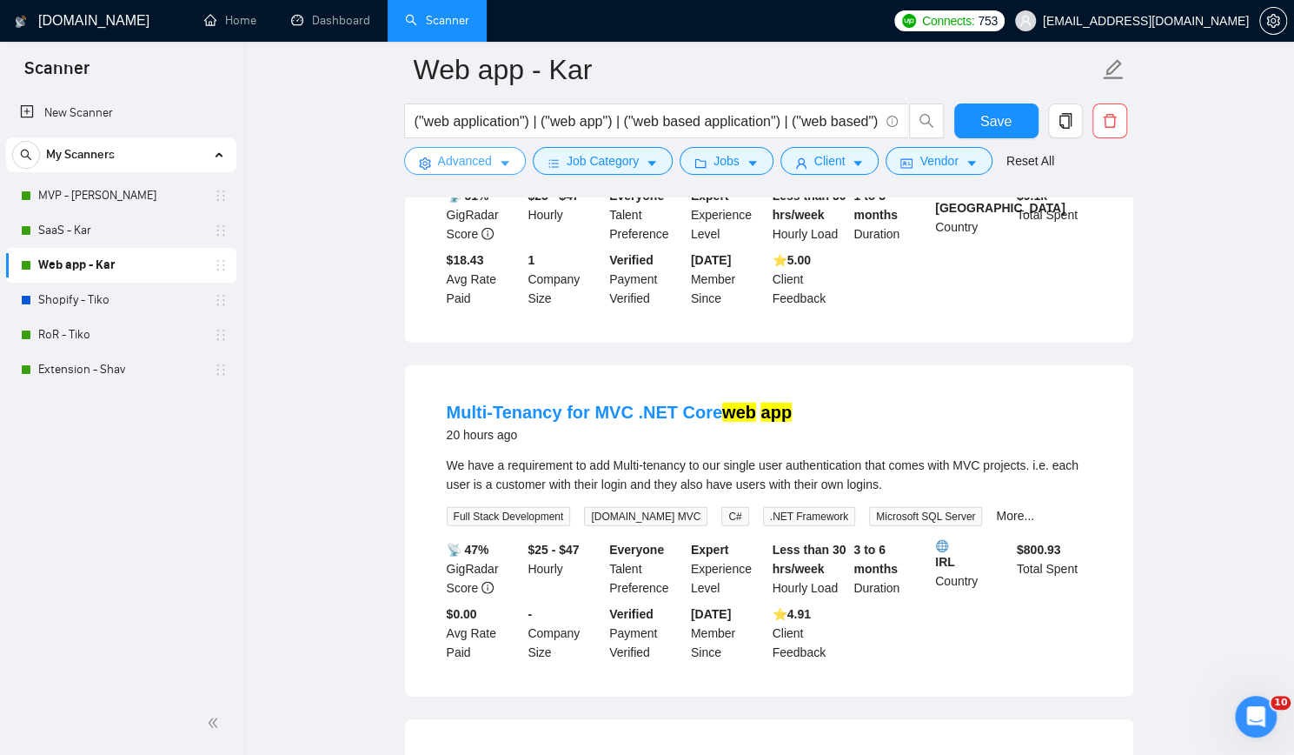
scroll to position [2782, 0]
click at [449, 161] on span "Advanced" at bounding box center [465, 160] width 54 height 19
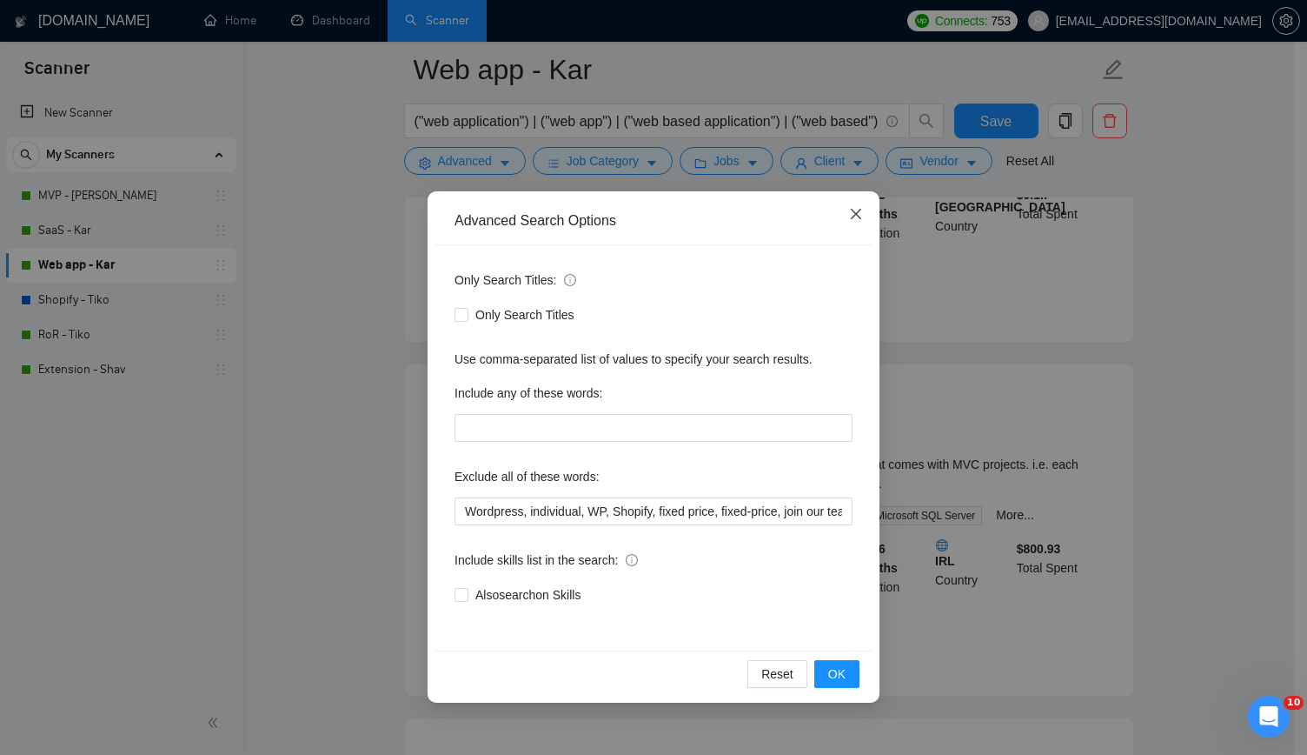
click at [860, 216] on icon "close" at bounding box center [856, 214] width 14 height 14
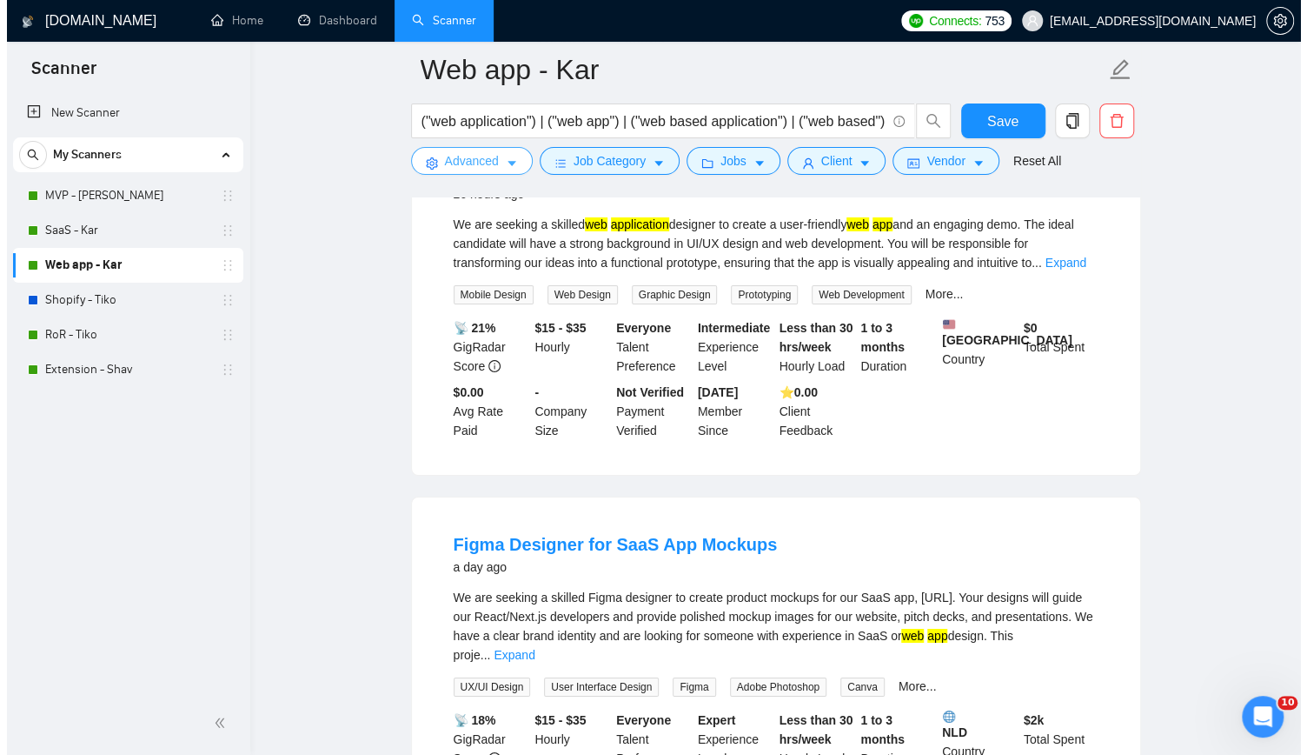
scroll to position [3390, 0]
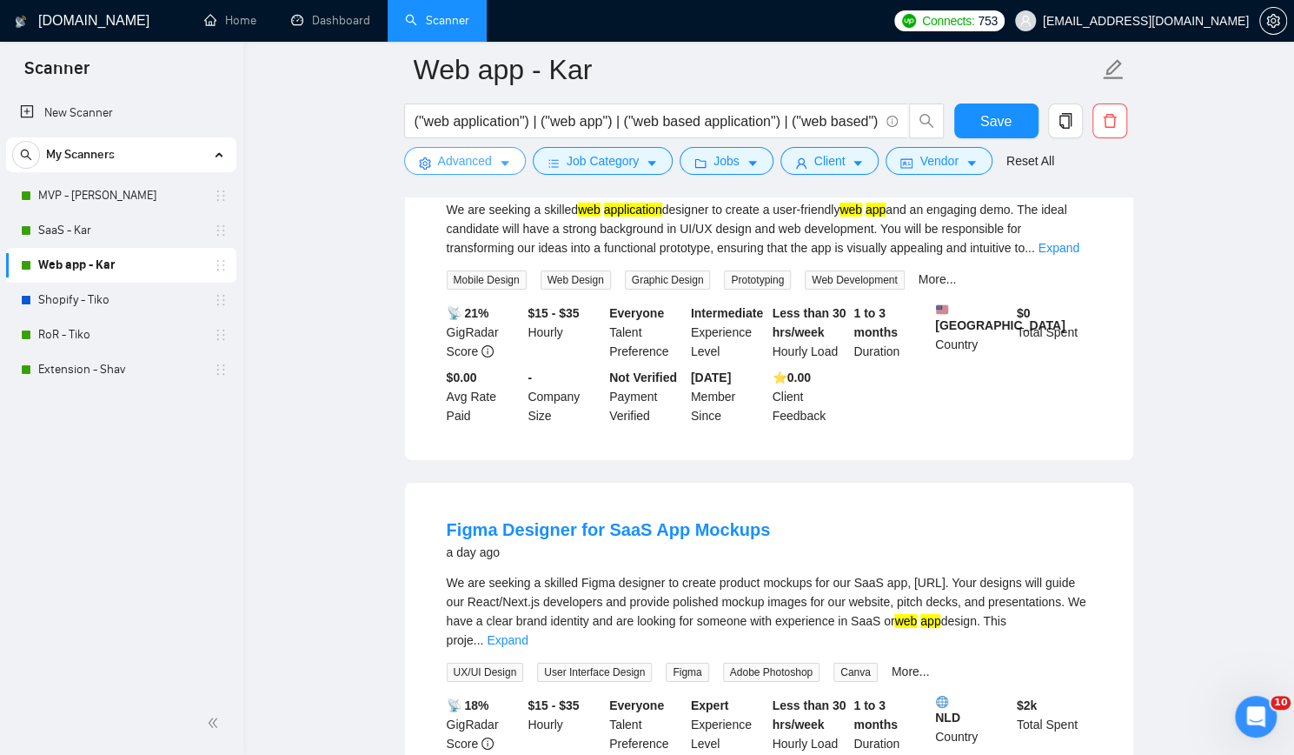
click at [459, 165] on span "Advanced" at bounding box center [465, 160] width 54 height 19
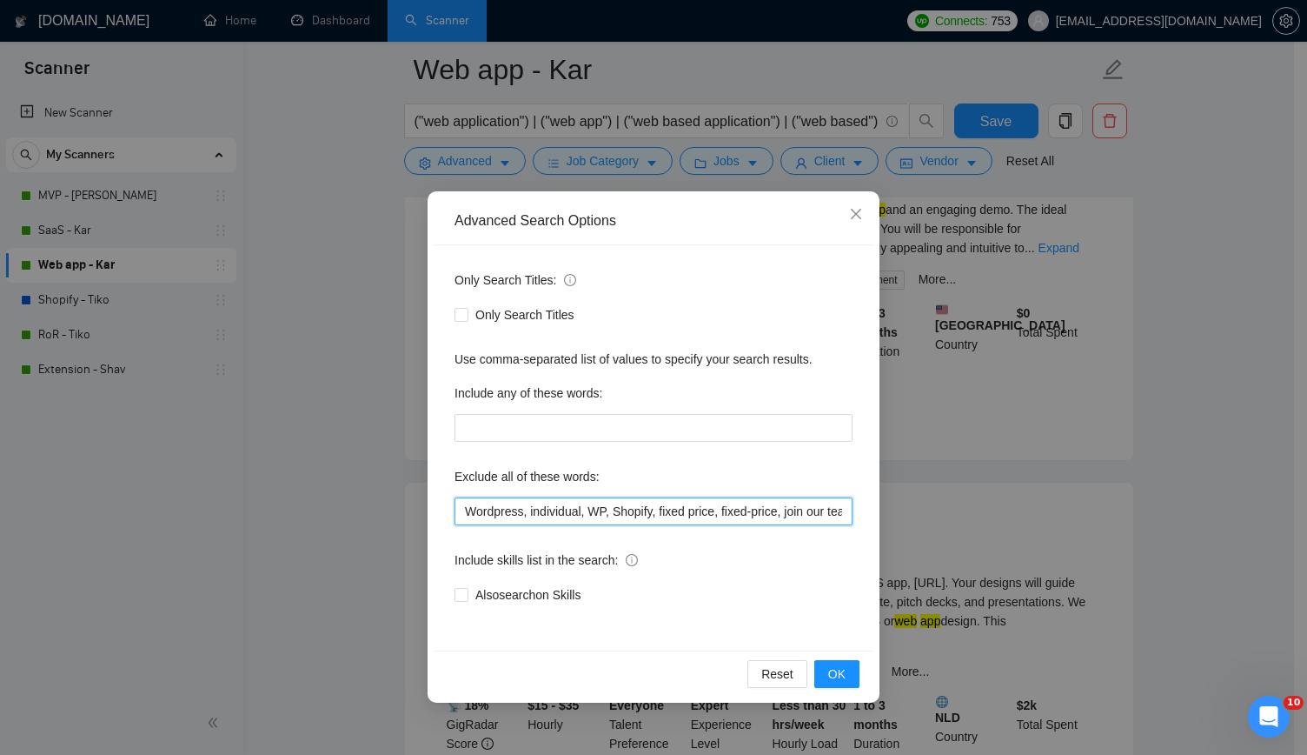
click at [730, 510] on input "Wordpress, individual, WP, Shopify, fixed price, fixed-price, join our team, bu…" at bounding box center [654, 511] width 398 height 28
click at [854, 667] on button "OK" at bounding box center [837, 674] width 45 height 28
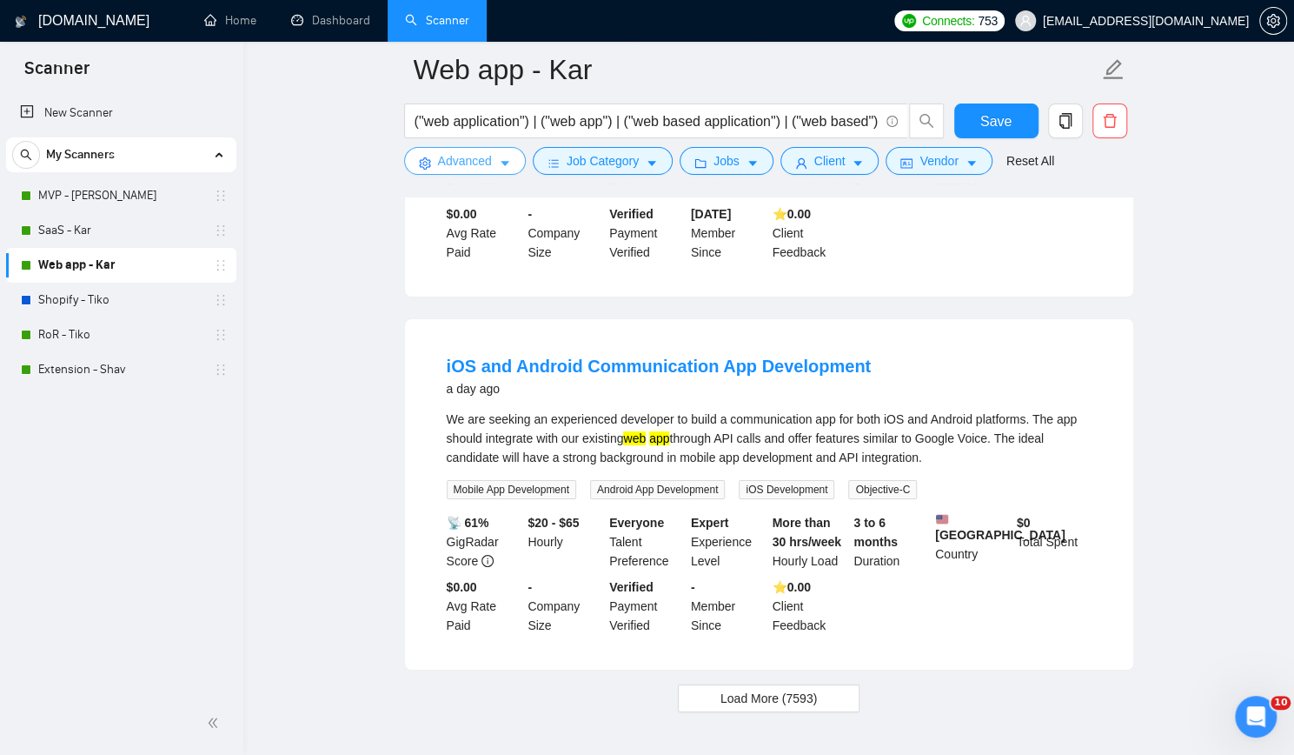
scroll to position [3588, 0]
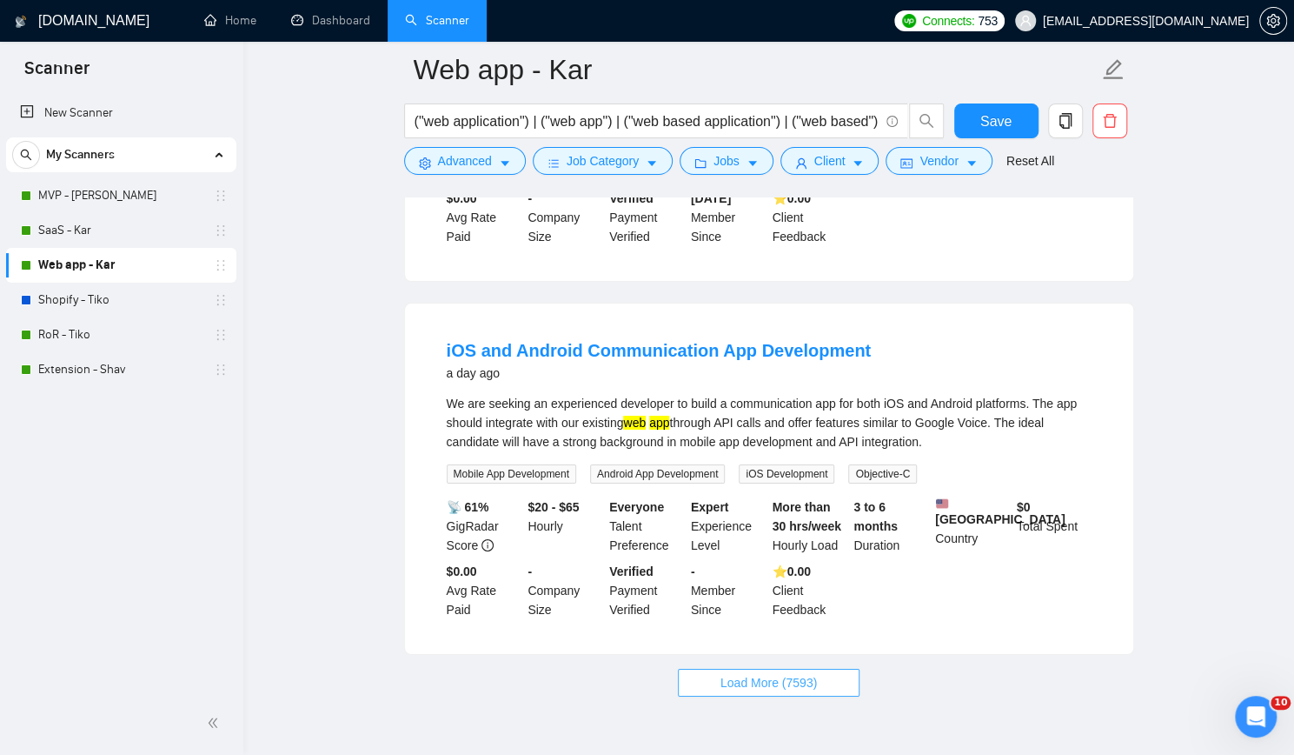
click at [781, 673] on span "Load More (7593)" at bounding box center [769, 682] width 96 height 19
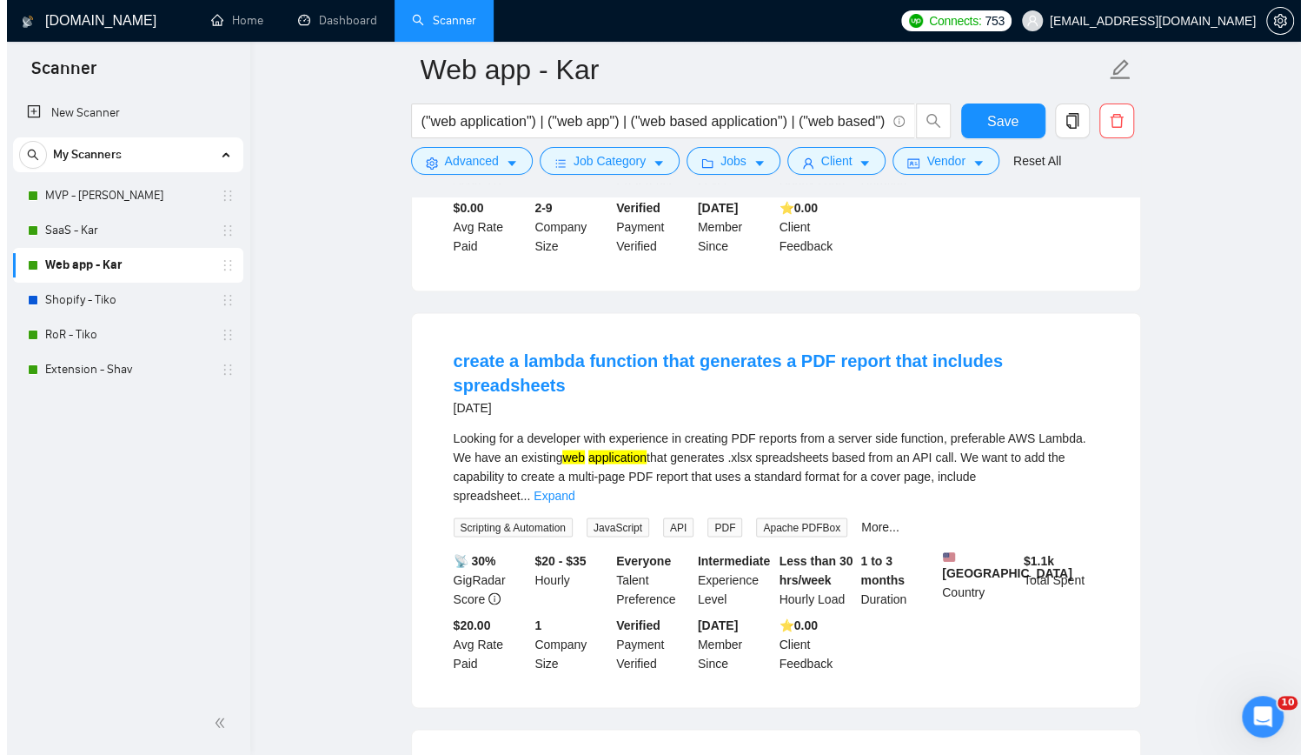
scroll to position [5588, 0]
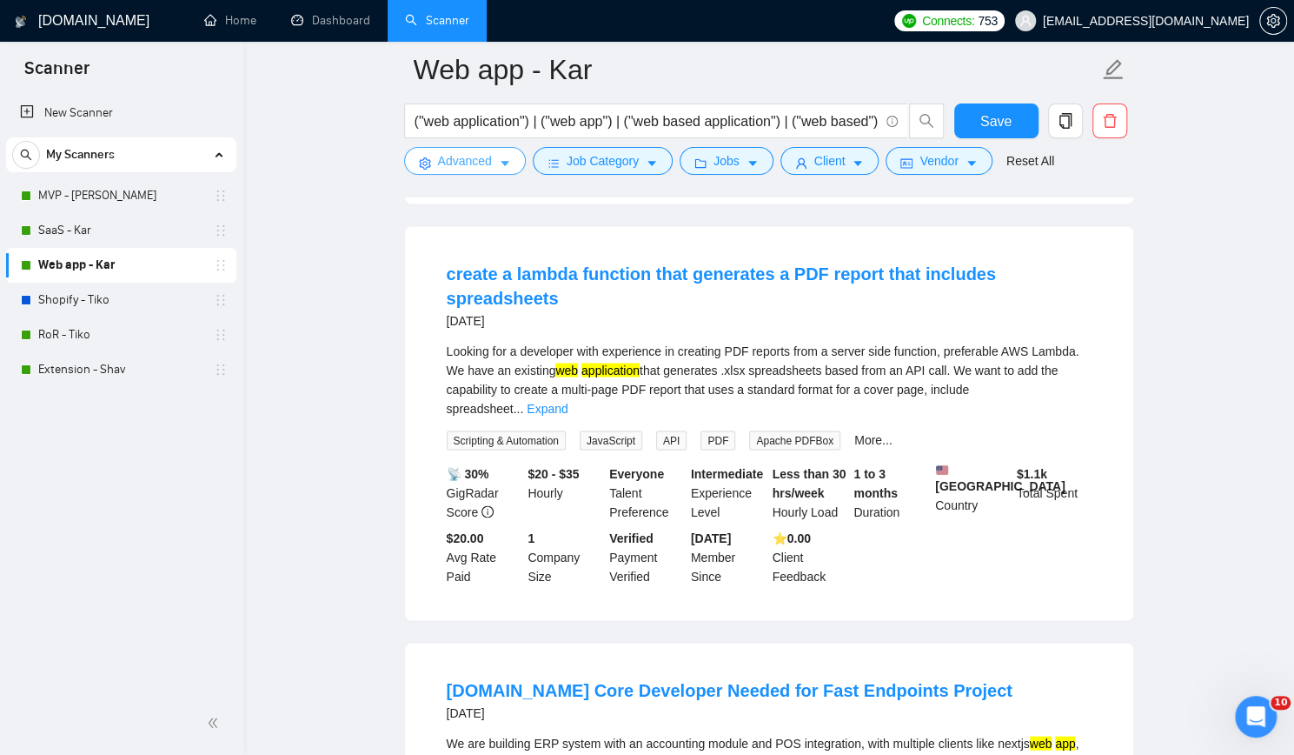
click at [456, 166] on span "Advanced" at bounding box center [465, 160] width 54 height 19
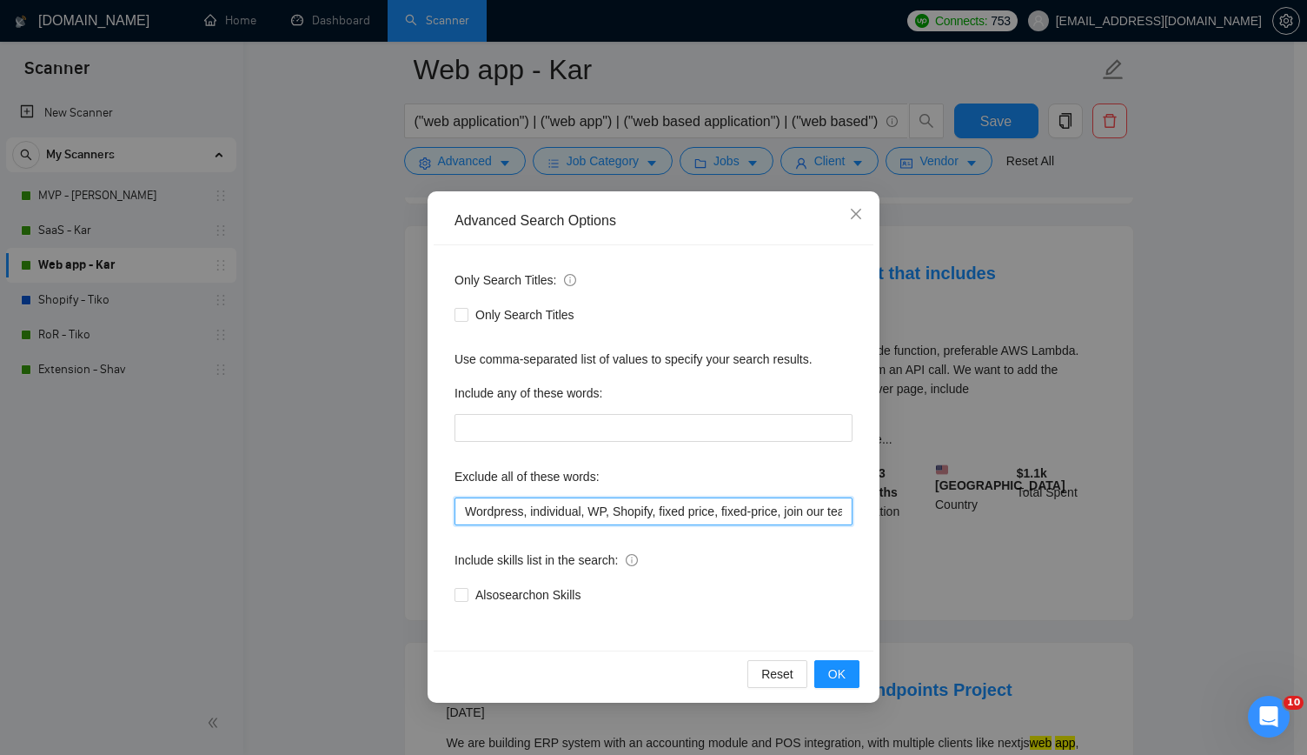
click at [841, 512] on input "Wordpress, individual, WP, Shopify, fixed price, fixed-price, join our team, bu…" at bounding box center [654, 511] width 398 height 28
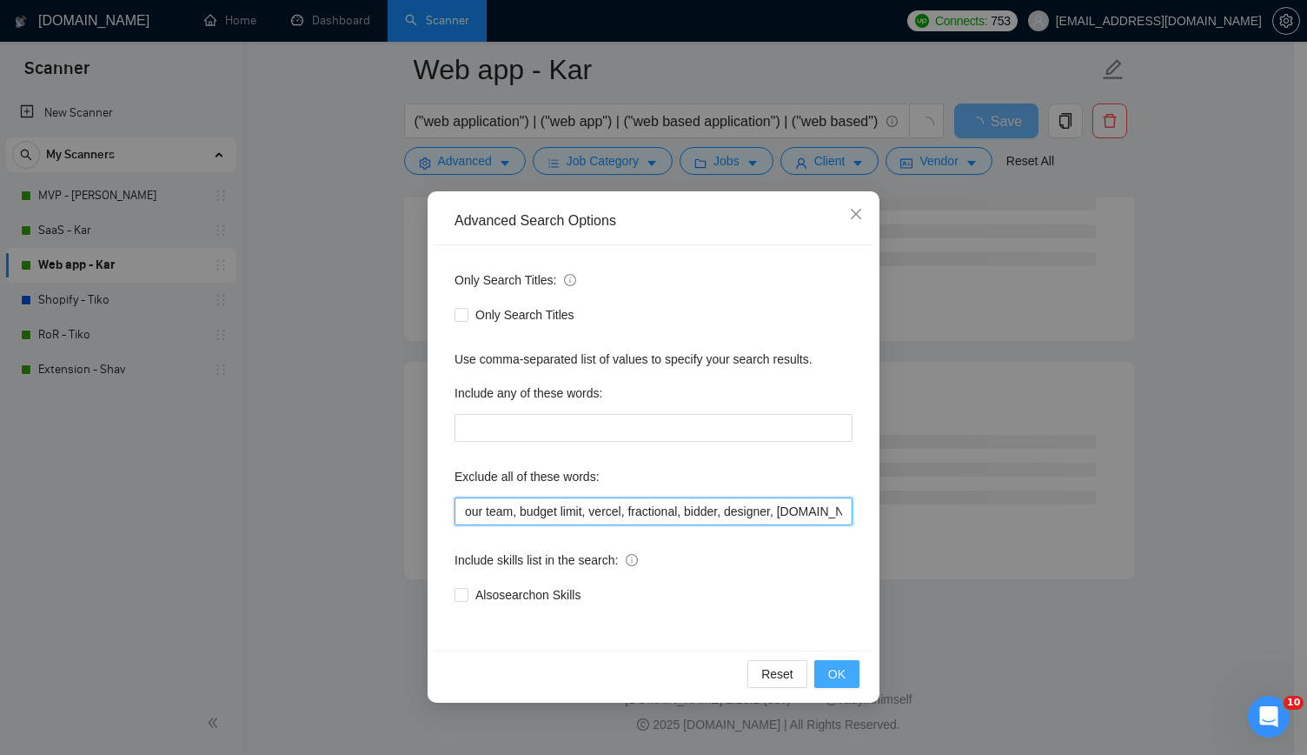
scroll to position [4527, 0]
type input "Wordpress, individual, WP, Shopify, fixed price, fixed-price, join our team, bu…"
click at [837, 673] on span "OK" at bounding box center [836, 673] width 17 height 19
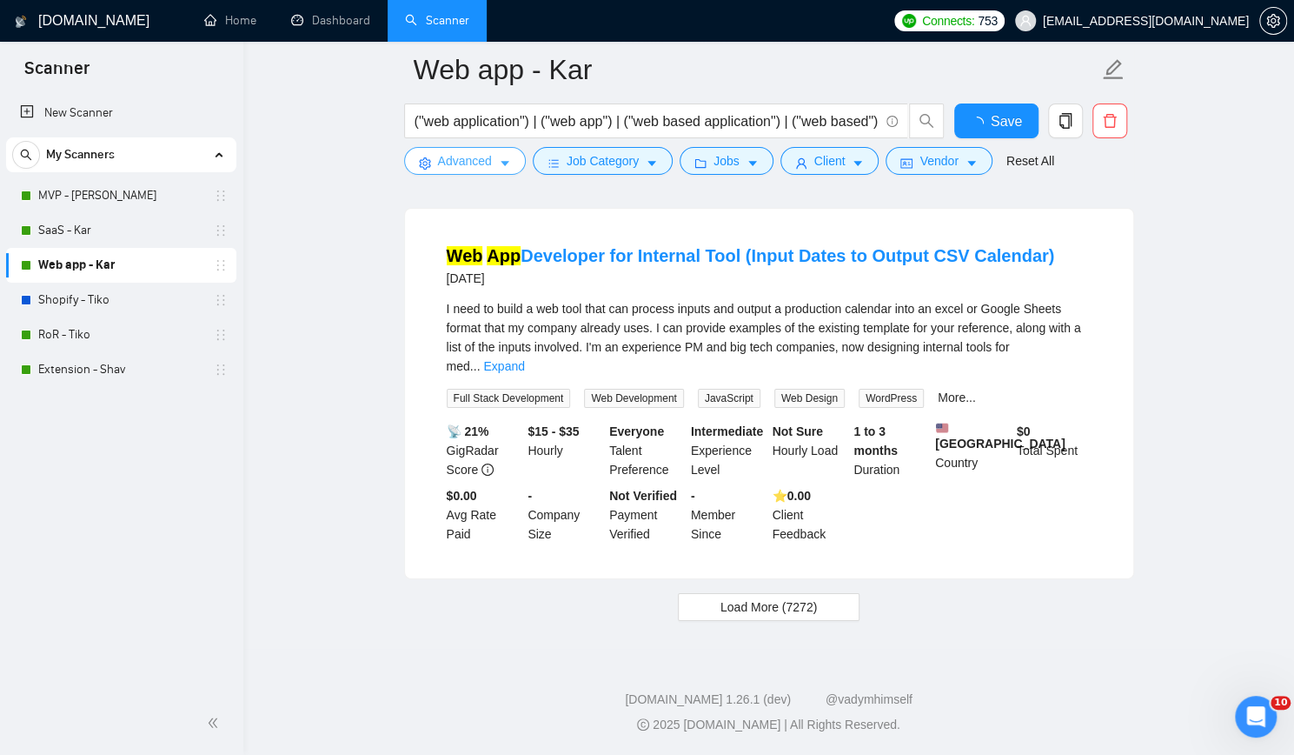
scroll to position [3620, 0]
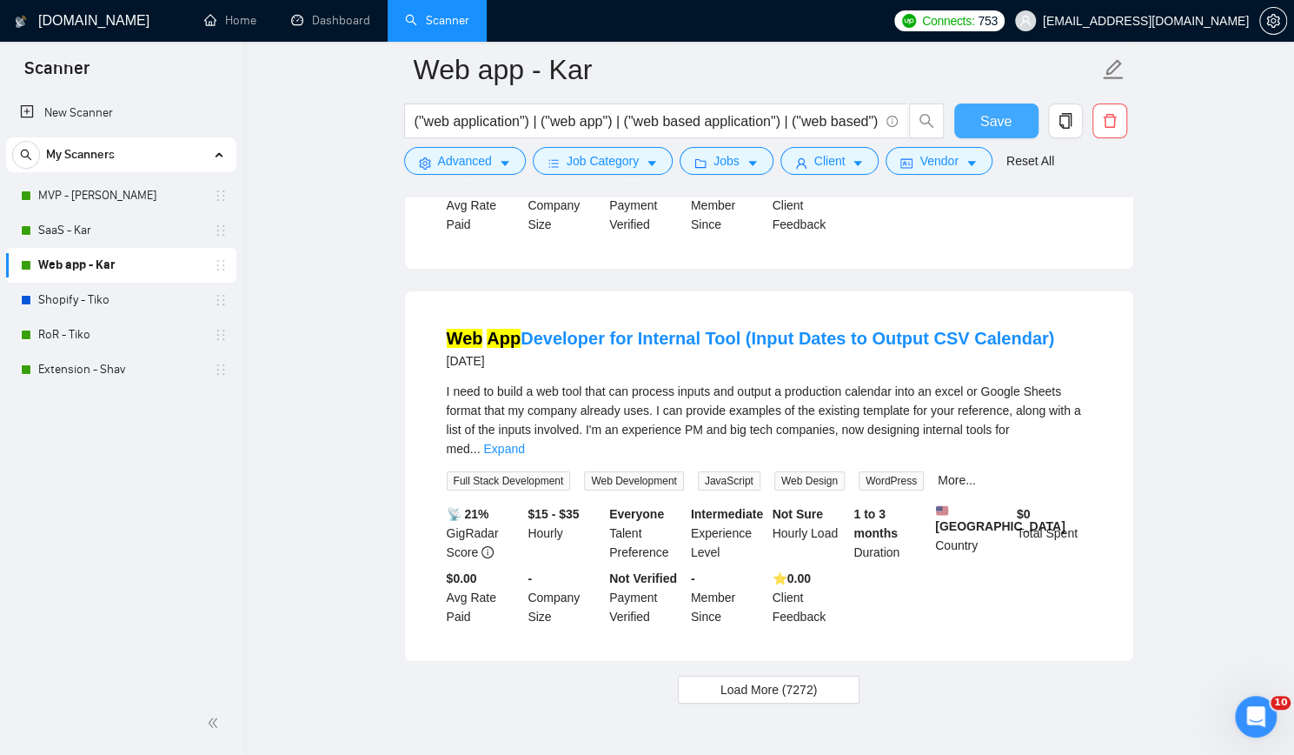
click at [987, 121] on span "Save" at bounding box center [996, 121] width 31 height 22
click at [67, 456] on div "New Scanner My Scanners MVP - [PERSON_NAME] - Kar Web app - Kar Shopify - Tiko …" at bounding box center [121, 391] width 243 height 599
click at [111, 335] on link "RoR - Tiko" at bounding box center [120, 334] width 165 height 35
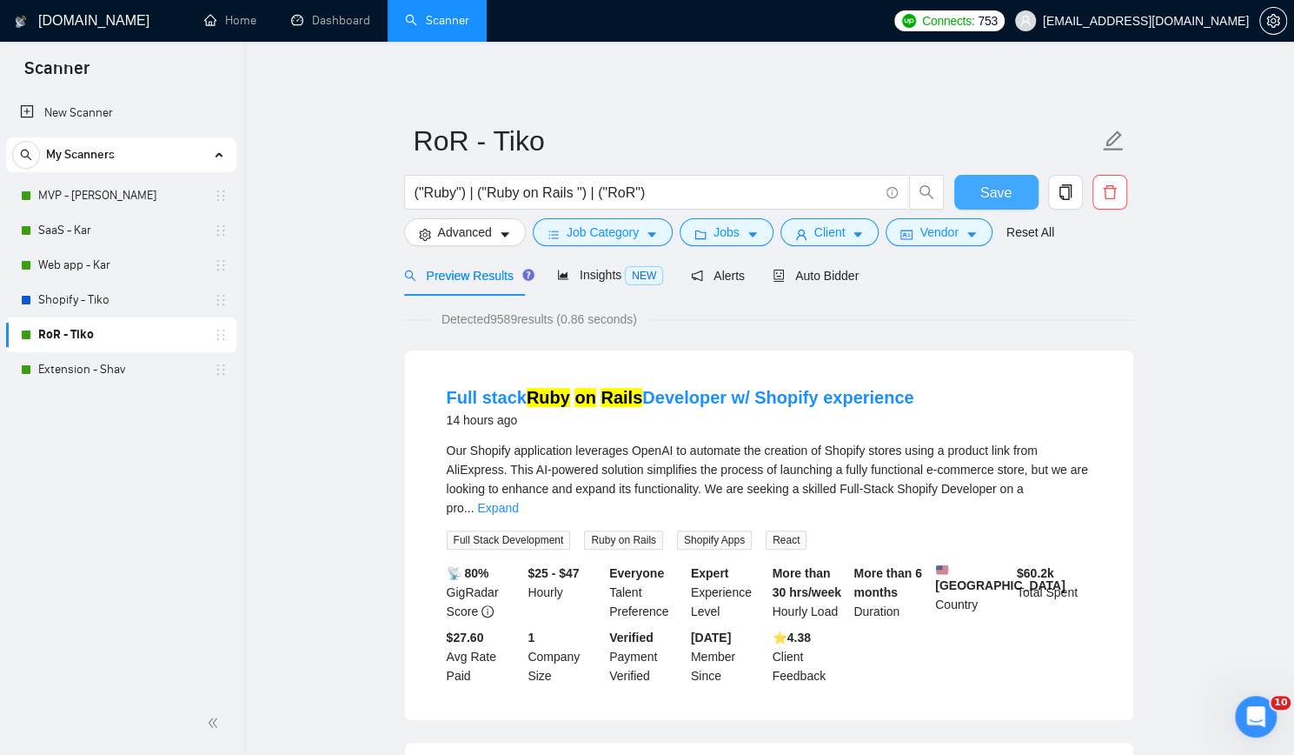
click at [990, 192] on span "Save" at bounding box center [996, 193] width 31 height 22
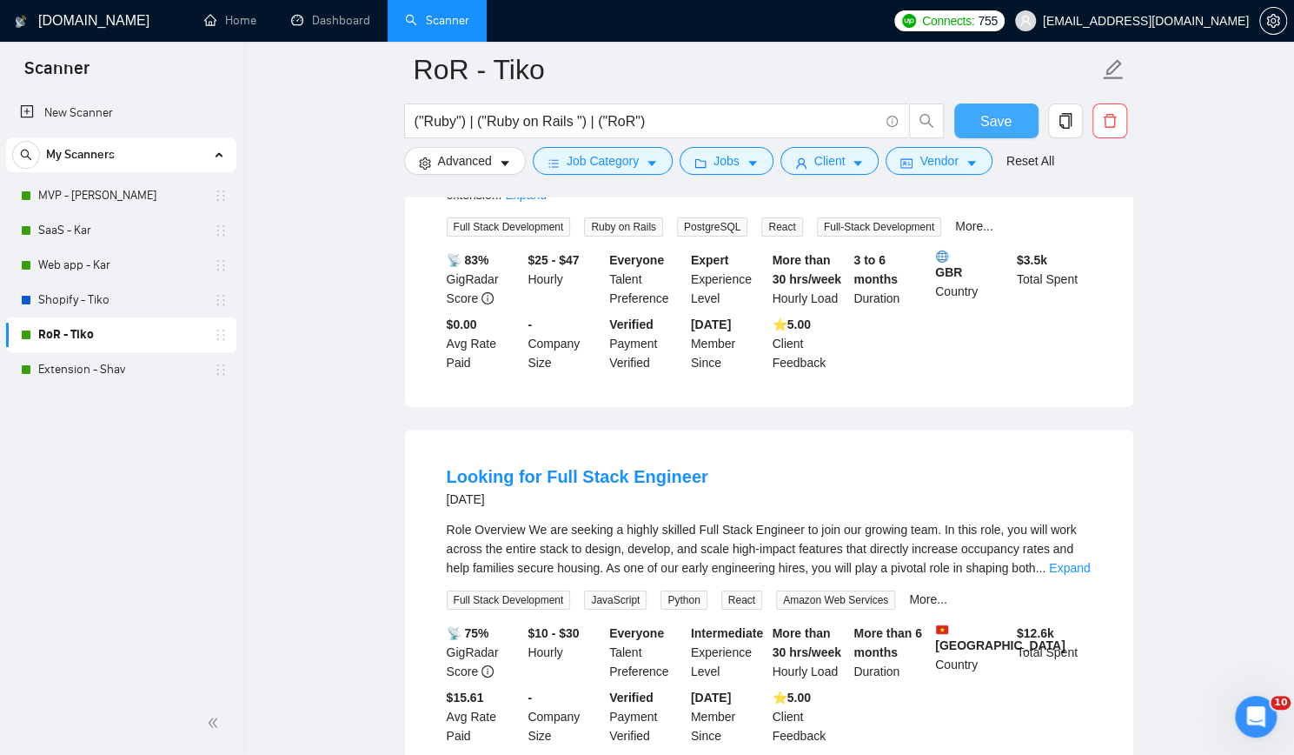
scroll to position [3564, 0]
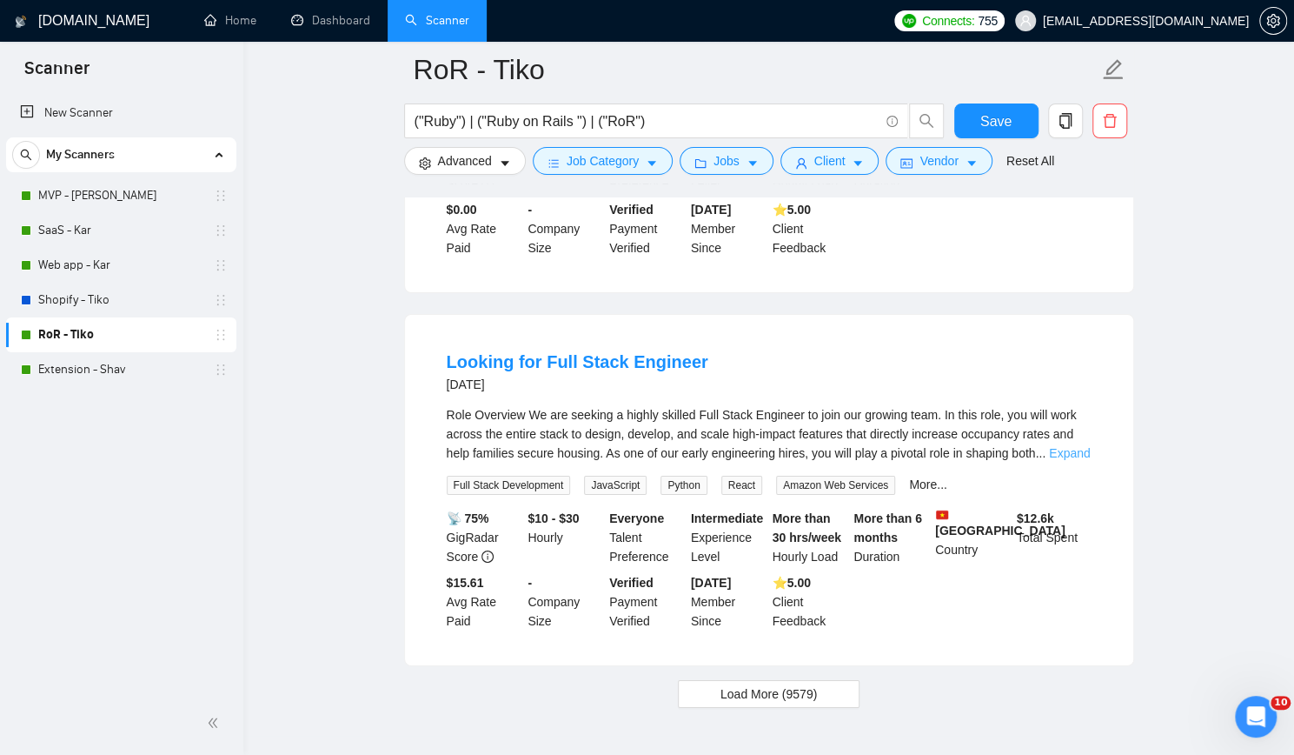
click at [1062, 446] on link "Expand" at bounding box center [1069, 453] width 41 height 14
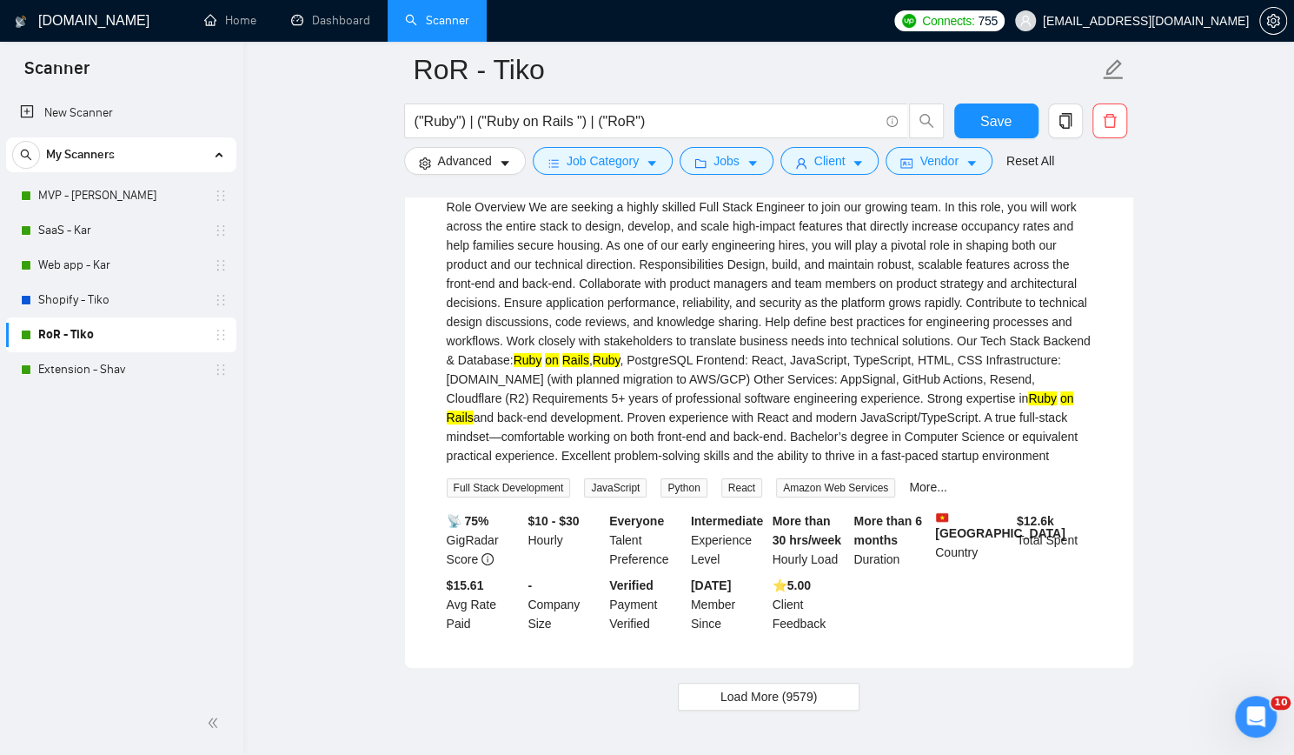
scroll to position [3780, 0]
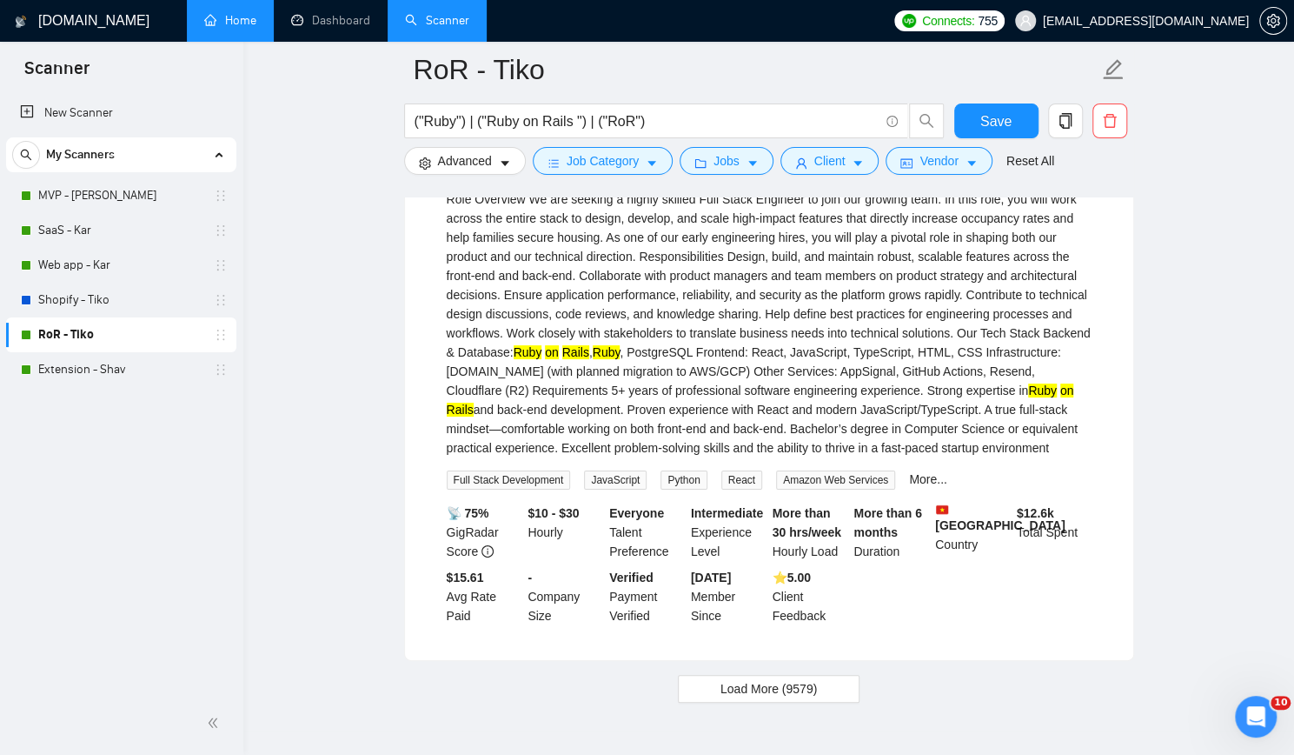
click at [227, 26] on link "Home" at bounding box center [230, 20] width 52 height 15
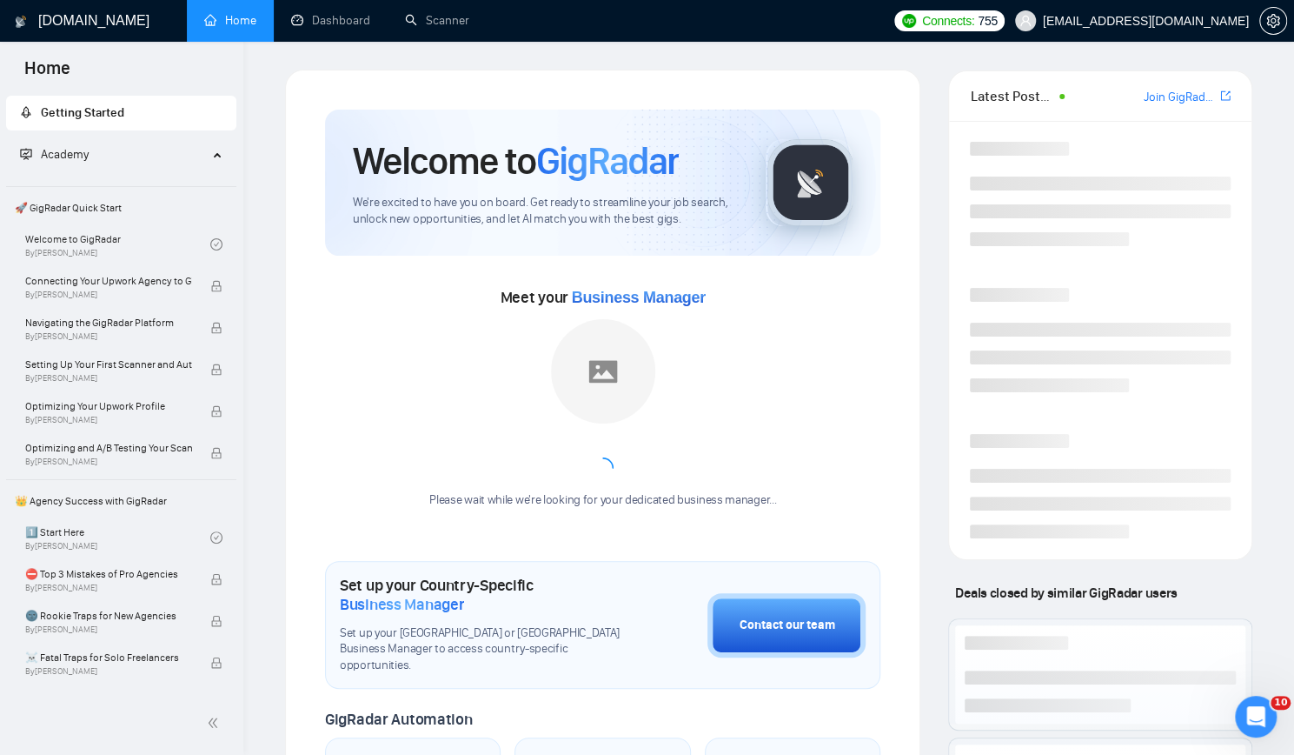
click at [73, 31] on h1 "[DOMAIN_NAME]" at bounding box center [93, 21] width 111 height 42
